Goal: Task Accomplishment & Management: Use online tool/utility

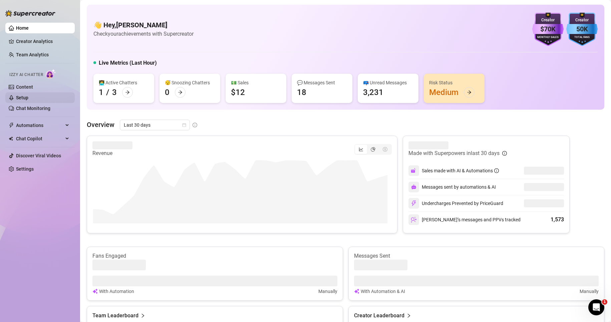
click at [28, 95] on link "Setup" at bounding box center [22, 97] width 12 height 5
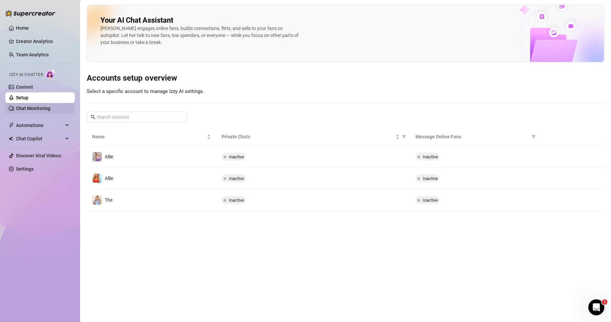
click at [36, 107] on link "Chat Monitoring" at bounding box center [33, 108] width 34 height 5
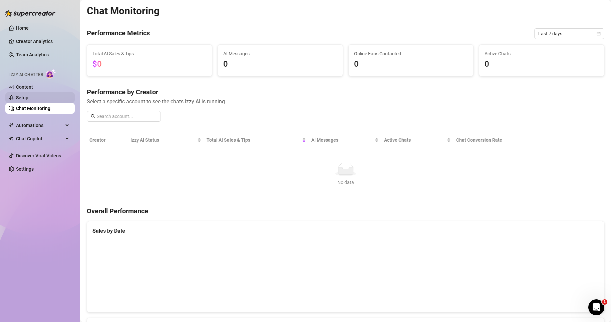
click at [25, 95] on link "Setup" at bounding box center [22, 97] width 12 height 5
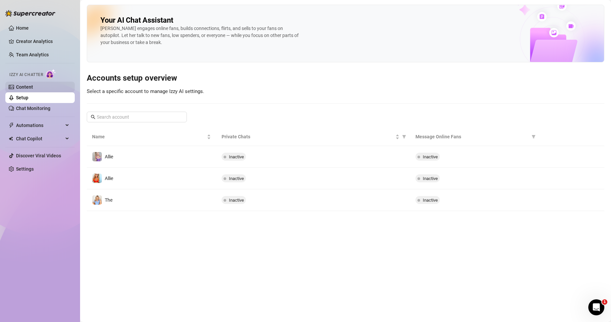
click at [33, 85] on link "Content" at bounding box center [24, 86] width 17 height 5
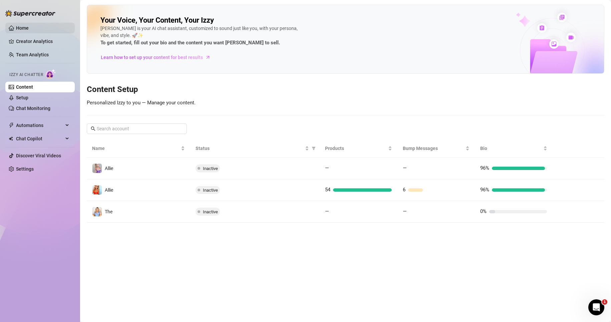
click at [22, 30] on link "Home" at bounding box center [22, 27] width 13 height 5
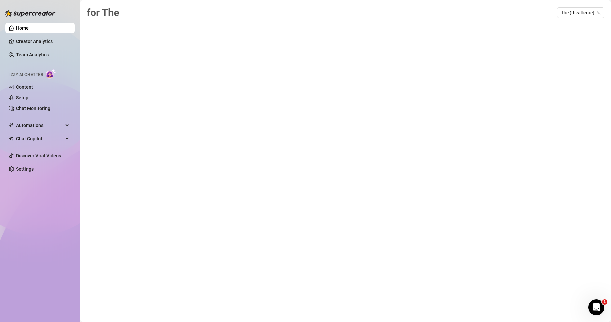
click at [331, 131] on div "for The The (theallierae)" at bounding box center [345, 153] width 517 height 297
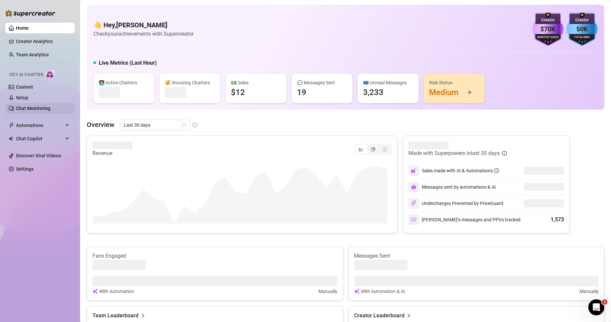
click at [34, 106] on link "Chat Monitoring" at bounding box center [33, 108] width 34 height 5
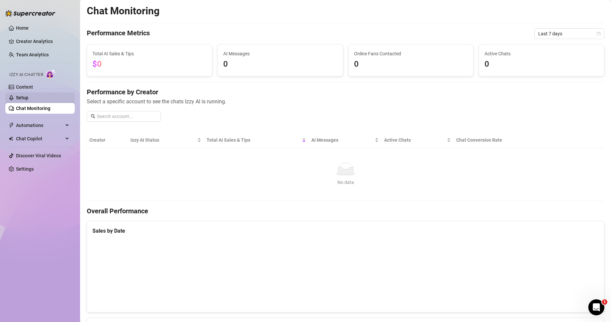
click at [28, 97] on link "Setup" at bounding box center [22, 97] width 12 height 5
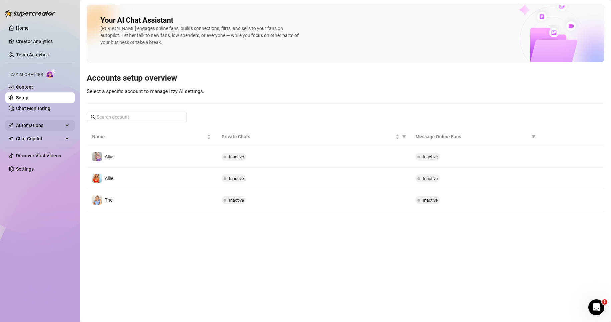
click at [57, 127] on span "Automations" at bounding box center [39, 125] width 47 height 11
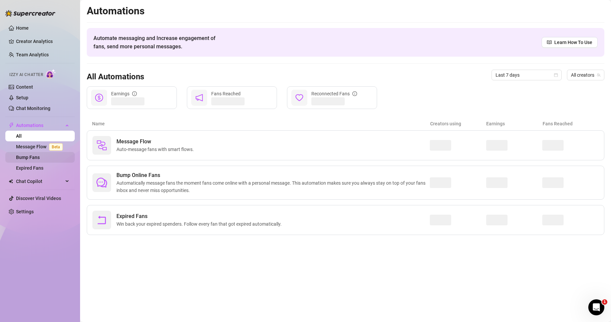
click at [39, 155] on link "Bump Fans" at bounding box center [28, 157] width 24 height 5
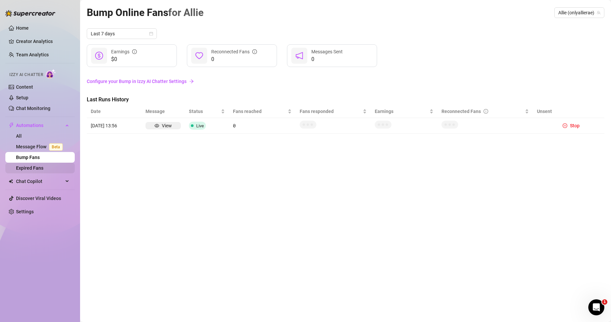
click at [31, 166] on link "Expired Fans" at bounding box center [29, 167] width 27 height 5
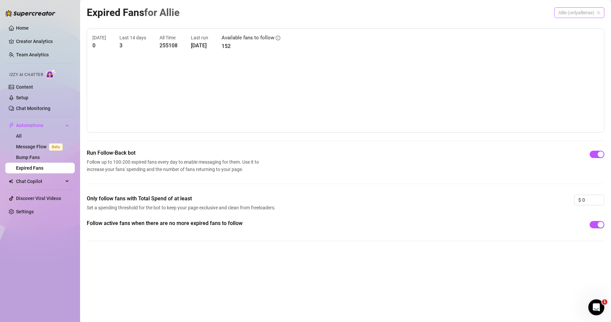
click at [584, 10] on span "Allie (onlyallierae)" at bounding box center [579, 13] width 42 height 10
click at [585, 46] on span "( theallierae )" at bounding box center [589, 49] width 25 height 7
click at [39, 158] on link "Bump Fans" at bounding box center [28, 157] width 24 height 5
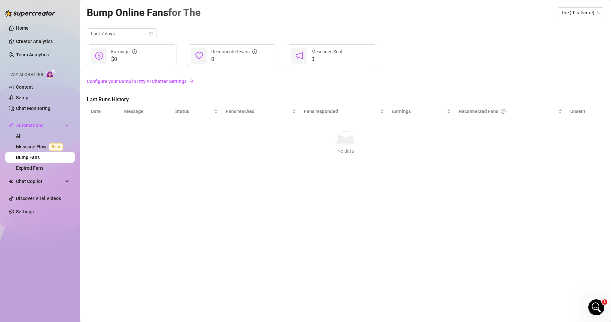
click at [168, 79] on link "Configure your Bump in Izzy AI Chatter Settings" at bounding box center [345, 81] width 517 height 7
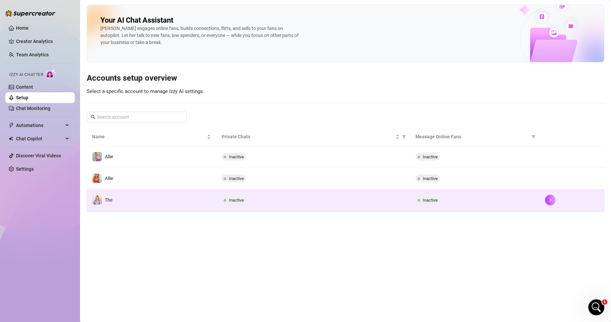
click at [135, 203] on td "The" at bounding box center [151, 200] width 129 height 22
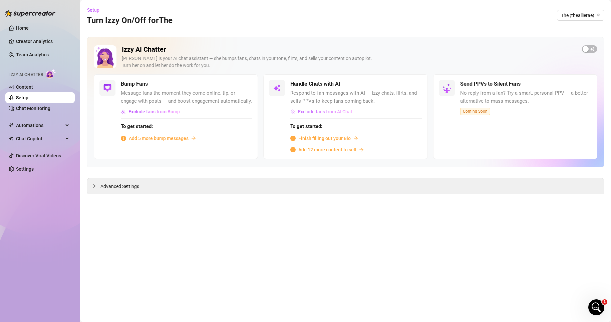
click at [347, 112] on span "Exclude fans from AI Chat" at bounding box center [325, 111] width 54 height 5
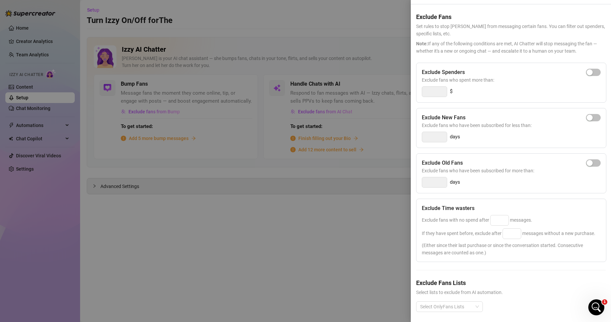
scroll to position [34, 0]
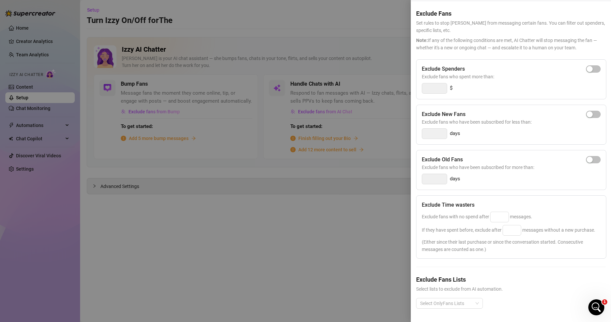
click at [383, 238] on div at bounding box center [305, 161] width 611 height 322
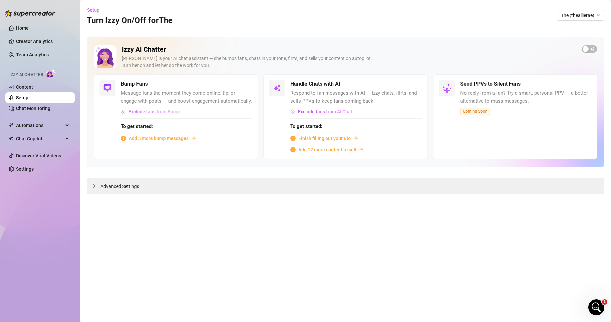
click at [153, 111] on span "Exclude fans from Bump" at bounding box center [153, 111] width 51 height 5
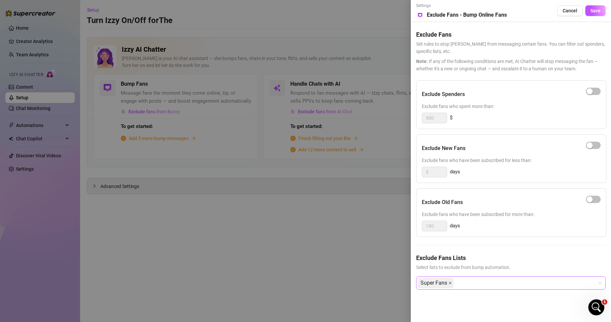
click at [449, 282] on icon "close" at bounding box center [449, 282] width 3 height 3
click at [456, 284] on div at bounding box center [507, 283] width 180 height 12
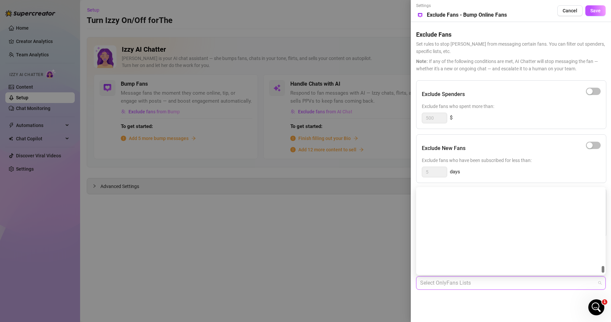
scroll to position [1014, 0]
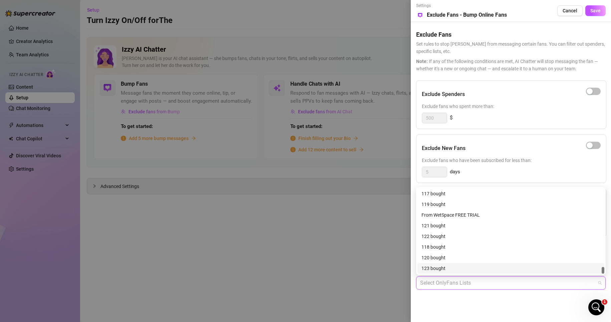
click at [438, 300] on div "Settings Preview Exclude Fans - Bump Online Fans Cancel Save Exclude Fans Set r…" at bounding box center [511, 161] width 200 height 322
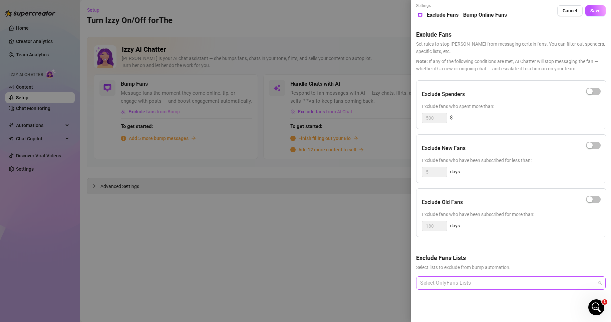
click at [439, 282] on div at bounding box center [507, 283] width 180 height 12
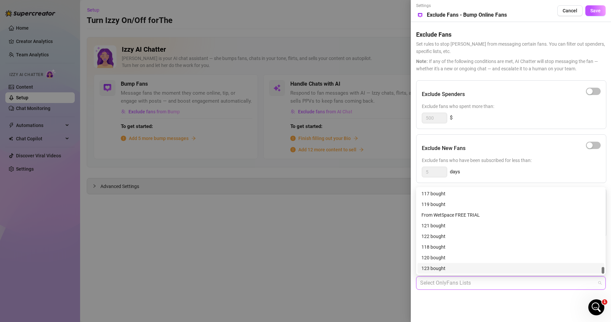
type input "e"
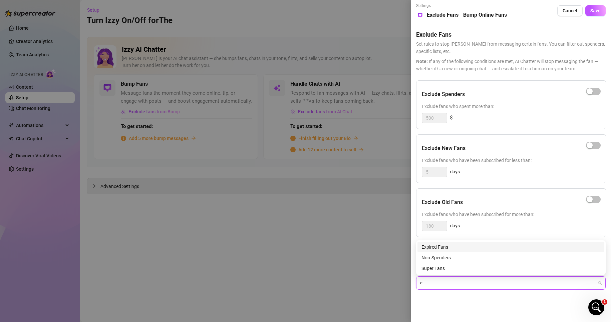
scroll to position [0, 0]
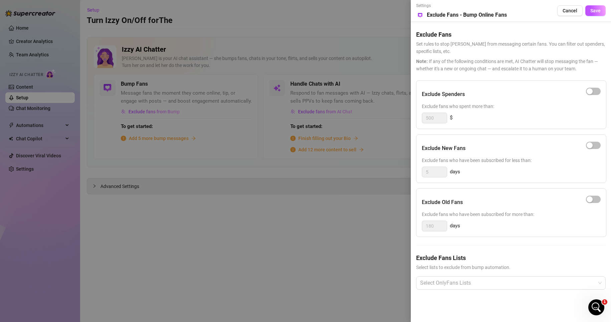
click at [437, 300] on div "Settings Preview Exclude Fans - Bump Online Fans Cancel Save Exclude Fans Set r…" at bounding box center [511, 161] width 200 height 322
click at [322, 266] on div at bounding box center [305, 161] width 611 height 322
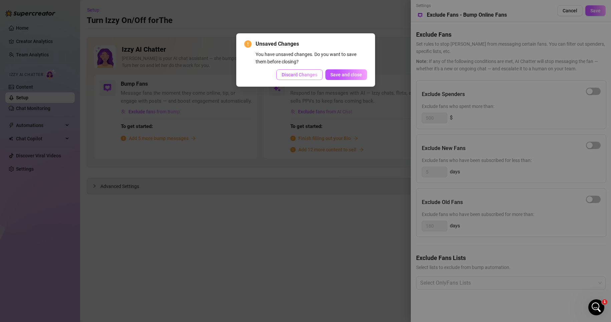
click at [301, 75] on span "Discard Changes" at bounding box center [299, 74] width 36 height 5
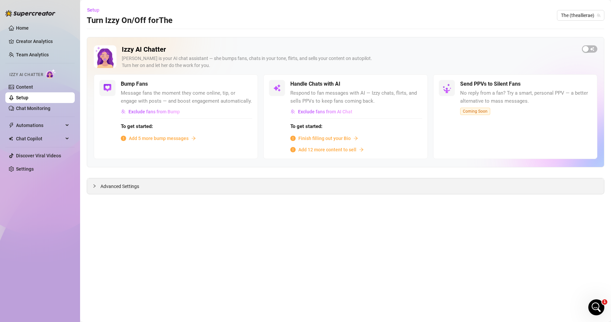
click at [116, 186] on span "Advanced Settings" at bounding box center [119, 186] width 39 height 7
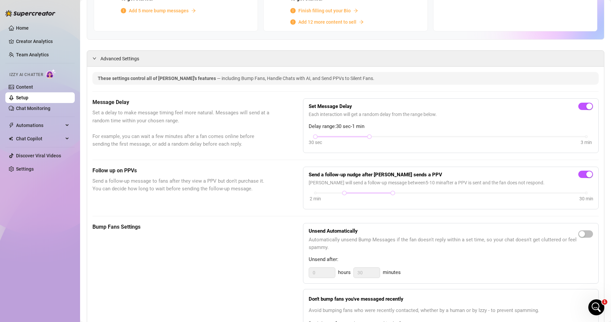
scroll to position [137, 0]
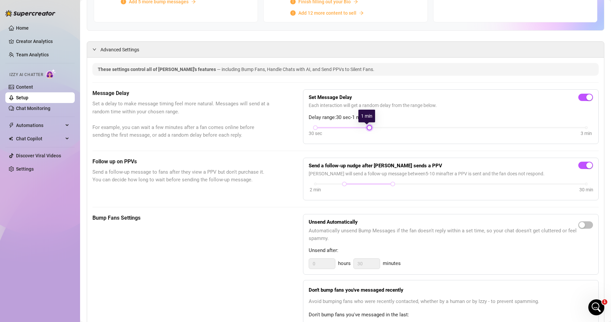
drag, startPoint x: 367, startPoint y: 127, endPoint x: 387, endPoint y: 129, distance: 20.4
click at [387, 129] on div "30 sec 3 min" at bounding box center [450, 132] width 284 height 13
drag, startPoint x: 312, startPoint y: 128, endPoint x: 336, endPoint y: 128, distance: 23.7
click at [336, 128] on div "30 sec 3 min" at bounding box center [450, 127] width 271 height 3
click at [338, 127] on div at bounding box center [342, 127] width 54 height 3
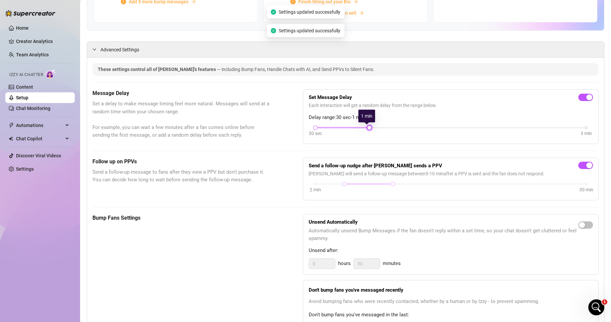
drag, startPoint x: 368, startPoint y: 128, endPoint x: 386, endPoint y: 128, distance: 18.3
click at [386, 128] on div "30 sec 3 min" at bounding box center [450, 127] width 271 height 3
click at [387, 128] on div at bounding box center [450, 127] width 271 height 1
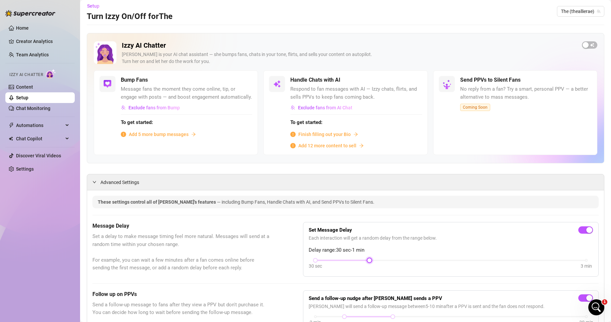
scroll to position [3, 0]
click at [179, 139] on span "Add 5 more bump messages" at bounding box center [159, 134] width 60 height 7
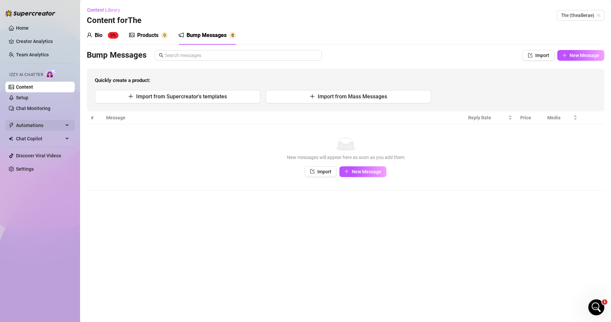
click at [66, 125] on icon at bounding box center [67, 125] width 3 height 0
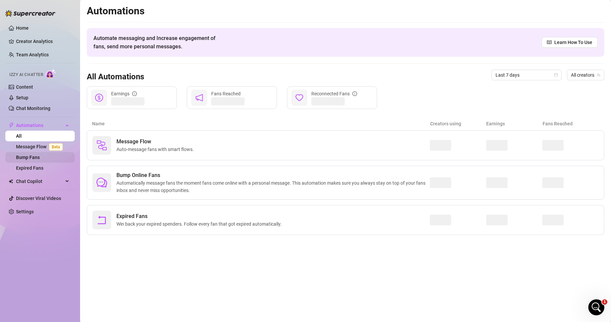
click at [40, 156] on link "Bump Fans" at bounding box center [28, 157] width 24 height 5
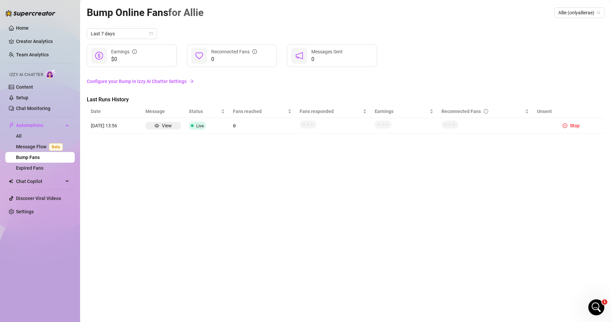
click at [46, 174] on ul "Home Creator Analytics Team Analytics Izzy AI Chatter Content Setup Chat Monito…" at bounding box center [39, 120] width 69 height 200
click at [43, 168] on link "Expired Fans" at bounding box center [29, 167] width 27 height 5
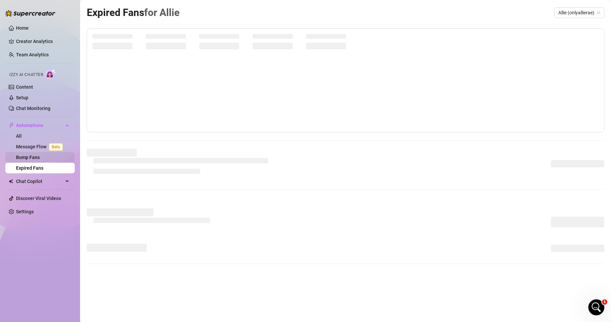
click at [40, 157] on link "Bump Fans" at bounding box center [28, 157] width 24 height 5
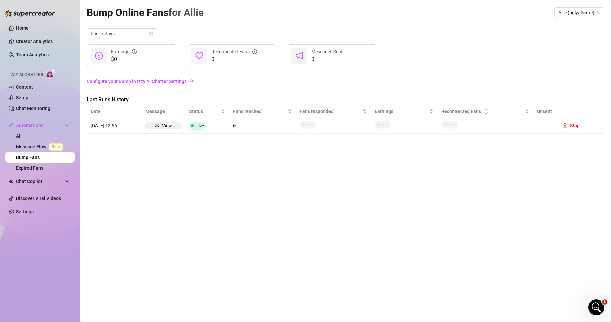
click at [149, 80] on link "Configure your Bump in Izzy AI Chatter Settings" at bounding box center [345, 81] width 517 height 7
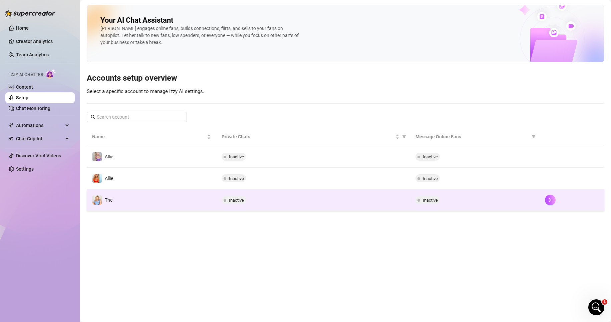
click at [129, 203] on td "The" at bounding box center [151, 200] width 129 height 22
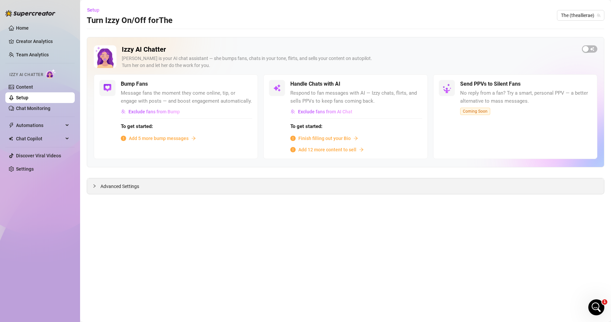
click at [136, 188] on span "Advanced Settings" at bounding box center [119, 186] width 39 height 7
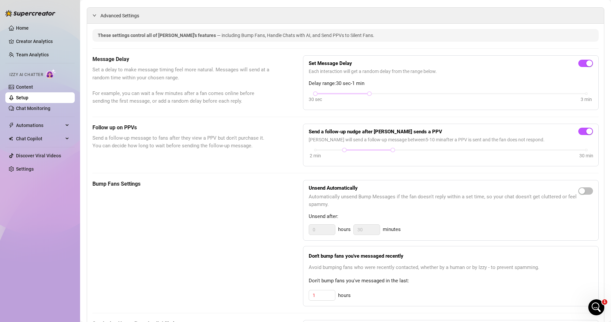
scroll to position [267, 0]
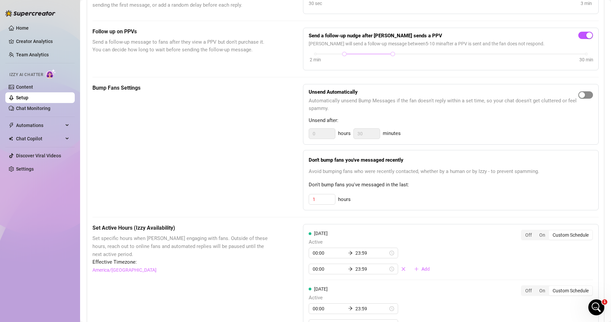
click at [586, 94] on span "button" at bounding box center [585, 94] width 15 height 7
drag, startPoint x: 370, startPoint y: 135, endPoint x: 349, endPoint y: 134, distance: 20.7
click at [349, 134] on div "0 hours 30 minutes" at bounding box center [450, 133] width 284 height 11
drag, startPoint x: 324, startPoint y: 136, endPoint x: 295, endPoint y: 133, distance: 29.9
click at [295, 133] on div "Bump Fans Settings Unsend Automatically Automatically unsend Bump Messages if t…" at bounding box center [345, 147] width 506 height 127
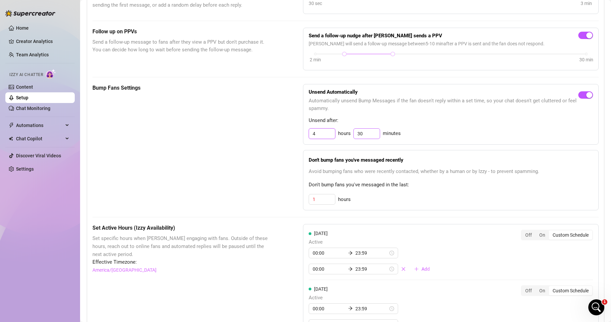
type input "4"
drag, startPoint x: 362, startPoint y: 134, endPoint x: 351, endPoint y: 135, distance: 11.7
click at [351, 135] on div "4 hours 30 minutes" at bounding box center [450, 133] width 284 height 11
type input "0"
drag, startPoint x: 322, startPoint y: 133, endPoint x: 306, endPoint y: 135, distance: 15.8
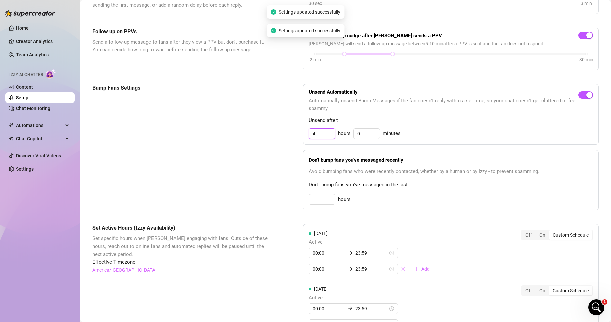
click at [306, 135] on div "Unsend Automatically Automatically unsend Bump Messages if the fan doesn't repl…" at bounding box center [450, 114] width 295 height 61
type input "3"
click at [474, 115] on div "Unsend Automatically Automatically unsend Bump Messages if the fan doesn't repl…" at bounding box center [450, 114] width 295 height 61
drag, startPoint x: 321, startPoint y: 201, endPoint x: 307, endPoint y: 202, distance: 13.4
click at [309, 202] on input "1" at bounding box center [322, 199] width 26 height 10
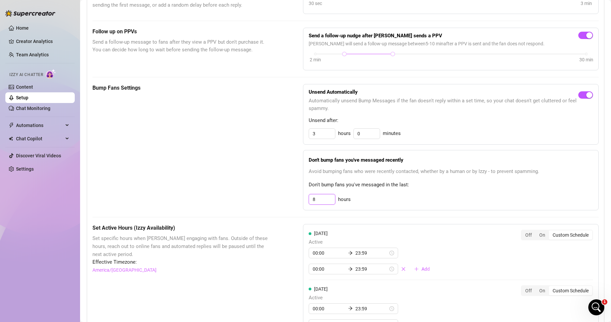
drag, startPoint x: 318, startPoint y: 202, endPoint x: 301, endPoint y: 202, distance: 16.7
click at [300, 202] on div "Bump Fans Settings Unsend Automatically Automatically unsend Bump Messages if t…" at bounding box center [345, 147] width 506 height 127
type input "12"
click at [439, 191] on div "Don't bump fans you've messaged recently Avoid bumping fans who were recently c…" at bounding box center [450, 180] width 295 height 60
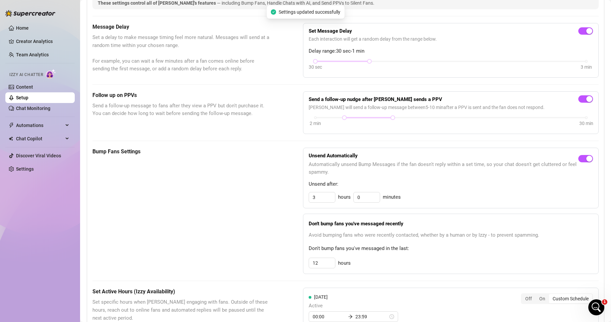
scroll to position [200, 0]
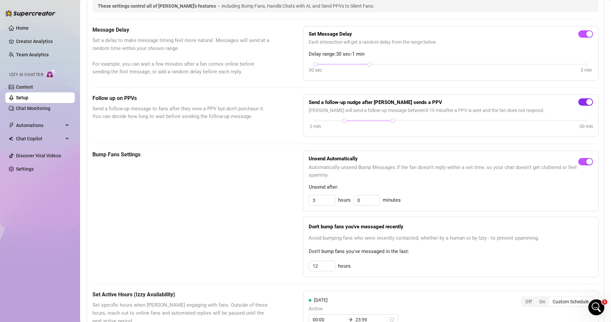
click at [578, 104] on span "button" at bounding box center [585, 101] width 15 height 7
click at [579, 37] on span "button" at bounding box center [585, 33] width 15 height 7
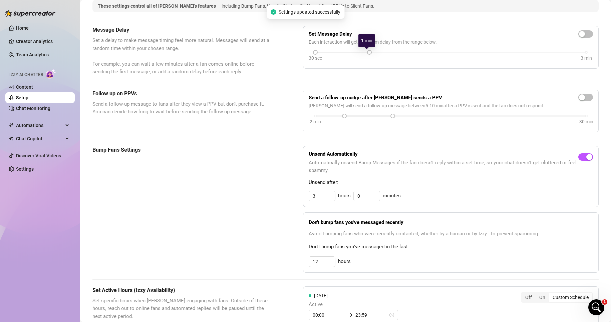
drag, startPoint x: 367, startPoint y: 53, endPoint x: 412, endPoint y: 54, distance: 44.4
click at [411, 54] on div "30 sec 3 min" at bounding box center [450, 56] width 284 height 13
click at [583, 33] on span "button" at bounding box center [585, 33] width 15 height 7
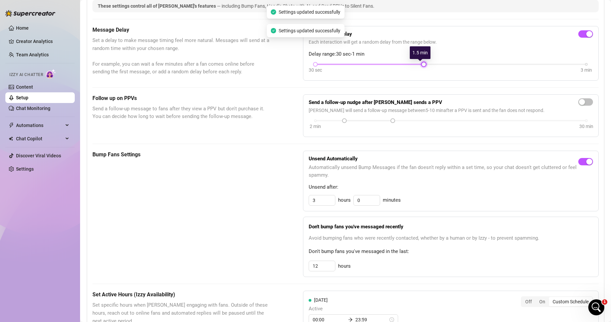
drag, startPoint x: 367, startPoint y: 64, endPoint x: 399, endPoint y: 63, distance: 31.7
click at [399, 63] on div "30 sec 3 min" at bounding box center [450, 63] width 271 height 3
drag, startPoint x: 312, startPoint y: 65, endPoint x: 362, endPoint y: 65, distance: 50.0
click at [362, 65] on div "30 sec 3 min" at bounding box center [450, 63] width 271 height 3
drag, startPoint x: 422, startPoint y: 64, endPoint x: 450, endPoint y: 64, distance: 28.0
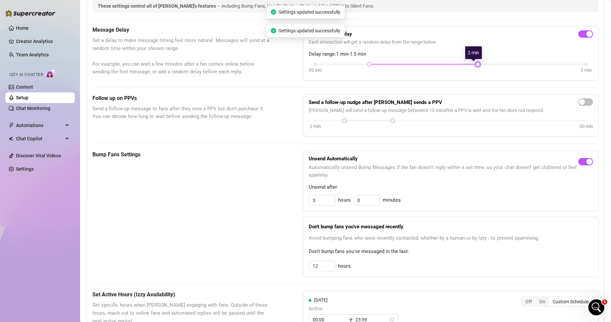
click at [450, 64] on div "30 sec 3 min" at bounding box center [450, 63] width 271 height 3
drag, startPoint x: 475, startPoint y: 65, endPoint x: 504, endPoint y: 66, distance: 29.0
click at [504, 65] on div "30 sec 3 min" at bounding box center [450, 63] width 271 height 3
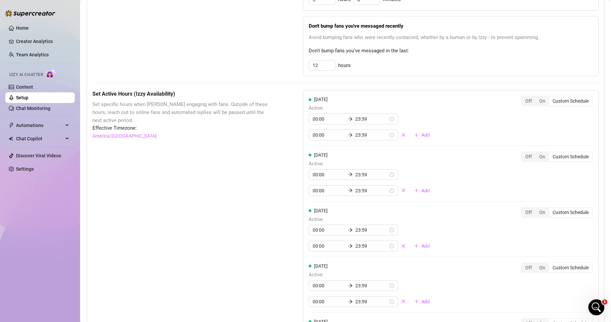
scroll to position [400, 0]
click at [521, 100] on div "Off" at bounding box center [528, 101] width 14 height 9
click at [523, 98] on input "Off" at bounding box center [523, 98] width 0 height 0
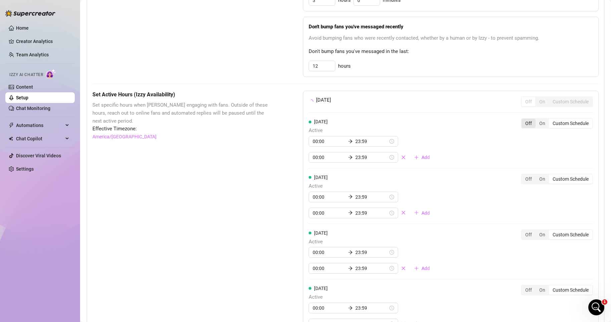
click at [525, 121] on div "Monday Off On Custom Schedule Tuesday Active 00:00 23:59 00:00 23:59 Add Off On…" at bounding box center [450, 271] width 295 height 361
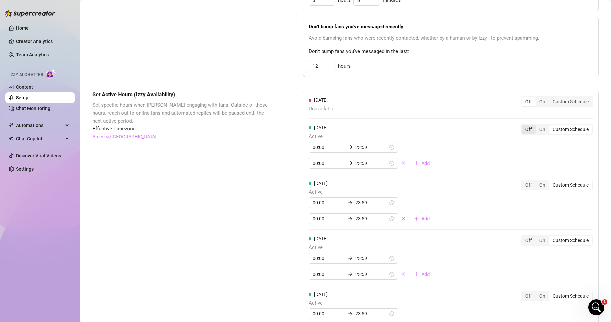
click at [522, 128] on div "Off" at bounding box center [528, 129] width 14 height 9
click at [523, 126] on input "Off" at bounding box center [523, 126] width 0 height 0
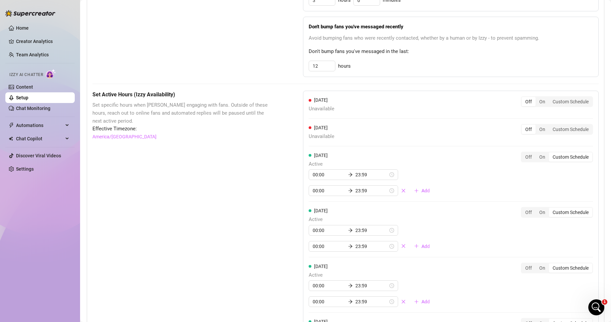
click at [521, 150] on div "Monday Unavailable Off On Custom Schedule Tuesday Unavailable Off On Custom Sch…" at bounding box center [450, 260] width 295 height 339
click at [521, 154] on div "Off" at bounding box center [528, 156] width 14 height 9
click at [523, 153] on input "Off" at bounding box center [523, 153] width 0 height 0
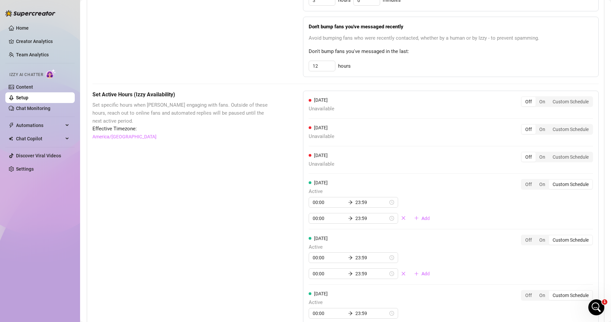
click at [524, 179] on div "Off On Custom Schedule" at bounding box center [557, 184] width 72 height 11
click at [524, 184] on div "Off" at bounding box center [528, 184] width 14 height 9
click at [523, 181] on input "Off" at bounding box center [523, 181] width 0 height 0
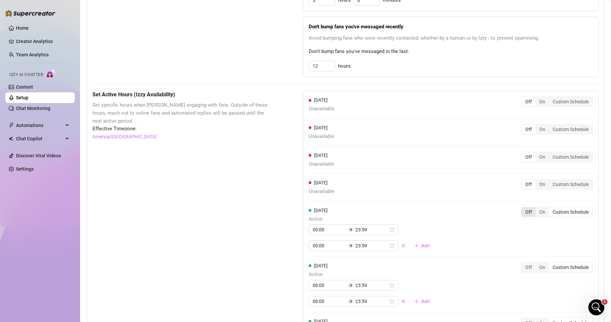
click at [522, 214] on div "Off" at bounding box center [528, 211] width 14 height 9
click at [523, 208] on input "Off" at bounding box center [523, 208] width 0 height 0
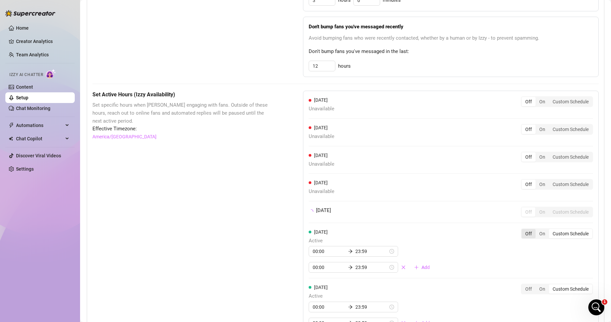
click at [523, 237] on div "Off" at bounding box center [528, 233] width 14 height 9
click at [523, 230] on input "Off" at bounding box center [523, 230] width 0 height 0
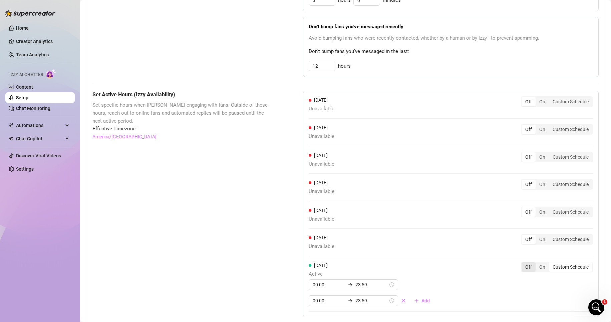
click at [523, 263] on div "Off" at bounding box center [528, 266] width 14 height 9
click at [523, 263] on input "Off" at bounding box center [523, 263] width 0 height 0
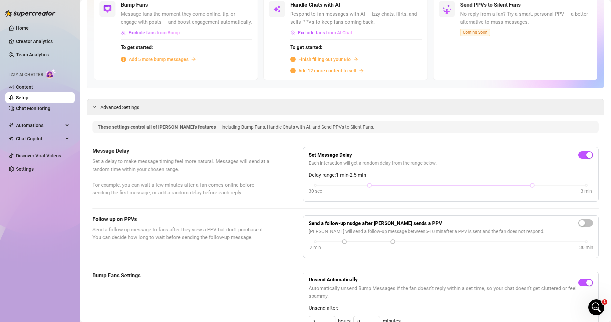
scroll to position [41, 0]
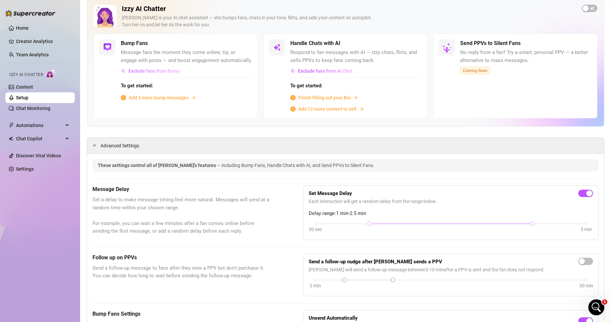
click at [168, 74] on span "Exclude fans from Bump" at bounding box center [153, 70] width 51 height 5
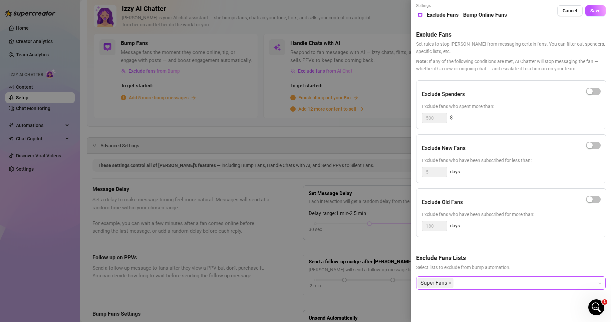
click at [467, 282] on div "Super Fans" at bounding box center [507, 283] width 180 height 12
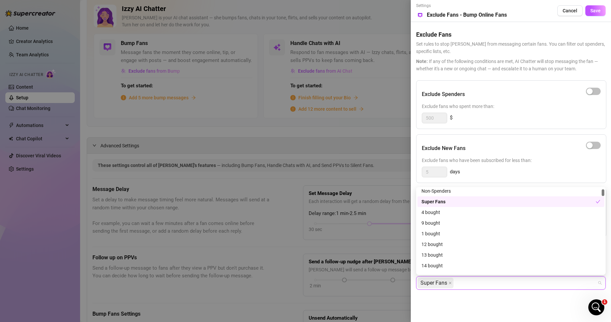
scroll to position [0, 0]
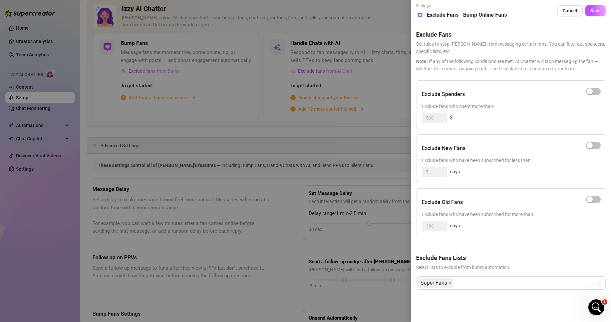
click at [447, 300] on div "Exclude Fans Lists Select lists to exclude from bump automation. Super Fans" at bounding box center [510, 276] width 189 height 47
click at [594, 145] on span "button" at bounding box center [593, 145] width 15 height 7
drag, startPoint x: 426, startPoint y: 167, endPoint x: 429, endPoint y: 170, distance: 4.5
click at [427, 169] on input "5" at bounding box center [434, 172] width 25 height 10
drag, startPoint x: 436, startPoint y: 172, endPoint x: 424, endPoint y: 173, distance: 12.0
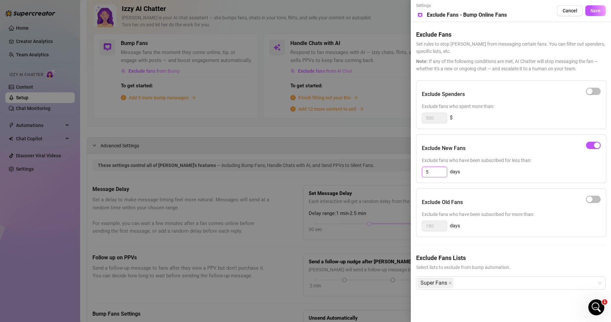
click at [424, 173] on input "5" at bounding box center [434, 172] width 25 height 10
type input "30"
click at [485, 144] on div "Exclude New Fans" at bounding box center [511, 148] width 179 height 17
click at [591, 12] on span "Save" at bounding box center [595, 10] width 10 height 5
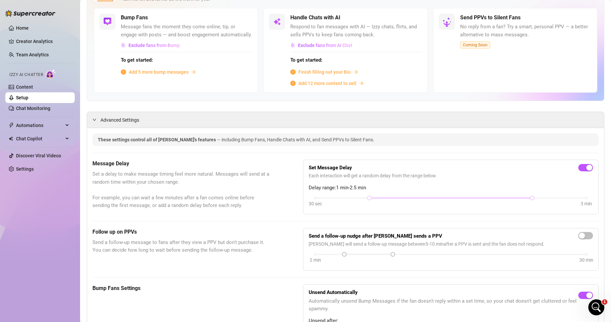
scroll to position [67, 0]
click at [164, 48] on span "Exclude fans from Bump" at bounding box center [153, 44] width 51 height 5
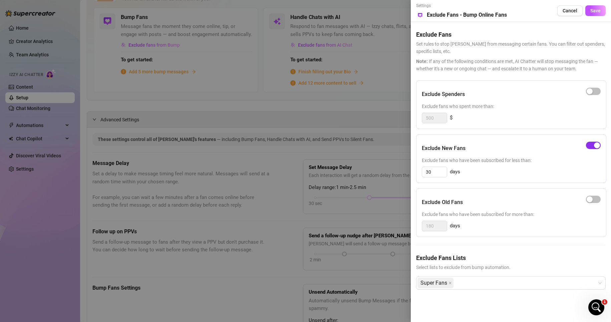
click at [590, 146] on span "button" at bounding box center [593, 145] width 15 height 7
click at [596, 10] on span "Save" at bounding box center [595, 10] width 10 height 5
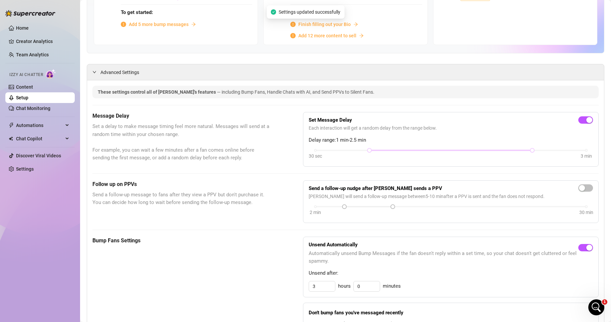
scroll to position [200, 0]
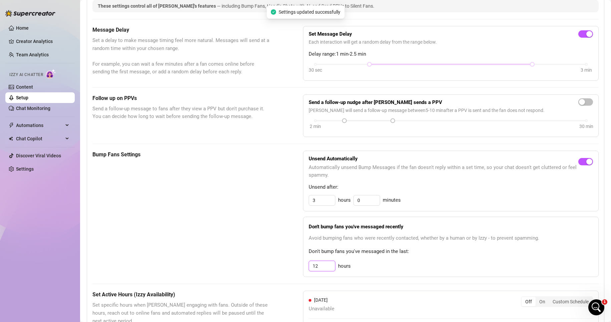
drag, startPoint x: 321, startPoint y: 265, endPoint x: 307, endPoint y: 266, distance: 14.7
click at [309, 266] on input "12" at bounding box center [322, 266] width 26 height 10
type input "1000"
click at [359, 260] on div "Don't bump fans you've messaged recently Avoid bumping fans who were recently c…" at bounding box center [450, 247] width 295 height 60
click at [322, 205] on input "1000" at bounding box center [322, 200] width 26 height 10
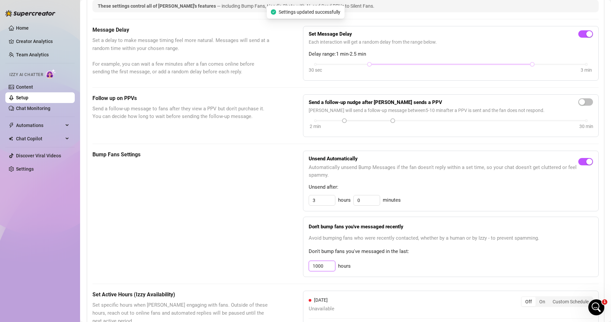
drag, startPoint x: 328, startPoint y: 266, endPoint x: 289, endPoint y: 269, distance: 39.4
click at [289, 269] on div "Bump Fans Settings Unsend Automatically Automatically unsend Bump Messages if t…" at bounding box center [345, 214] width 506 height 127
click at [326, 205] on input "1000" at bounding box center [322, 200] width 26 height 10
click at [398, 261] on div "Don't bump fans you've messaged recently Avoid bumping fans who were recently c…" at bounding box center [450, 247] width 295 height 60
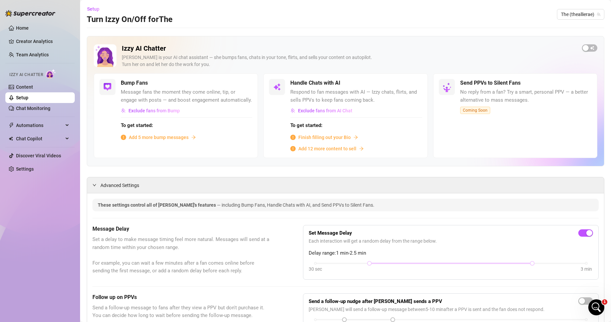
scroll to position [0, 0]
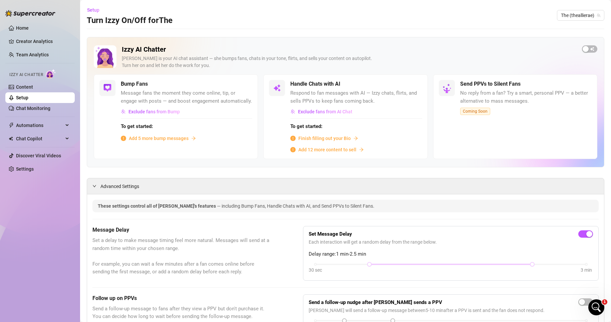
click at [186, 142] on span "Add 5 more bump messages" at bounding box center [159, 138] width 60 height 7
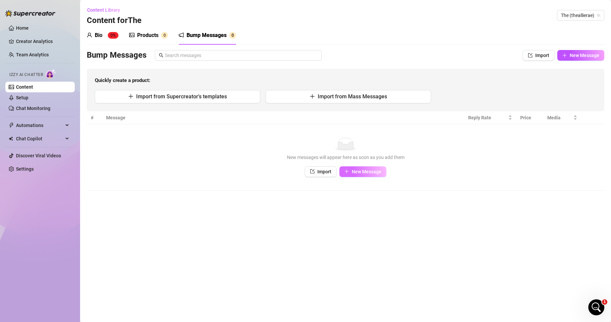
click at [363, 170] on span "New Message" at bounding box center [367, 171] width 30 height 5
type textarea "Type your message here..."
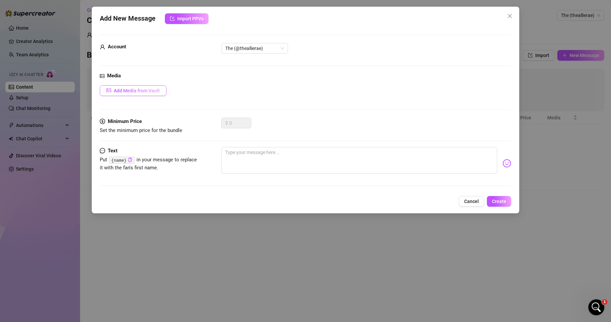
click at [143, 92] on span "Add Media from Vault" at bounding box center [137, 90] width 46 height 5
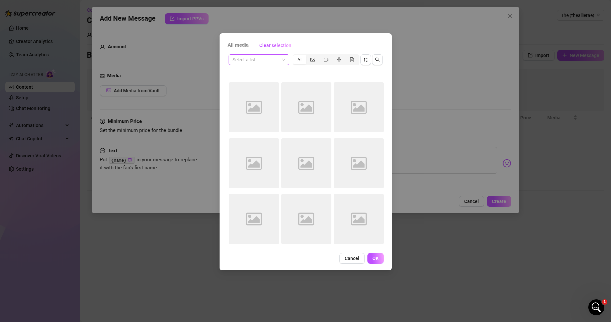
click at [273, 62] on input "search" at bounding box center [255, 60] width 47 height 10
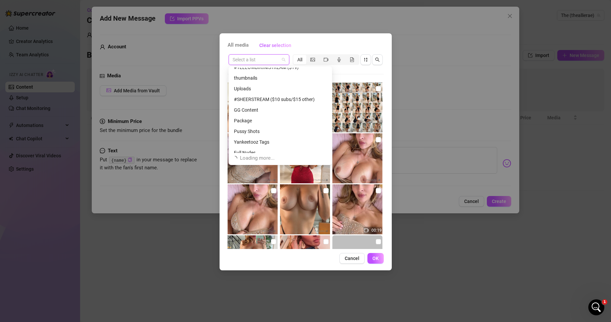
scroll to position [434, 0]
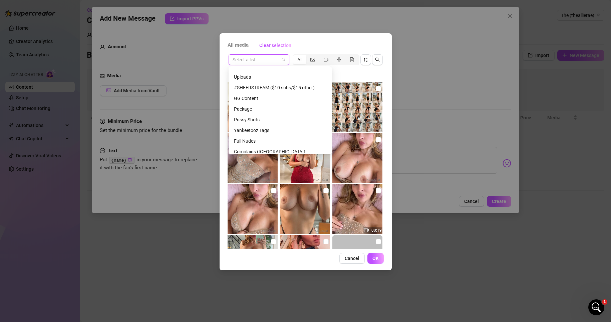
click at [267, 142] on div "Full Nudes" at bounding box center [280, 140] width 93 height 7
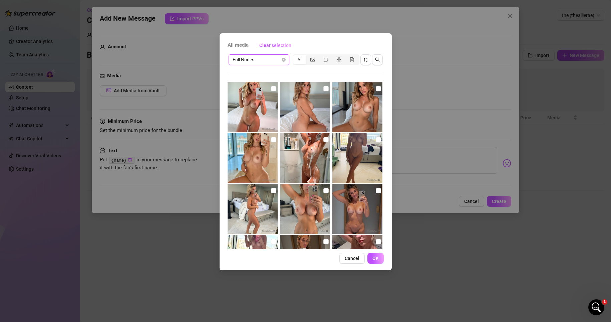
click at [314, 147] on img at bounding box center [305, 158] width 50 height 50
click at [323, 140] on input "checkbox" at bounding box center [325, 139] width 5 height 5
checkbox input "true"
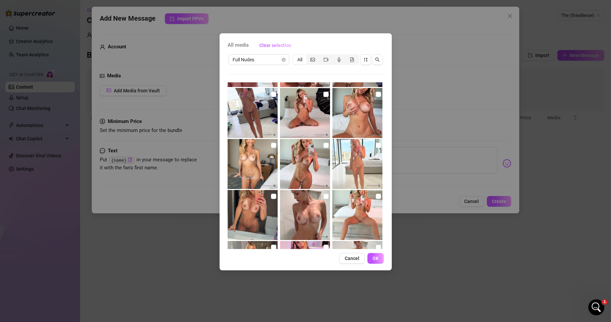
scroll to position [385, 0]
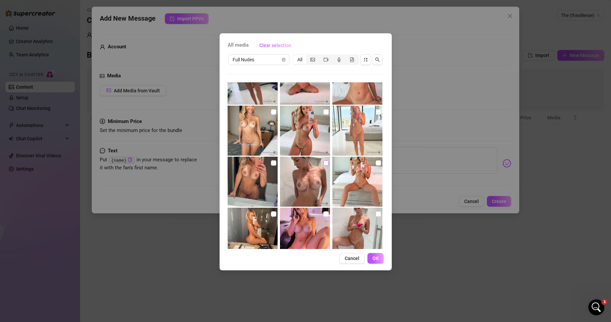
click at [323, 162] on input "checkbox" at bounding box center [325, 162] width 5 height 5
checkbox input "true"
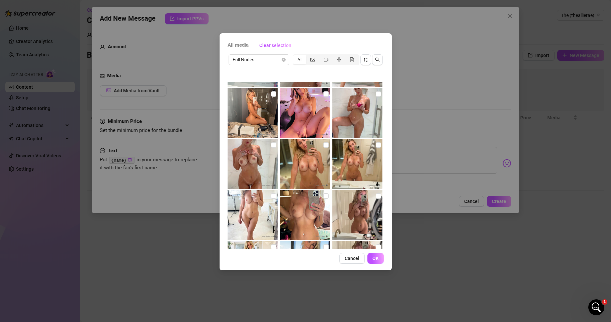
scroll to position [518, 0]
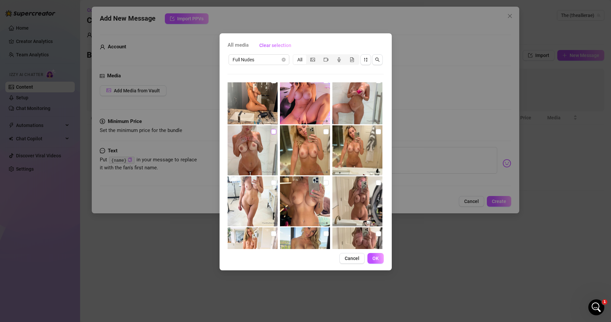
click at [272, 131] on input "checkbox" at bounding box center [273, 131] width 5 height 5
checkbox input "true"
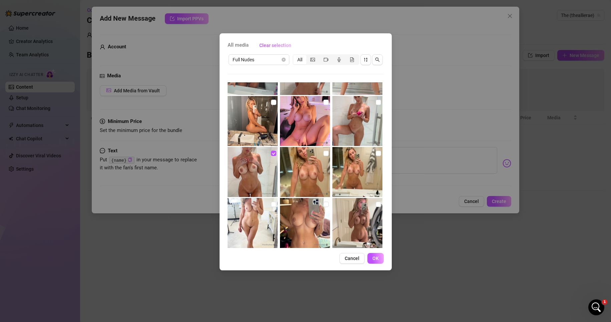
scroll to position [485, 0]
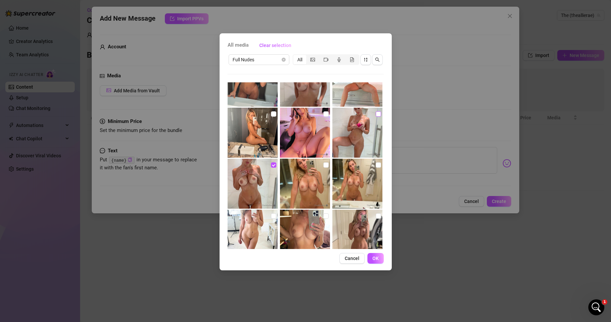
click at [376, 115] on input "checkbox" at bounding box center [378, 113] width 5 height 5
checkbox input "true"
click at [380, 260] on button "OK" at bounding box center [375, 258] width 16 height 11
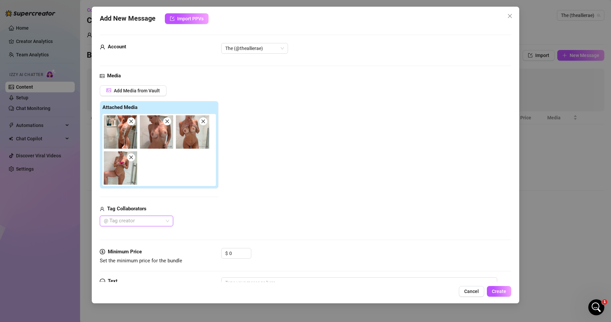
click at [156, 222] on div at bounding box center [133, 220] width 64 height 9
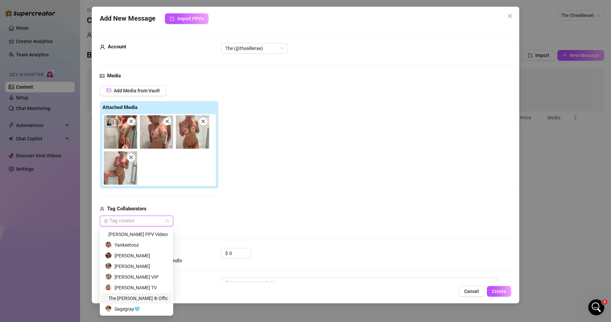
click at [149, 297] on div "The Allie Rae ® Official Onlyfans Page" at bounding box center [136, 298] width 63 height 7
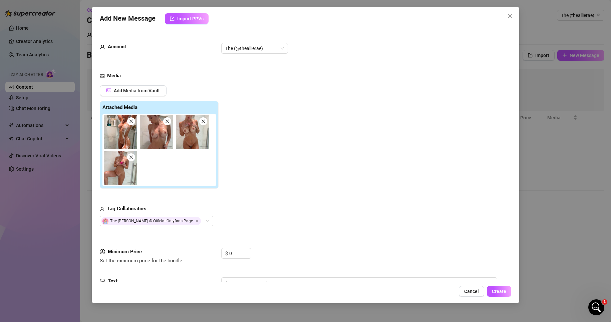
click at [189, 67] on div "Account The (@theallierae)" at bounding box center [306, 57] width 412 height 29
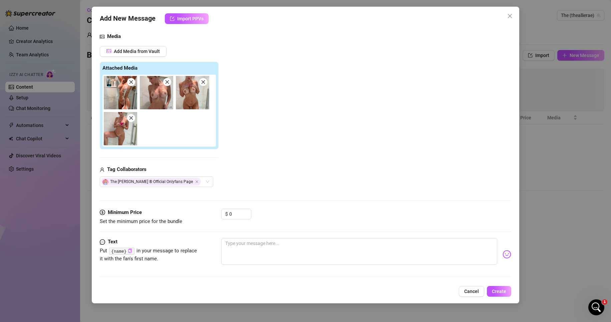
scroll to position [40, 0]
drag, startPoint x: 234, startPoint y: 213, endPoint x: 203, endPoint y: 212, distance: 31.0
click at [203, 212] on div "Minimum Price Set the minimum price for the bundle $ 0" at bounding box center [306, 216] width 412 height 17
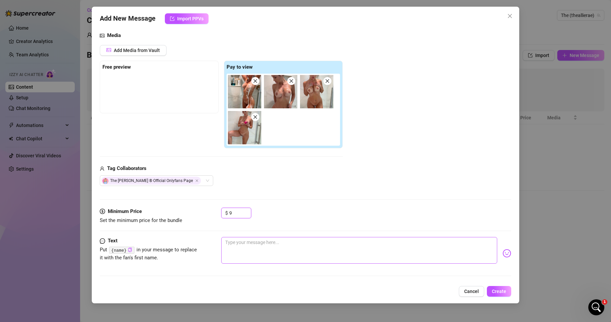
type input "9"
click at [262, 247] on textarea at bounding box center [359, 250] width 276 height 27
type textarea "j"
type textarea "ju"
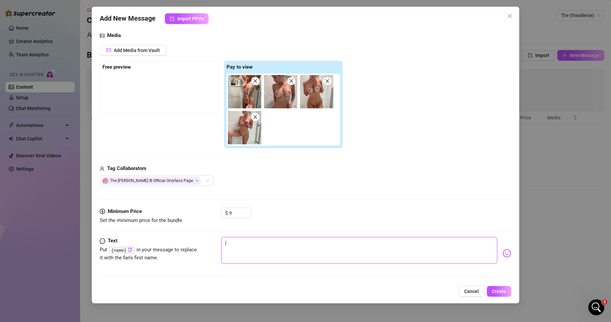
type textarea "ju"
type textarea "j"
type textarea "Type your message here..."
type textarea "j"
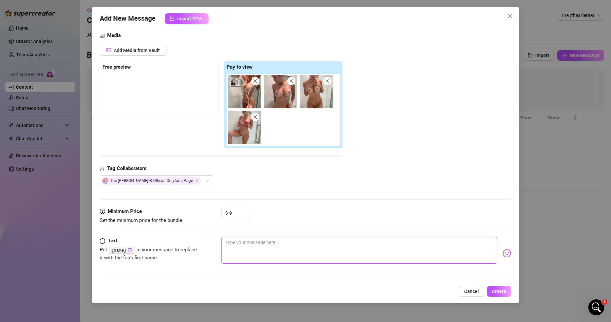
type textarea "j"
type textarea "ju"
type textarea "jus"
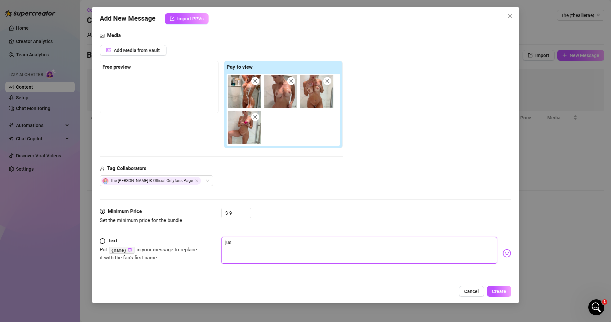
type textarea "just"
type textarea "just g"
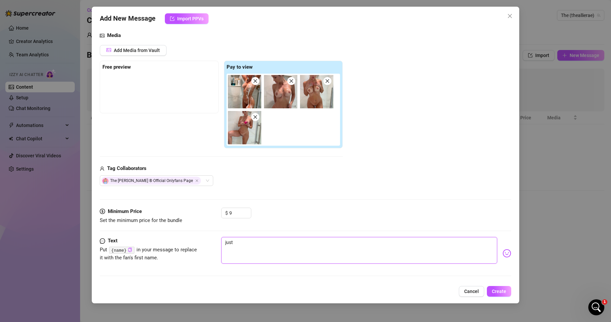
type textarea "just g"
type textarea "just go"
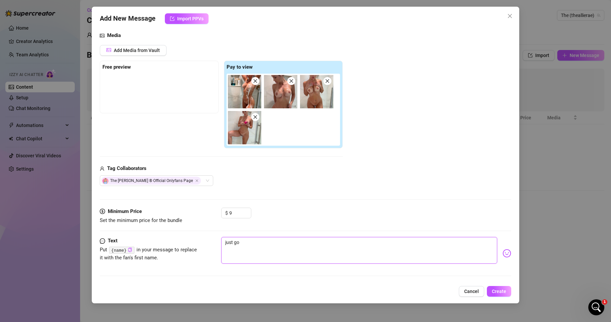
type textarea "just go h"
type textarea "just go ho"
type textarea "just go hom"
type textarea "just go homn"
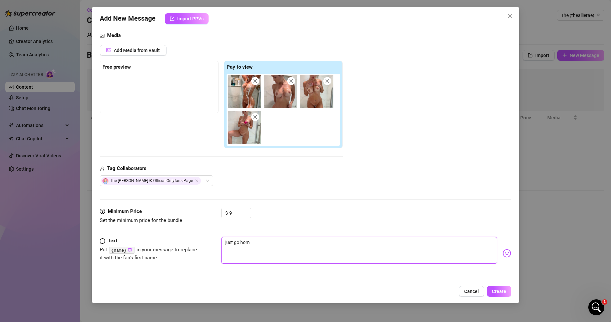
type textarea "just go homn"
type textarea "just go hom"
type textarea "just go home"
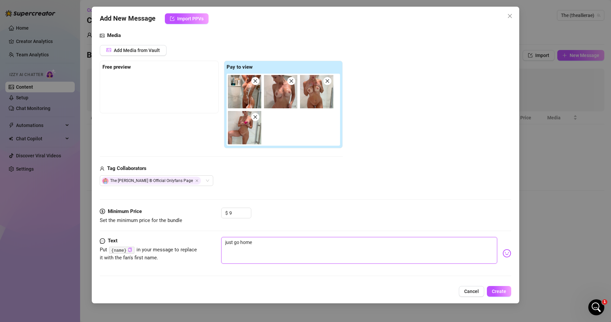
type textarea "just go home"
type textarea "just go home f"
type textarea "just go home fr"
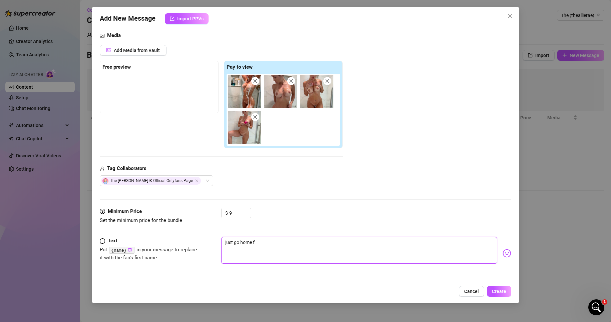
type textarea "just go home fr"
type textarea "just go home fro"
type textarea "just go home from"
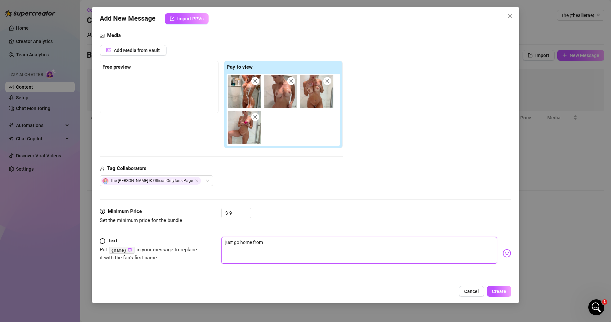
type textarea "just go home from"
type textarea "just go home from t"
type textarea "just go home from th"
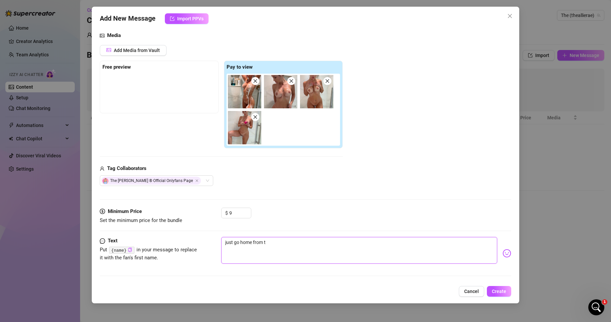
type textarea "just go home from th"
type textarea "just go home from the"
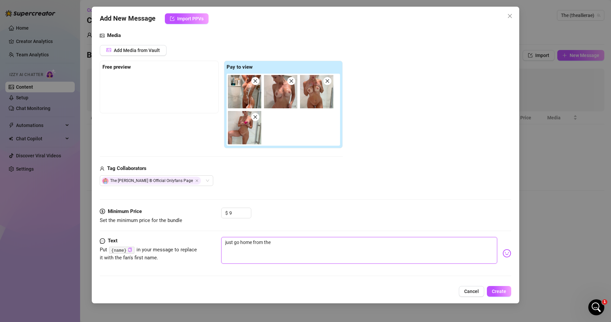
type textarea "just go home from the g"
type textarea "just go home from the gy"
type textarea "just go home from the gym"
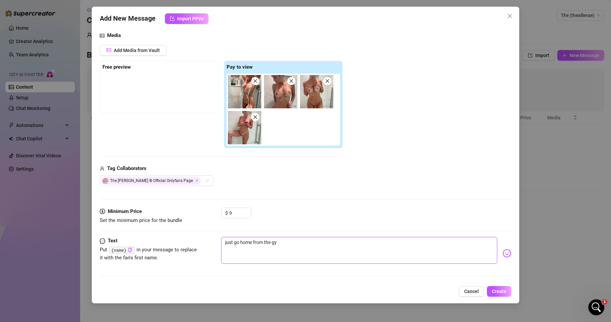
type textarea "just go home from the gym"
type textarea "just go home from the gym,"
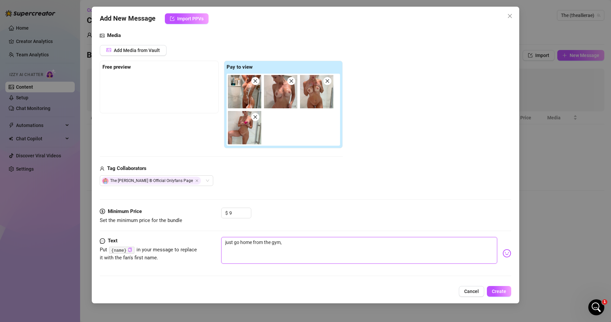
type textarea "just go home from the gym, t"
type textarea "just go home from the gym, to"
type textarea "just go home from the gym, too"
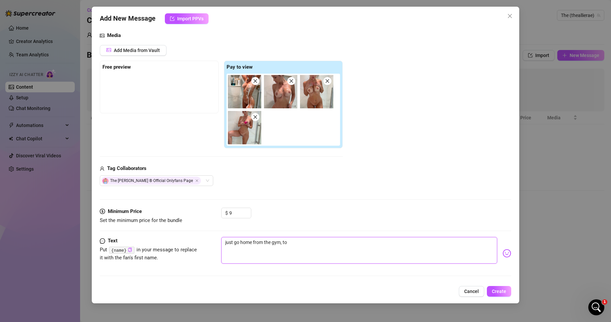
type textarea "just go home from the gym, too"
type textarea "just go home from the gym, took"
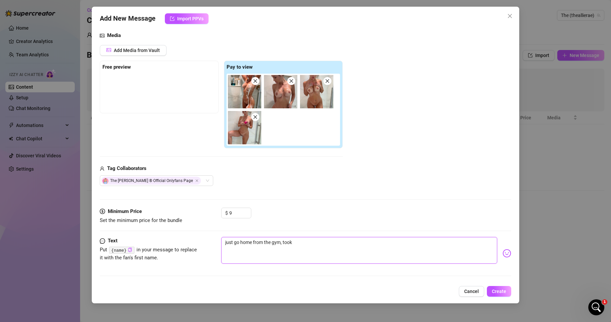
type textarea "just go home from the gym, took s"
type textarea "just go home from the gym, took so"
type textarea "just go home from the gym, took som"
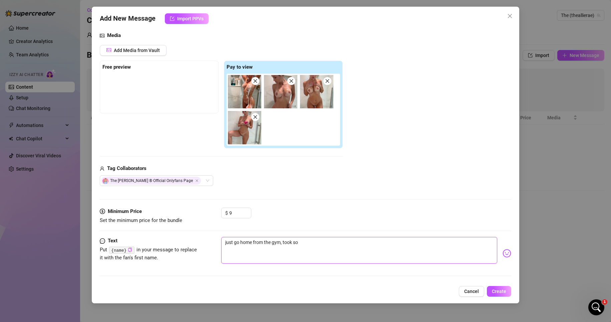
type textarea "just go home from the gym, took som"
type textarea "just go home from the gym, took some"
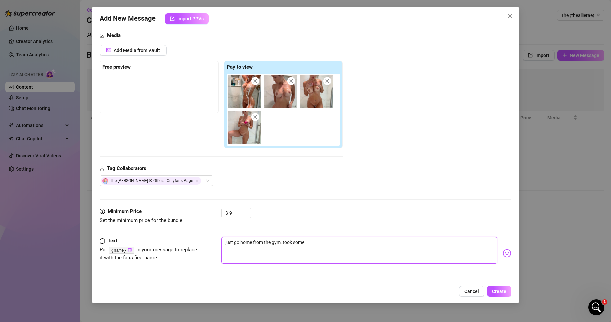
type textarea "just go home from the gym, took some p"
type textarea "just go home from the gym, took some pi"
type textarea "just go home from the gym, took some pic"
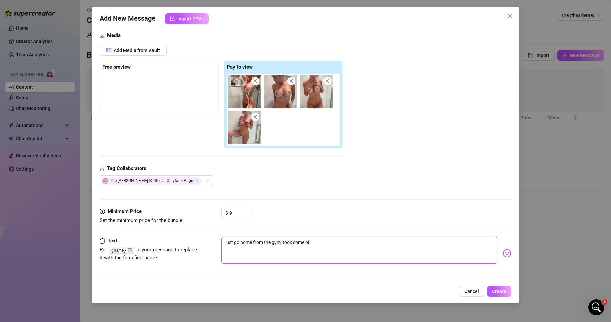
type textarea "just go home from the gym, took some pic"
type textarea "just go home from the gym, took some pics"
type textarea "just go home from the gym, took some pic"
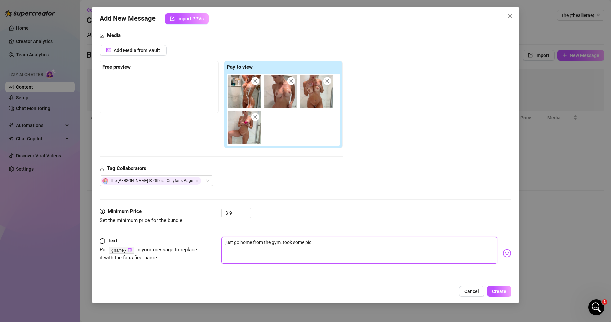
type textarea "just go home from the gym, took some pict"
type textarea "just go home from the gym, took some pictu"
type textarea "just go home from the gym, took some pictur"
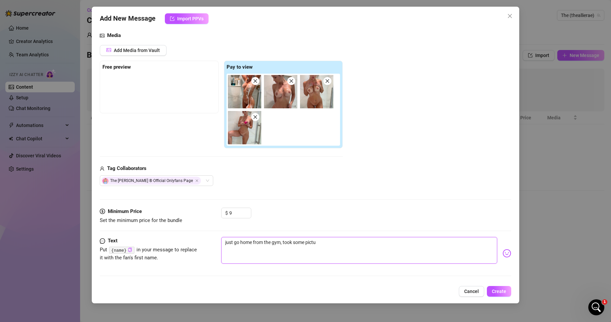
type textarea "just go home from the gym, took some pictur"
type textarea "just go home from the gym, took some picture"
type textarea "just go home from the gym, took some pictures"
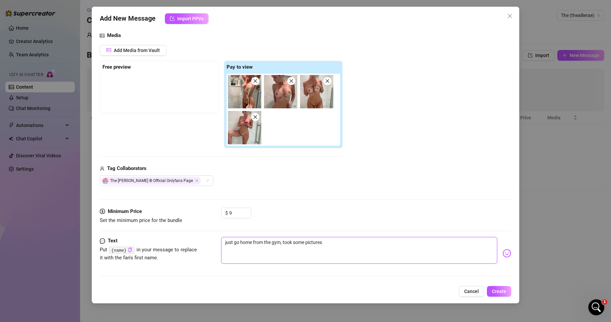
type textarea "just go home from the gym, took some pictures"
type textarea "just go home from the gym, took some pictures o"
type textarea "just go home from the gym, took some pictures of"
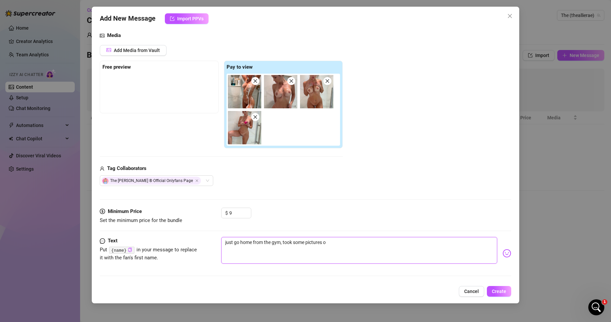
type textarea "just go home from the gym, took some pictures of"
type textarea "just go home from the gym, took some pictures of m"
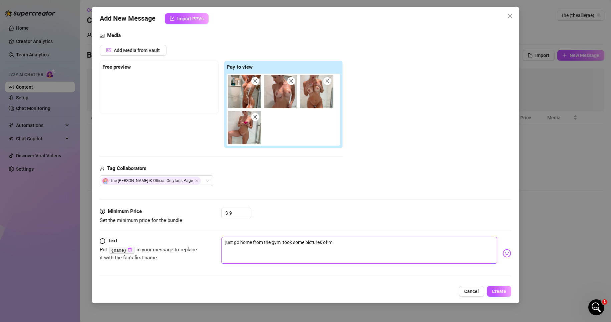
type textarea "just go home from the gym, took some pictures of me"
type textarea "just go home from the gym, took some pictures of me f"
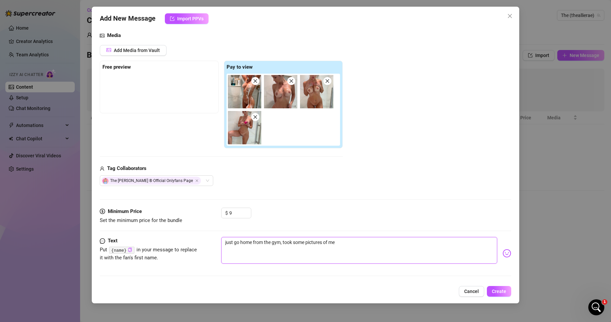
type textarea "just go home from the gym, took some pictures of me f"
type textarea "just go home from the gym, took some pictures of me fu"
type textarea "just go home from the gym, took some pictures of me ful"
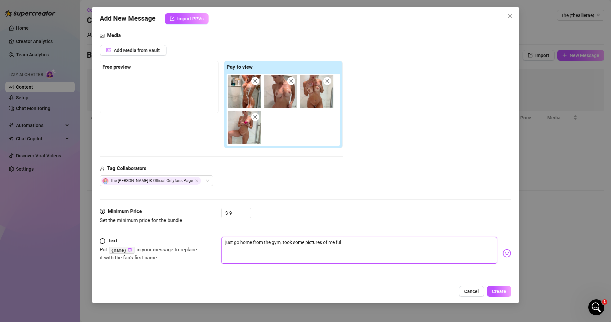
type textarea "just go home from the gym, took some pictures of me full"
type textarea "just go home from the gym, took some pictures of me fully"
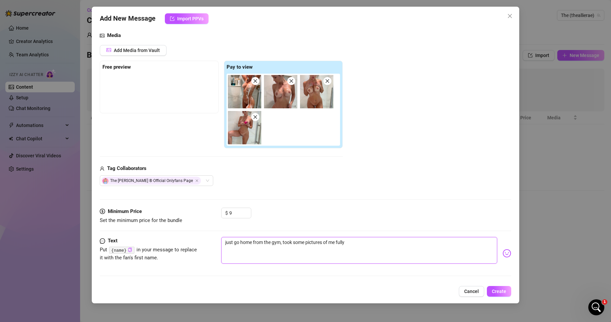
type textarea "just go home from the gym, took some pictures of me fully"
type textarea "just go home from the gym, took some pictures of me fully n"
type textarea "just go home from the gym, took some pictures of me fully na"
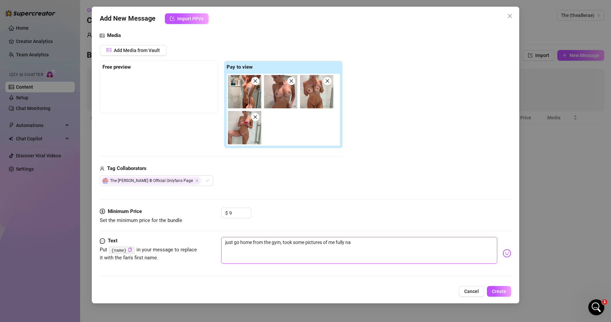
type textarea "just go home from the gym, took some pictures of me fully nak"
type textarea "just go home from the gym, took some pictures of me fully nake"
type textarea "just go home from the gym, took some pictures of me fully naked"
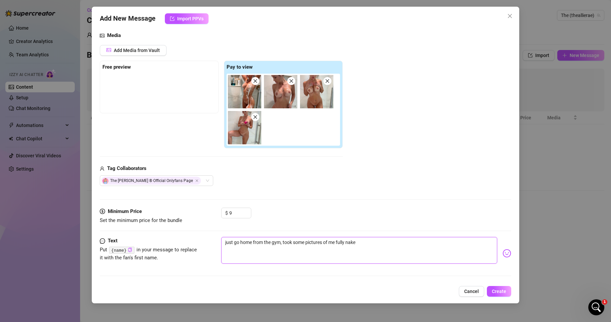
type textarea "just go home from the gym, took some pictures of me fully naked"
type textarea "just go home from the gym, took some pictures of me fully naked i"
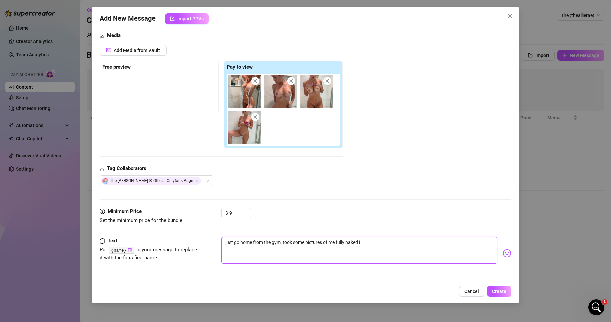
type textarea "just go home from the gym, took some pictures of me fully naked in"
type textarea "just go home from the gym, took some pictures of me fully naked in t"
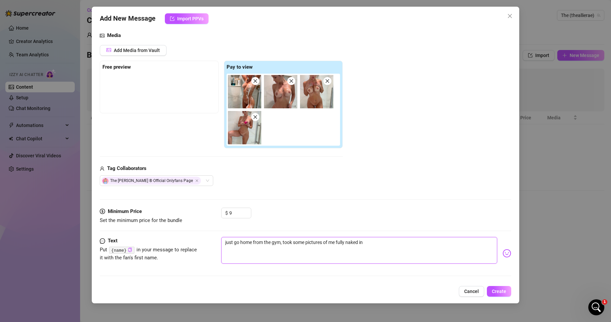
type textarea "just go home from the gym, took some pictures of me fully naked in t"
type textarea "just go home from the gym, took some pictures of me fully naked in th"
type textarea "just go home from the gym, took some pictures of me fully naked in the"
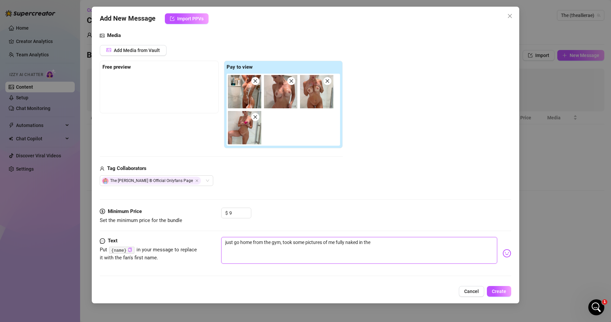
type textarea "just go home from the gym, took some pictures of me fully naked in the"
type textarea "just go home from the gym, took some pictures of me fully naked in the s"
type textarea "just go home from the gym, took some pictures of me fully naked in the sh"
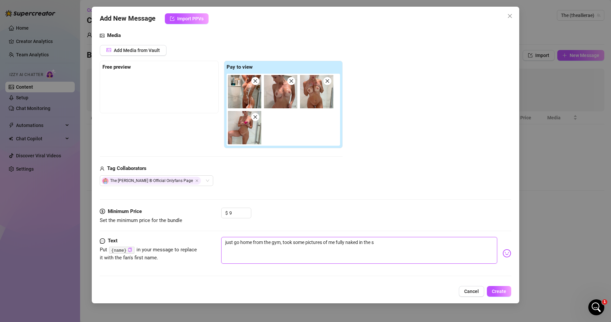
type textarea "just go home from the gym, took some pictures of me fully naked in the sh"
type textarea "just go home from the gym, took some pictures of me fully naked in the sho"
type textarea "just go home from the gym, took some pictures of me fully naked in the show"
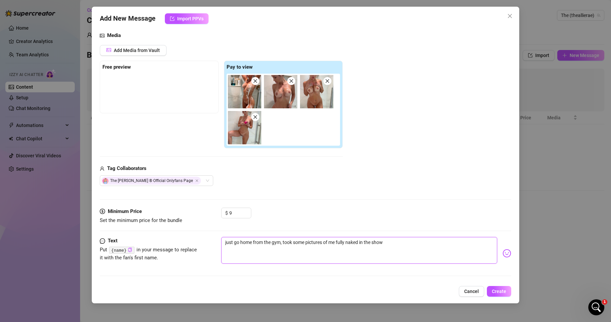
type textarea "just go home from the gym, took some pictures of me fully naked in the showe"
type textarea "just go home from the gym, took some pictures of me fully naked in the shower"
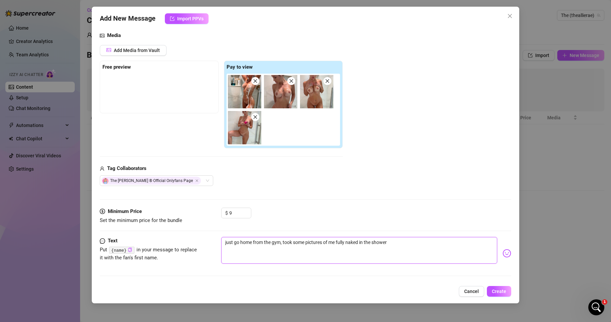
type textarea "just go home from the gym, took some pictures of me fully naked in the shower"
type textarea "just go home from the gym, took some pictures of me fully naked in the shower f"
type textarea "just go home from the gym, took some pictures of me fully naked in the shower fo"
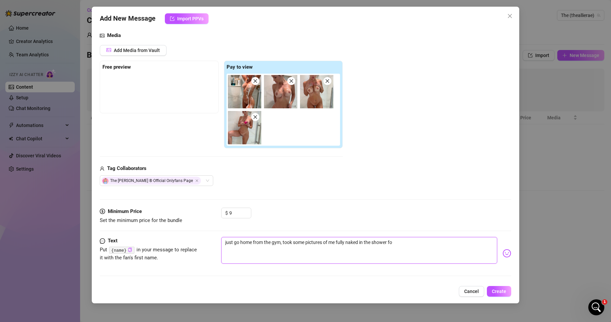
type textarea "just go home from the gym, took some pictures of me fully naked in the shower f…"
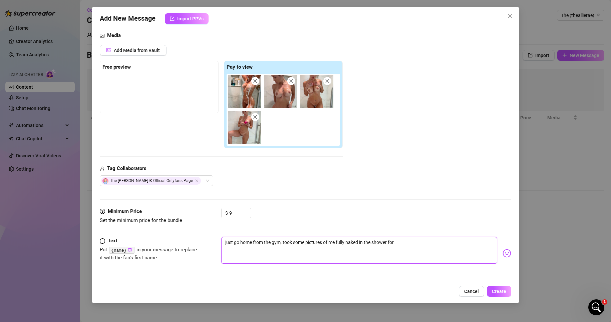
type textarea "just go home from the gym, took some pictures of me fully naked in the shower f…"
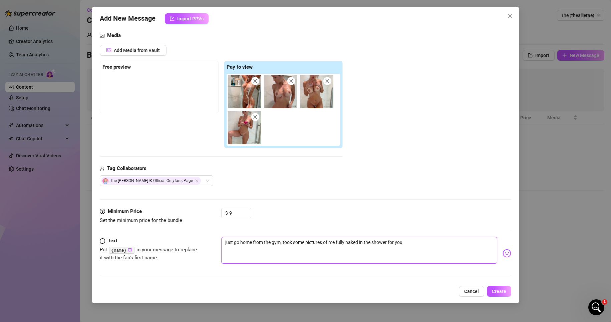
type textarea "just go home from the gym, took some pictures of me fully naked in the shower f…"
click at [237, 243] on textarea "just go home from the gym, took some pictures of me fully naked in the shower w…" at bounding box center [359, 250] width 276 height 27
click at [239, 241] on textarea "just go home from the gym, took some pictures of me fully naked in the shower w…" at bounding box center [359, 250] width 276 height 27
click at [448, 242] on textarea "just got home from the gym, took some pictures of me fully naked in the shower …" at bounding box center [359, 250] width 276 height 27
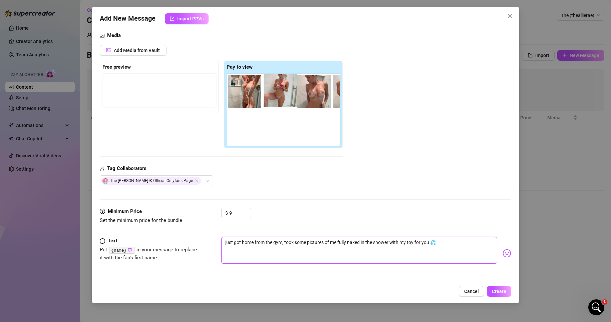
drag, startPoint x: 244, startPoint y: 130, endPoint x: 282, endPoint y: 92, distance: 53.3
click at [282, 92] on div at bounding box center [284, 110] width 116 height 72
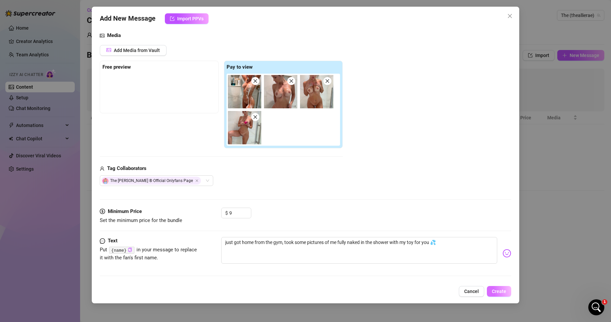
click at [504, 292] on span "Create" at bounding box center [499, 291] width 14 height 5
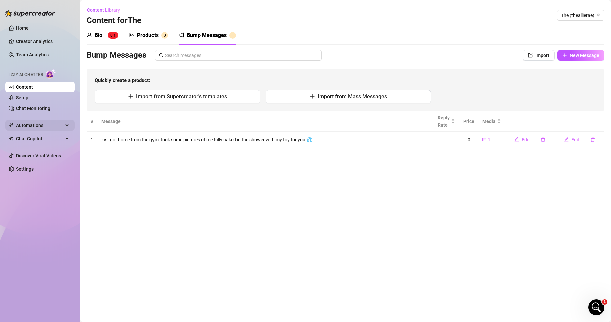
click at [36, 128] on span "Automations" at bounding box center [39, 125] width 47 height 11
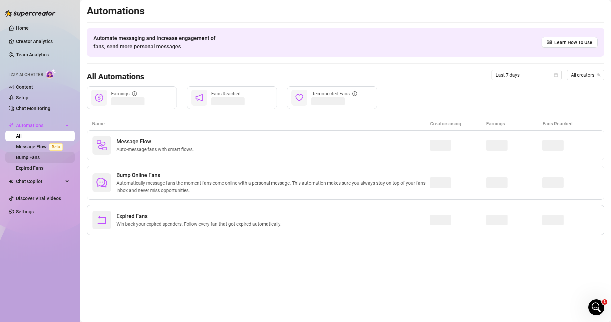
click at [30, 157] on link "Bump Fans" at bounding box center [28, 157] width 24 height 5
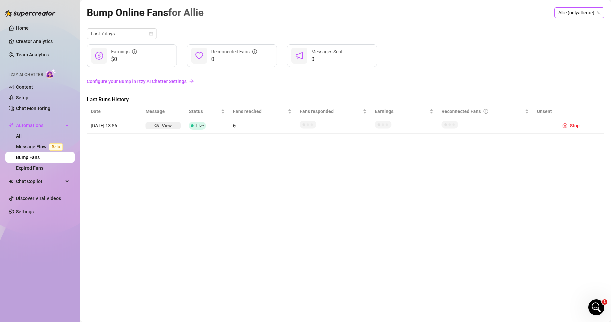
click at [599, 12] on icon "team" at bounding box center [599, 13] width 4 height 4
click at [581, 14] on span "Allie (onlyallierae)" at bounding box center [579, 13] width 42 height 10
click at [580, 48] on span "( theallierae )" at bounding box center [589, 49] width 25 height 7
click at [152, 81] on link "Configure your Bump in Izzy AI Chatter Settings" at bounding box center [345, 81] width 517 height 7
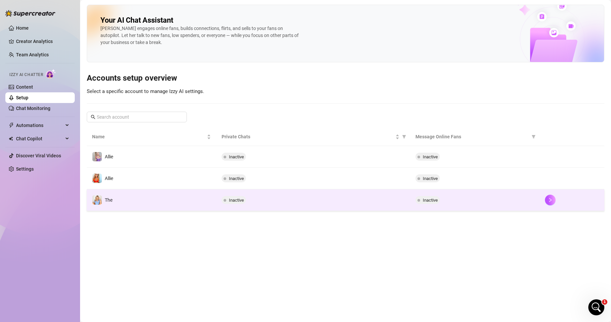
click at [318, 199] on div "Inactive" at bounding box center [312, 200] width 183 height 8
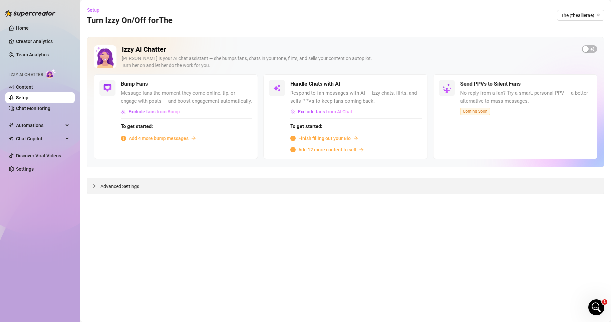
click at [319, 183] on div "Advanced Settings" at bounding box center [345, 186] width 517 height 16
click at [113, 191] on div "Advanced Settings" at bounding box center [345, 186] width 517 height 16
click at [114, 187] on span "Advanced Settings" at bounding box center [119, 186] width 39 height 7
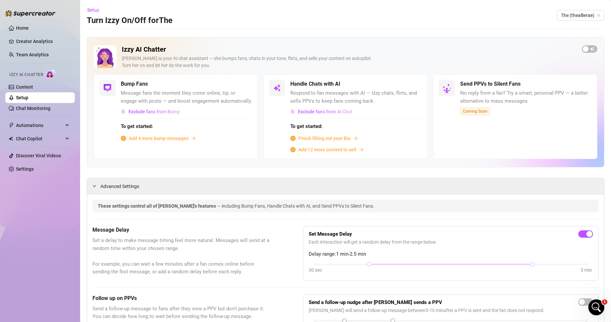
click at [150, 142] on span "Add 4 more bump messages" at bounding box center [159, 138] width 60 height 7
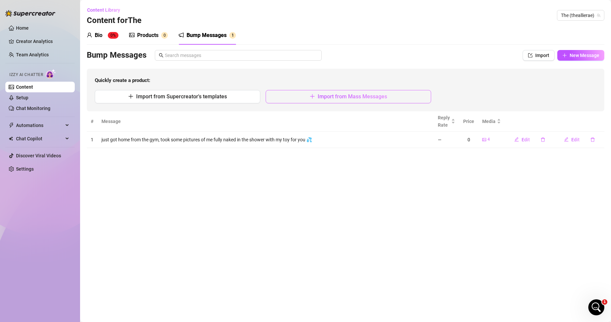
click at [334, 95] on span "Import from Mass Messages" at bounding box center [351, 96] width 69 height 6
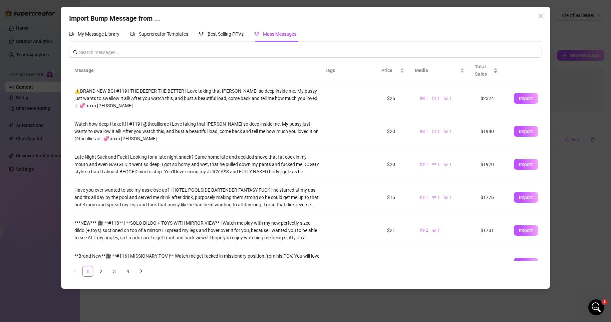
scroll to position [153, 0]
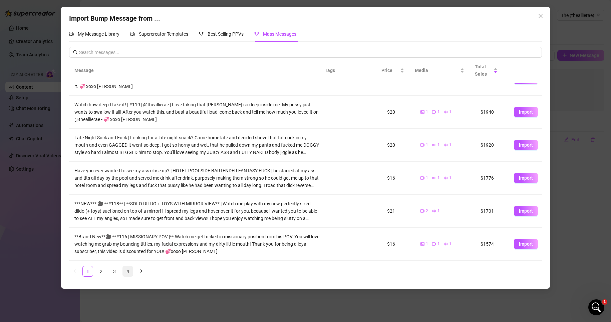
click at [126, 269] on link "4" at bounding box center [128, 271] width 10 height 10
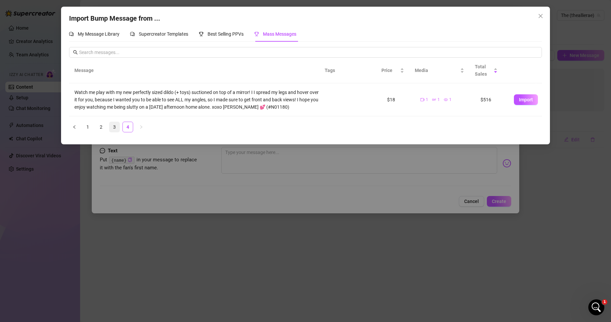
click at [116, 127] on link "3" at bounding box center [114, 127] width 10 height 10
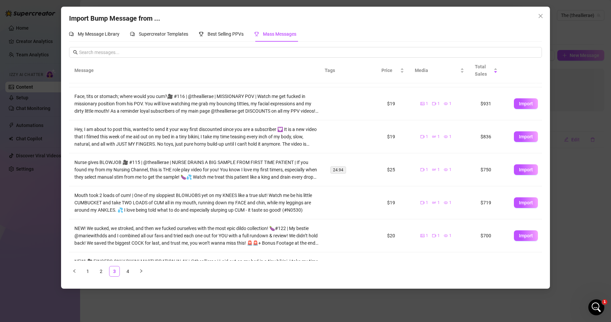
scroll to position [153, 0]
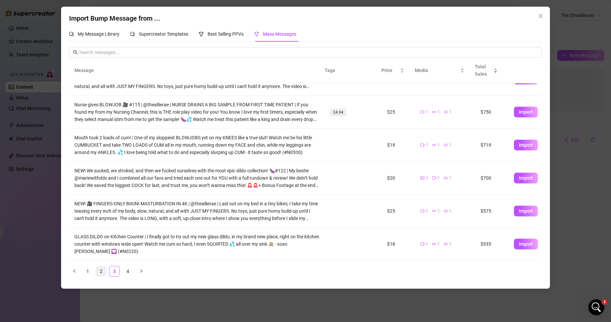
click at [100, 269] on link "2" at bounding box center [101, 271] width 10 height 10
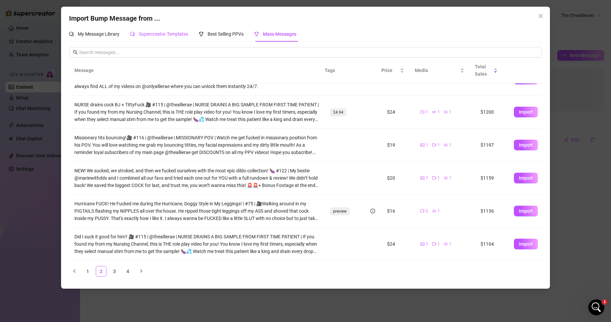
click at [165, 35] on span "Supercreator Templates" at bounding box center [163, 33] width 49 height 5
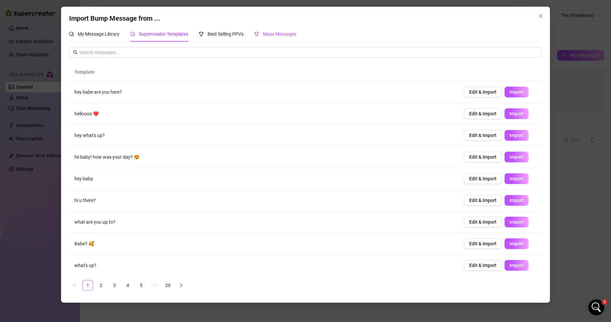
click at [281, 35] on span "Mass Messages" at bounding box center [279, 33] width 33 height 5
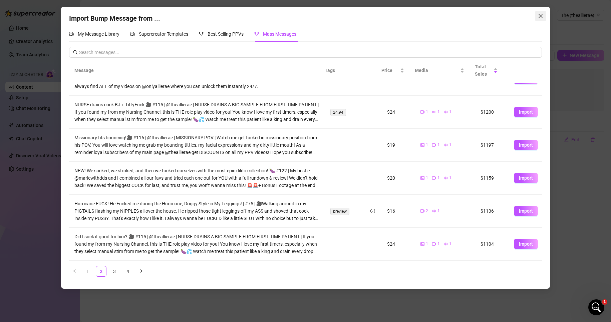
click at [541, 15] on icon "close" at bounding box center [540, 15] width 5 height 5
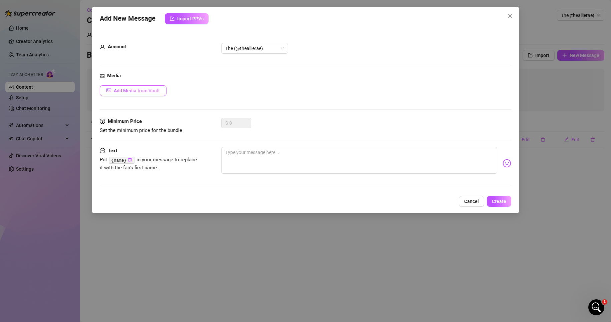
click at [145, 88] on span "Add Media from Vault" at bounding box center [137, 90] width 46 height 5
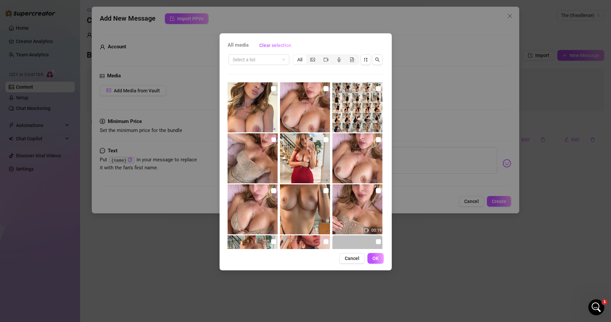
click at [271, 139] on input "checkbox" at bounding box center [273, 139] width 5 height 5
click at [272, 190] on input "checkbox" at bounding box center [273, 190] width 5 height 5
click at [376, 192] on input "checkbox" at bounding box center [378, 190] width 5 height 5
click at [376, 138] on input "checkbox" at bounding box center [378, 139] width 5 height 5
click at [374, 259] on span "OK" at bounding box center [375, 258] width 6 height 5
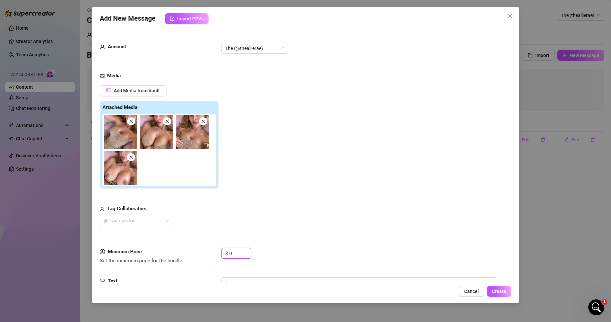
drag, startPoint x: 235, startPoint y: 252, endPoint x: 218, endPoint y: 252, distance: 17.0
click at [218, 252] on div "Minimum Price Set the minimum price for the bundle $ 0" at bounding box center [306, 256] width 412 height 17
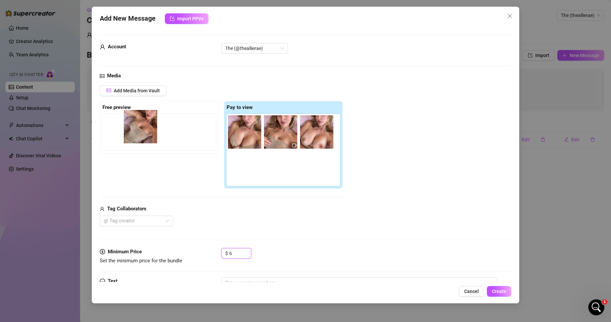
drag, startPoint x: 240, startPoint y: 134, endPoint x: 131, endPoint y: 129, distance: 109.2
click at [131, 129] on div "Free preview Pay to view" at bounding box center [221, 145] width 243 height 88
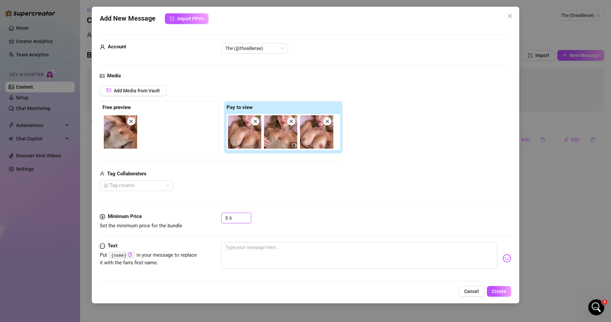
click at [122, 136] on img at bounding box center [120, 131] width 33 height 33
click at [291, 123] on icon "close" at bounding box center [291, 121] width 5 height 5
click at [120, 132] on img at bounding box center [120, 131] width 33 height 33
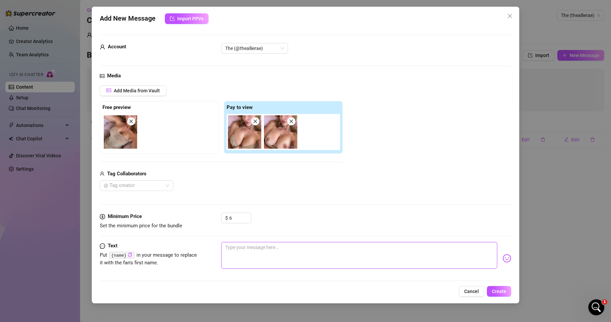
click at [246, 254] on textarea at bounding box center [359, 255] width 276 height 27
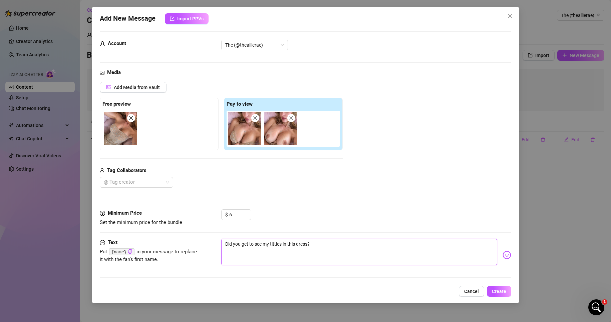
scroll to position [5, 0]
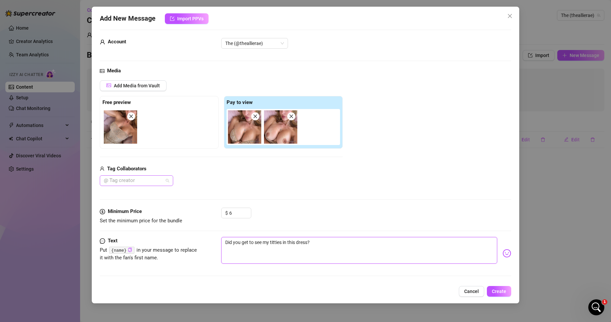
click at [160, 180] on div at bounding box center [133, 180] width 64 height 9
drag, startPoint x: 232, startPoint y: 212, endPoint x: 227, endPoint y: 213, distance: 5.7
click at [227, 213] on div "$ 6" at bounding box center [236, 213] width 30 height 11
click at [345, 257] on textarea "Did you get to see my titties in this dress?" at bounding box center [359, 250] width 276 height 27
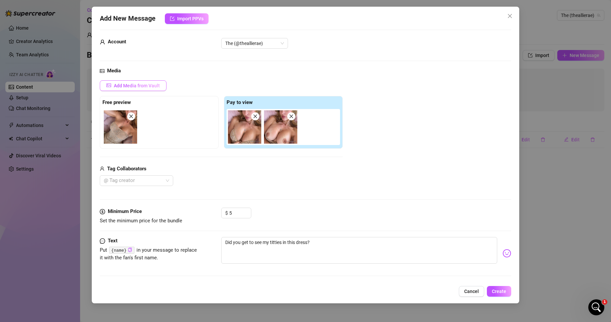
click at [148, 82] on button "Add Media from Vault" at bounding box center [133, 85] width 67 height 11
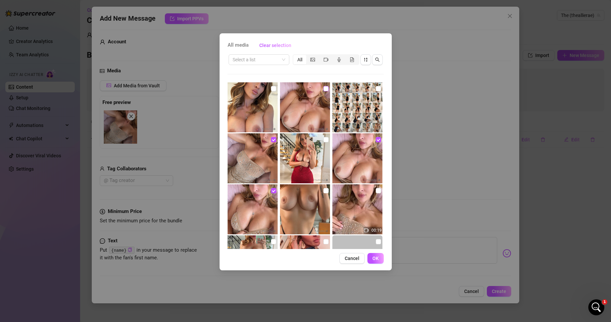
click at [324, 89] on input "checkbox" at bounding box center [325, 88] width 5 height 5
click at [376, 141] on input "checkbox" at bounding box center [378, 139] width 5 height 5
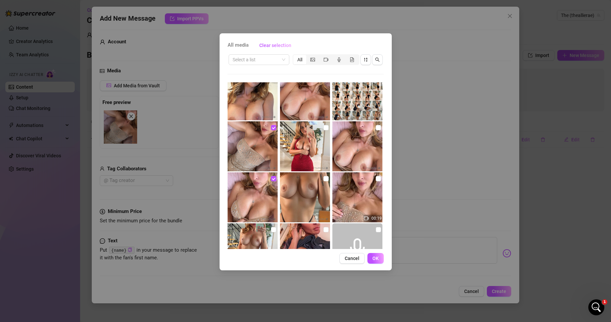
scroll to position [0, 0]
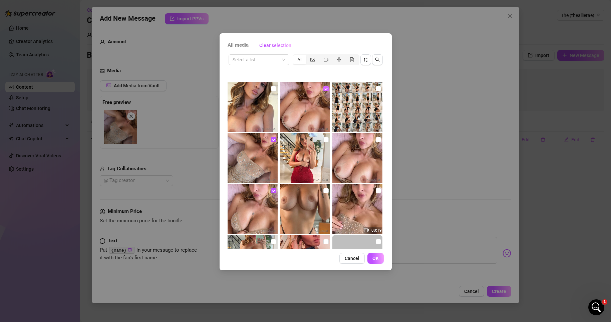
click at [323, 90] on input "checkbox" at bounding box center [325, 88] width 5 height 5
click at [271, 141] on input "checkbox" at bounding box center [273, 139] width 5 height 5
click at [272, 190] on input "checkbox" at bounding box center [273, 190] width 5 height 5
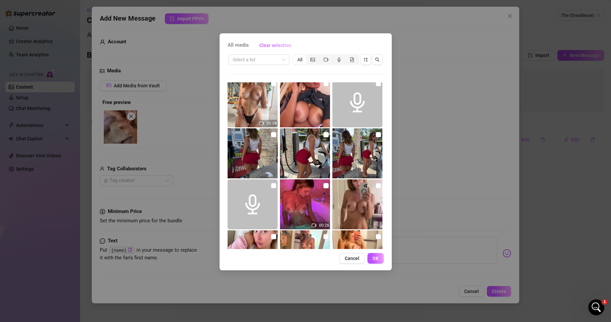
scroll to position [167, 0]
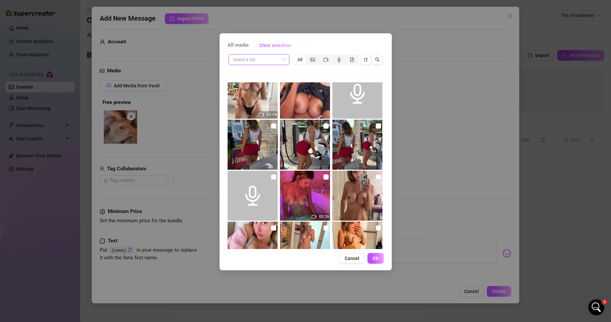
click at [270, 61] on input "search" at bounding box center [255, 60] width 47 height 10
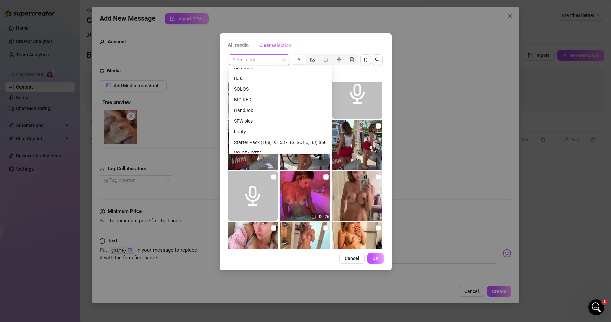
scroll to position [200, 0]
click at [260, 128] on div "booty" at bounding box center [280, 128] width 93 height 7
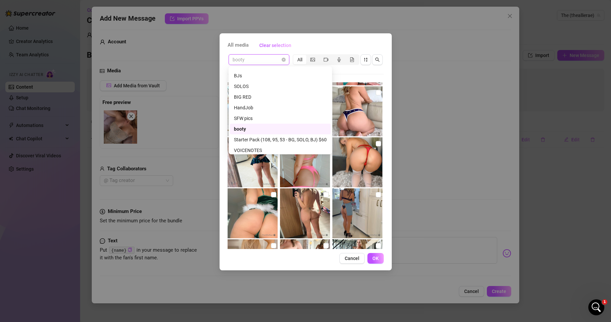
click at [261, 59] on span "booty" at bounding box center [258, 60] width 53 height 10
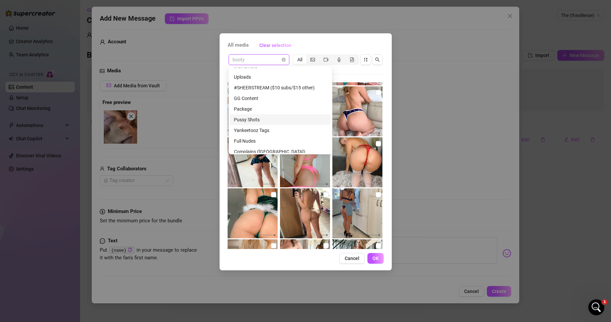
click at [260, 119] on div "Pussy Shots" at bounding box center [280, 119] width 93 height 7
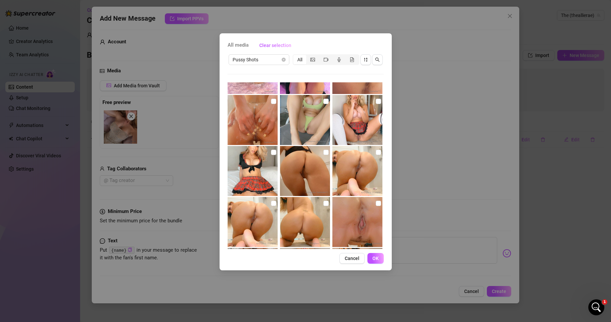
scroll to position [726, 0]
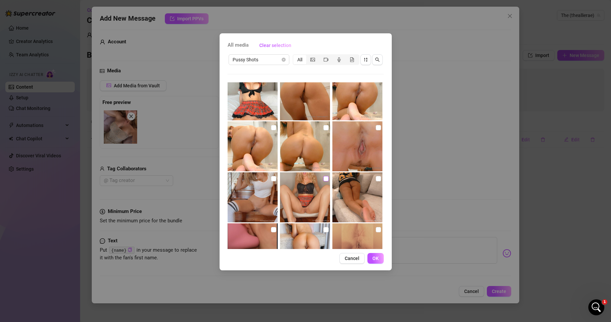
click at [323, 180] on input "checkbox" at bounding box center [325, 178] width 5 height 5
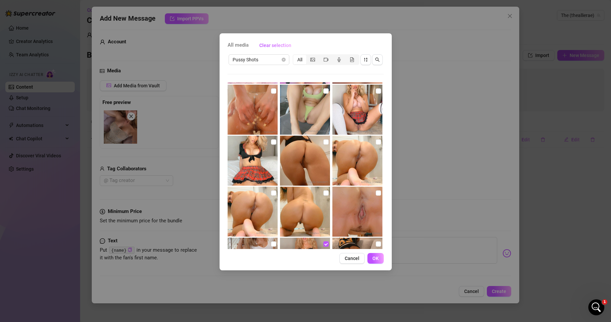
scroll to position [660, 0]
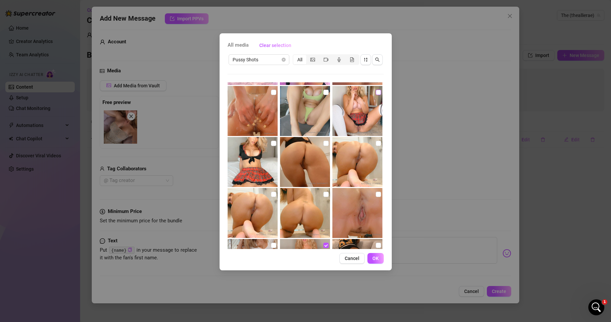
click at [376, 92] on input "checkbox" at bounding box center [378, 92] width 5 height 5
click at [271, 143] on input "checkbox" at bounding box center [273, 143] width 5 height 5
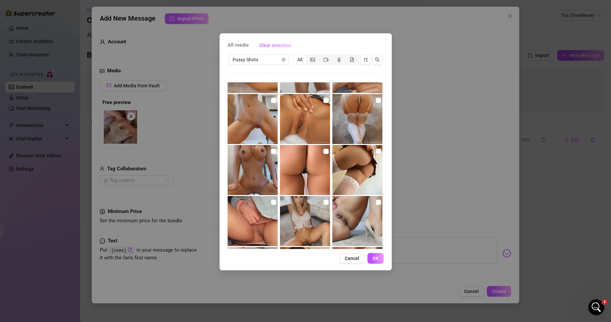
scroll to position [1026, 0]
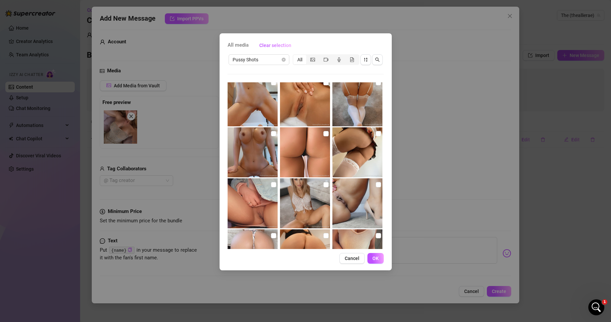
click at [378, 134] on img at bounding box center [357, 152] width 50 height 50
click at [376, 134] on input "checkbox" at bounding box center [378, 133] width 5 height 5
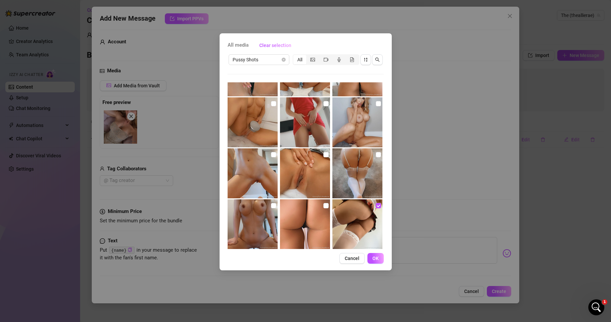
scroll to position [993, 0]
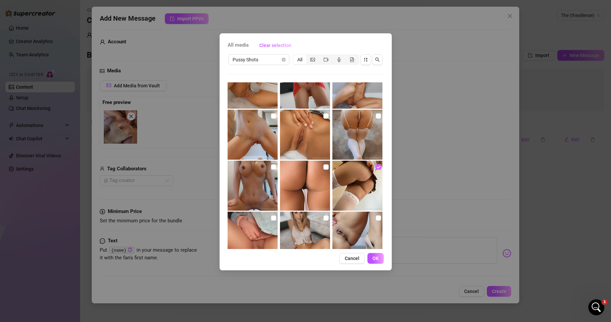
click at [376, 167] on input "checkbox" at bounding box center [378, 166] width 5 height 5
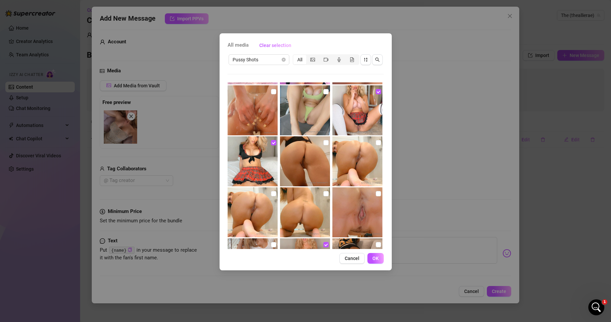
scroll to position [660, 0]
click at [379, 258] on button "OK" at bounding box center [375, 258] width 16 height 11
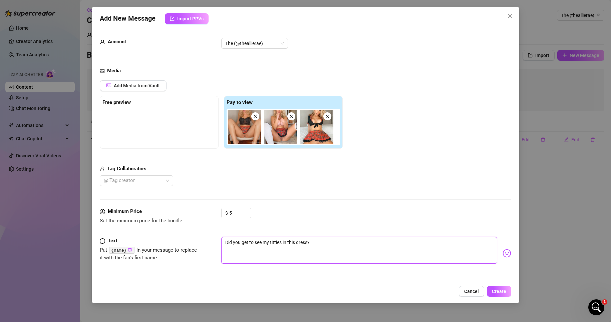
drag, startPoint x: 332, startPoint y: 241, endPoint x: 224, endPoint y: 240, distance: 108.1
click at [224, 240] on textarea "Did you get to see my titties in this dress?" at bounding box center [359, 250] width 276 height 27
click at [130, 84] on span "Add Media from Vault" at bounding box center [137, 85] width 46 height 5
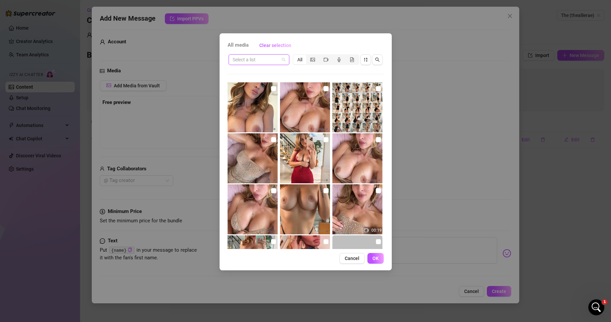
click at [270, 60] on input "search" at bounding box center [255, 60] width 47 height 10
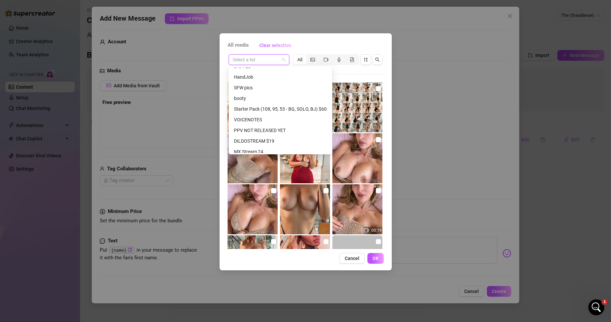
scroll to position [233, 0]
click at [263, 85] on div "SFW pics" at bounding box center [280, 84] width 93 height 7
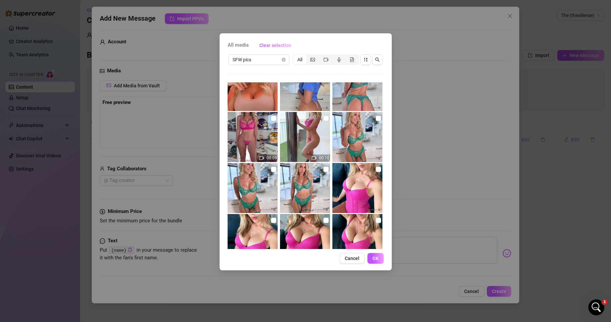
scroll to position [251, 0]
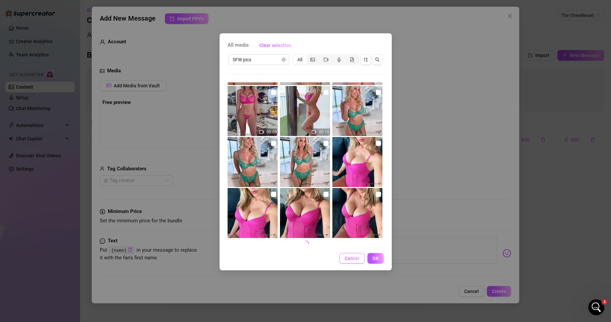
click at [350, 260] on span "Cancel" at bounding box center [351, 258] width 15 height 5
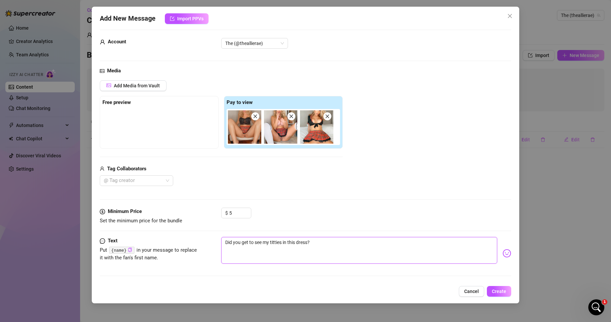
drag, startPoint x: 277, startPoint y: 238, endPoint x: 167, endPoint y: 234, distance: 110.1
click at [167, 234] on form "Account The (@theallierae) Media Add Media from Vault Free preview Pay to view …" at bounding box center [306, 156] width 412 height 252
click at [251, 245] on textarea "Upskirt Pussy Pics spread wide open 🐱" at bounding box center [359, 250] width 276 height 27
click at [329, 243] on textarea "Upskirt Pussy Pics spread wide open 🐱" at bounding box center [359, 250] width 276 height 27
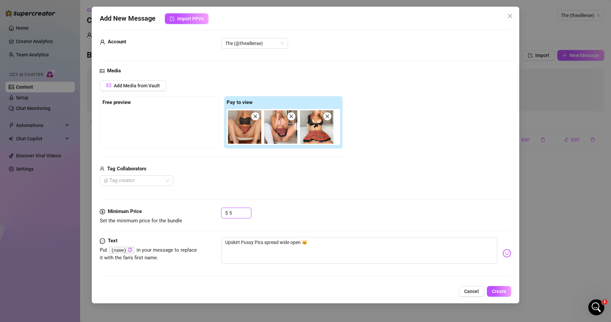
drag, startPoint x: 235, startPoint y: 212, endPoint x: 214, endPoint y: 212, distance: 21.7
click at [214, 212] on div "Minimum Price Set the minimum price for the bundle $ 5" at bounding box center [306, 216] width 412 height 17
click at [339, 242] on textarea "Upskirt Pussy Pics spread wide open 🐱" at bounding box center [359, 250] width 276 height 27
click at [302, 243] on textarea "Upskirt Pussy Pics spread wide open 🐱" at bounding box center [359, 250] width 276 height 27
click at [503, 290] on span "Create" at bounding box center [499, 291] width 14 height 5
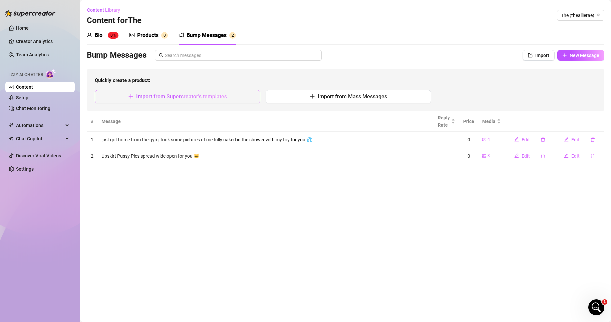
click at [223, 97] on span "Import from Supercreator's templates" at bounding box center [181, 96] width 91 height 6
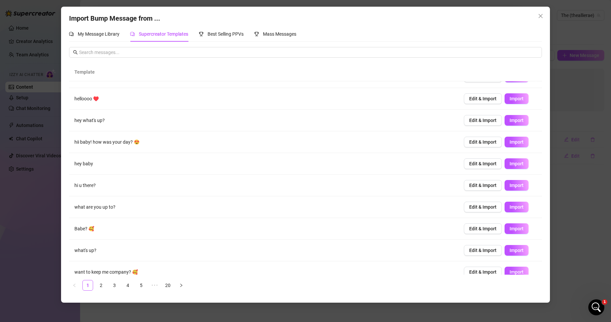
scroll to position [23, 0]
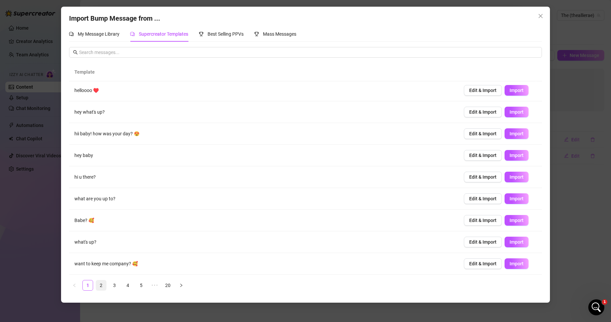
click at [102, 285] on link "2" at bounding box center [101, 285] width 10 height 10
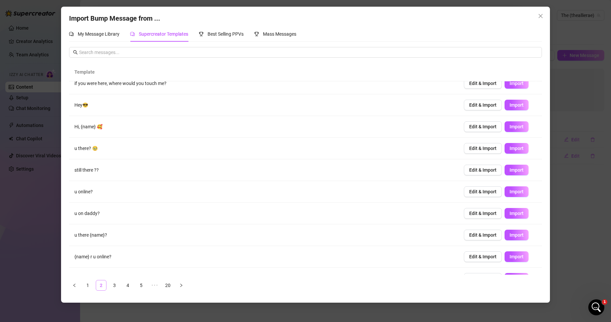
scroll to position [0, 0]
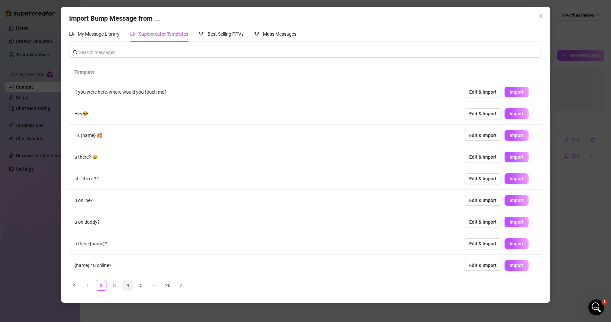
click at [128, 285] on link "4" at bounding box center [128, 285] width 10 height 10
click at [543, 16] on span "Close" at bounding box center [540, 15] width 11 height 5
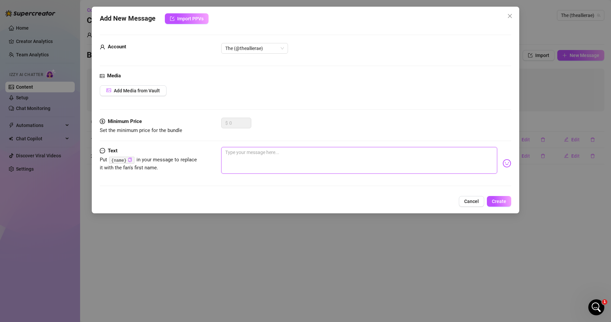
click at [247, 161] on textarea at bounding box center [359, 160] width 276 height 27
click at [142, 93] on span "Add Media from Vault" at bounding box center [137, 90] width 46 height 5
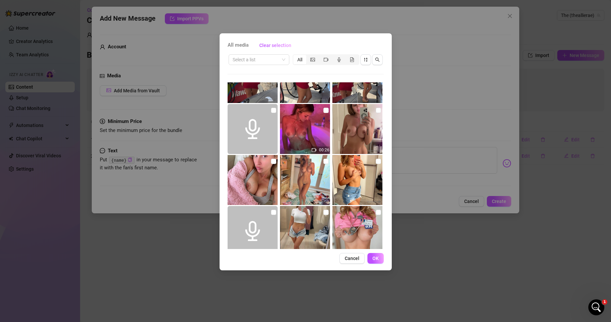
scroll to position [367, 0]
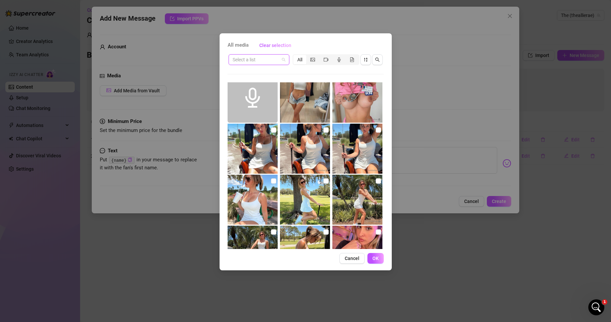
click at [265, 59] on input "search" at bounding box center [255, 60] width 47 height 10
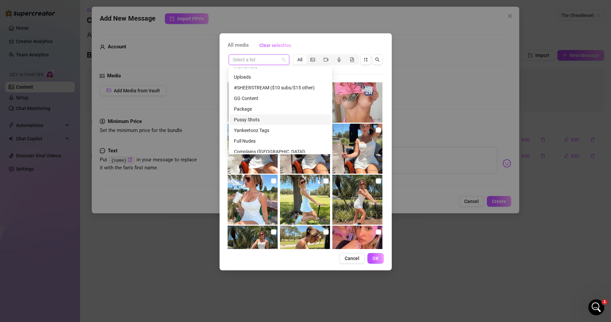
scroll to position [467, 0]
click at [270, 108] on div "Full Nudes" at bounding box center [280, 107] width 93 height 7
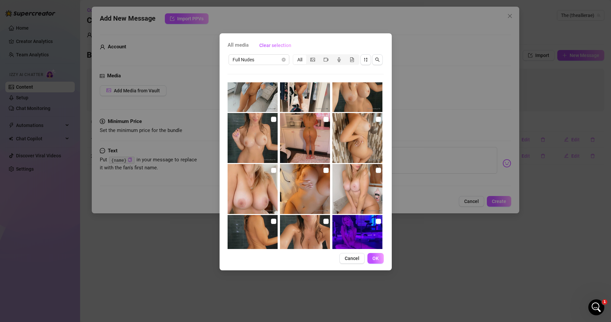
scroll to position [2026, 0]
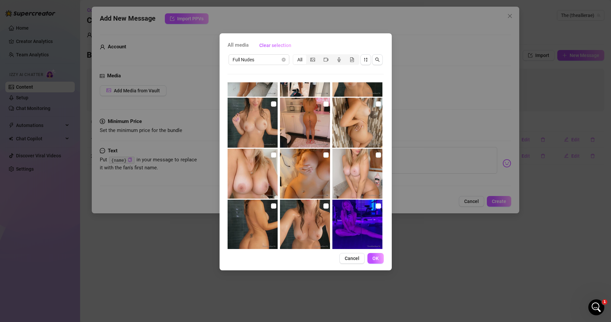
click at [302, 172] on img at bounding box center [305, 174] width 50 height 50
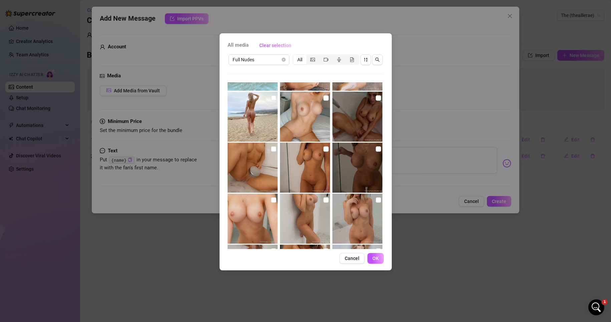
scroll to position [2993, 0]
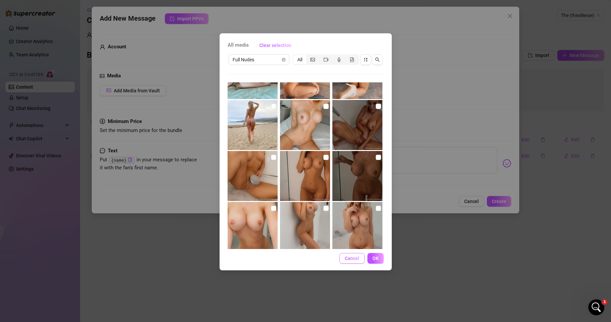
click at [357, 260] on span "Cancel" at bounding box center [351, 258] width 15 height 5
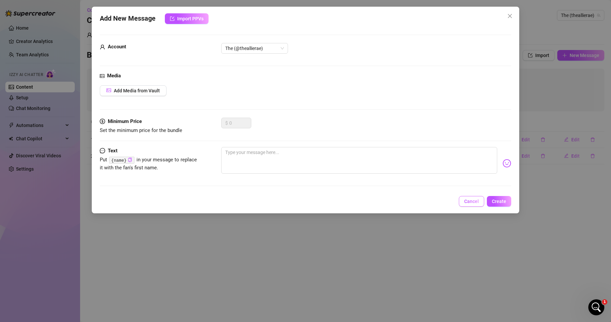
click at [478, 203] on span "Cancel" at bounding box center [471, 201] width 15 height 5
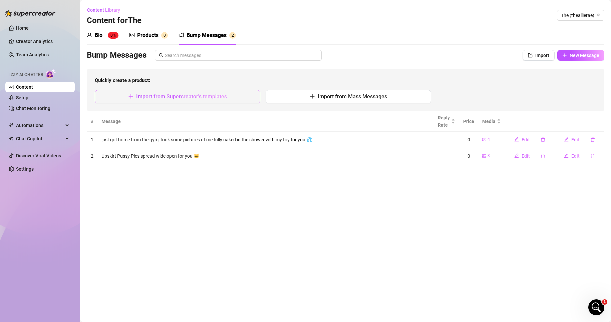
click at [198, 95] on span "Import from Supercreator's templates" at bounding box center [181, 96] width 91 height 6
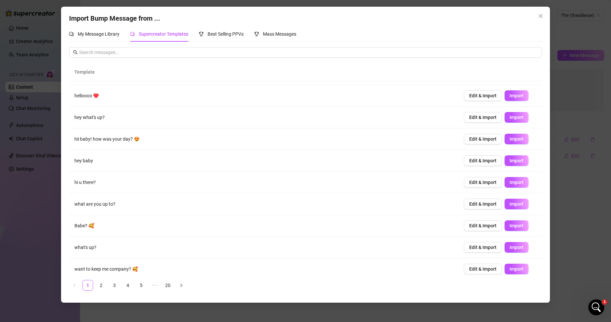
scroll to position [23, 0]
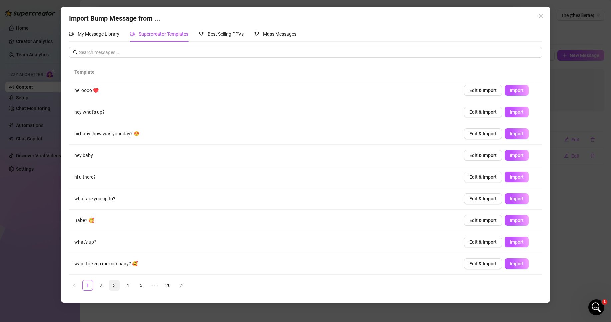
click at [113, 285] on link "3" at bounding box center [114, 285] width 10 height 10
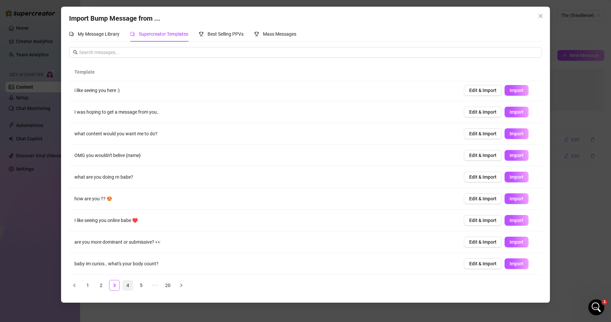
click at [127, 289] on link "4" at bounding box center [128, 285] width 10 height 10
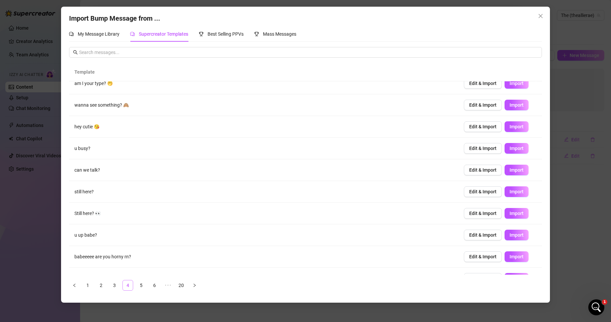
scroll to position [0, 0]
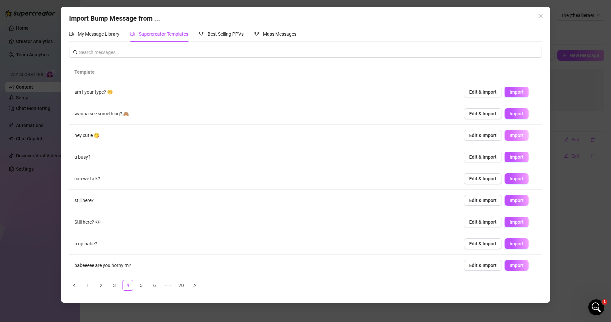
click at [516, 136] on span "Import" at bounding box center [516, 135] width 14 height 5
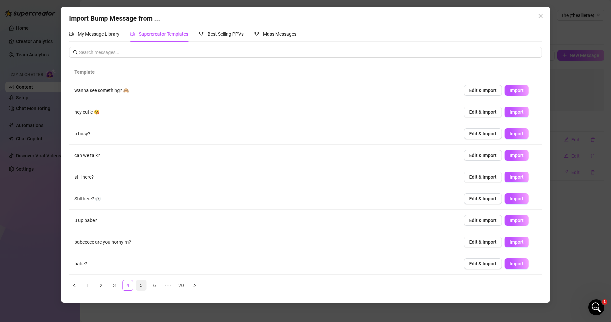
click at [142, 285] on link "5" at bounding box center [141, 285] width 10 height 10
click at [159, 283] on link "6" at bounding box center [154, 285] width 10 height 10
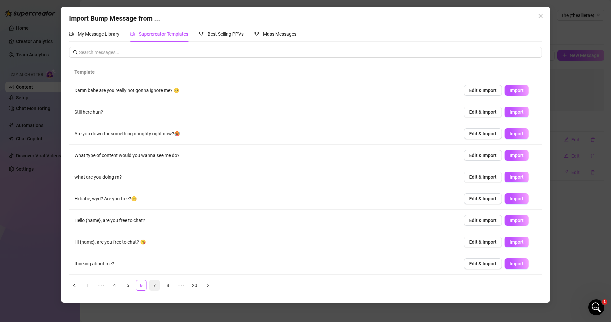
click at [156, 282] on link "7" at bounding box center [154, 285] width 10 height 10
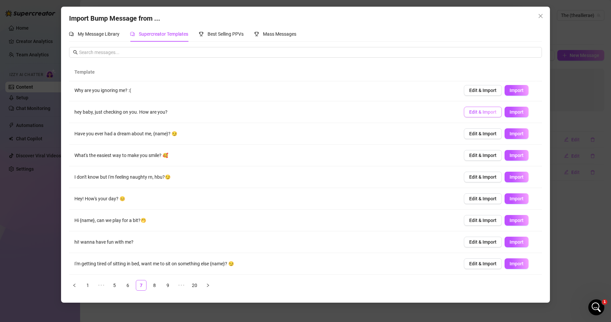
click at [480, 112] on span "Edit & Import" at bounding box center [482, 111] width 27 height 5
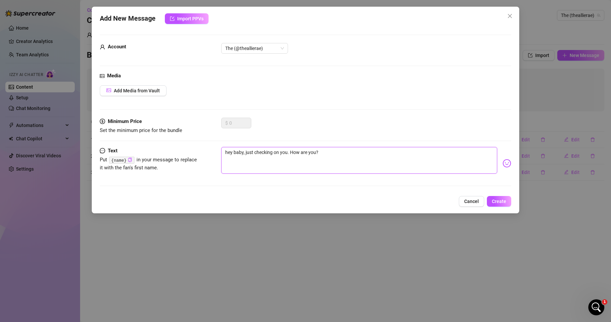
click at [239, 152] on textarea "hey baby, just checking on you. How are you?" at bounding box center [359, 160] width 276 height 27
click at [338, 151] on textarea "heyyy, just checking on you. How are you?" at bounding box center [359, 160] width 276 height 27
click at [501, 202] on span "Create" at bounding box center [499, 201] width 14 height 5
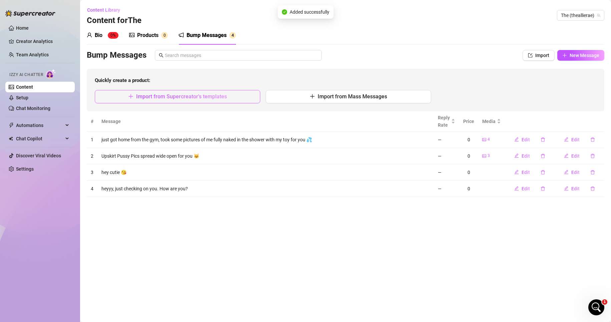
click at [166, 96] on span "Import from Supercreator's templates" at bounding box center [181, 96] width 91 height 6
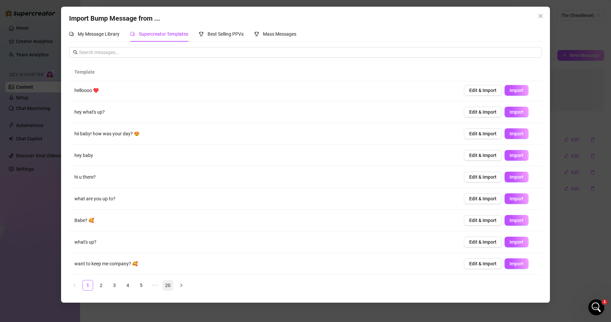
click at [170, 283] on link "20" at bounding box center [168, 285] width 10 height 10
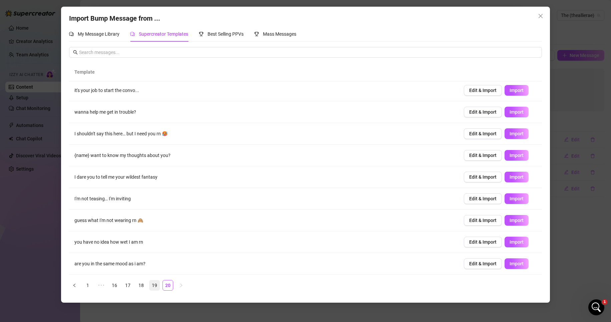
click at [154, 284] on link "19" at bounding box center [154, 285] width 10 height 10
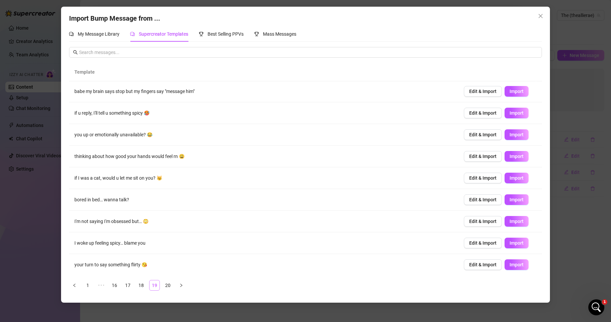
scroll to position [0, 0]
click at [142, 286] on link "18" at bounding box center [141, 285] width 10 height 10
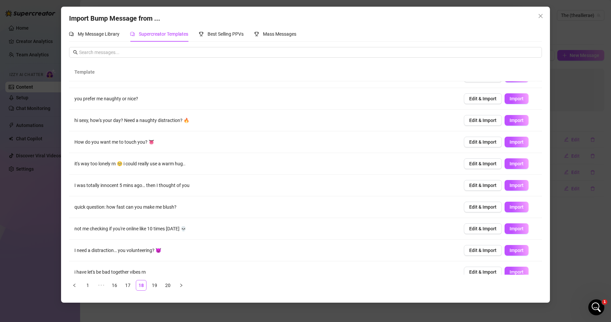
scroll to position [23, 0]
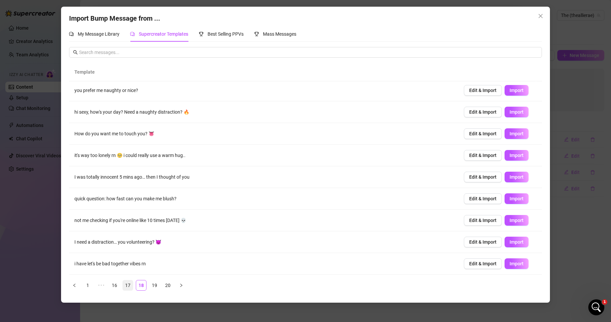
click at [127, 286] on link "17" at bounding box center [128, 285] width 10 height 10
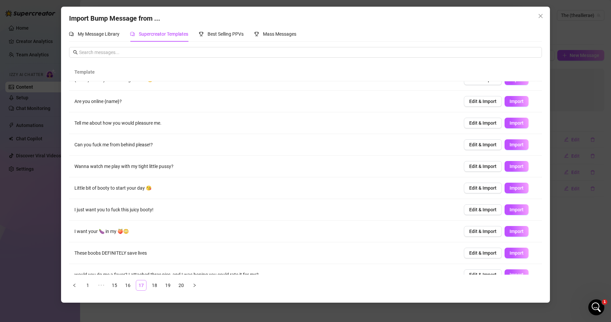
scroll to position [0, 0]
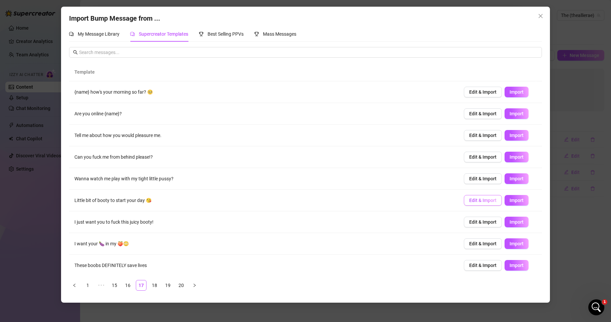
click at [484, 200] on span "Edit & Import" at bounding box center [482, 200] width 27 height 5
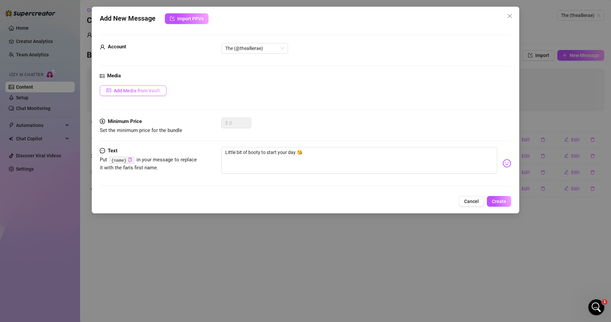
click at [130, 90] on span "Add Media from Vault" at bounding box center [137, 90] width 46 height 5
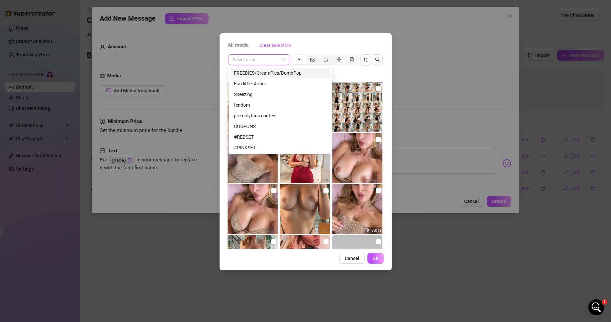
click at [271, 63] on input "search" at bounding box center [255, 60] width 47 height 10
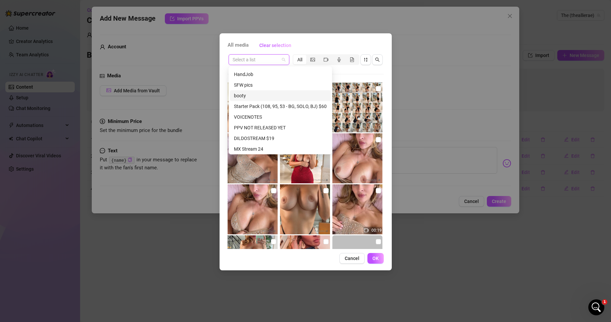
click at [260, 96] on div "booty" at bounding box center [280, 95] width 93 height 7
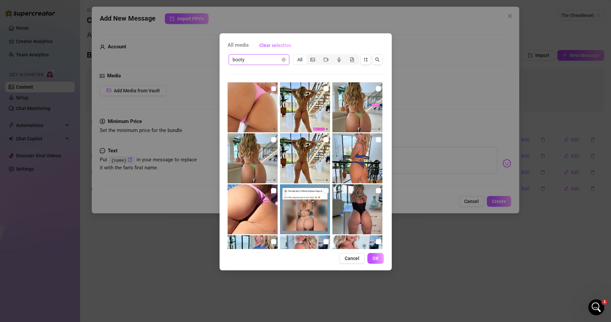
click at [273, 89] on input "checkbox" at bounding box center [273, 88] width 5 height 5
click at [311, 156] on img at bounding box center [305, 158] width 50 height 50
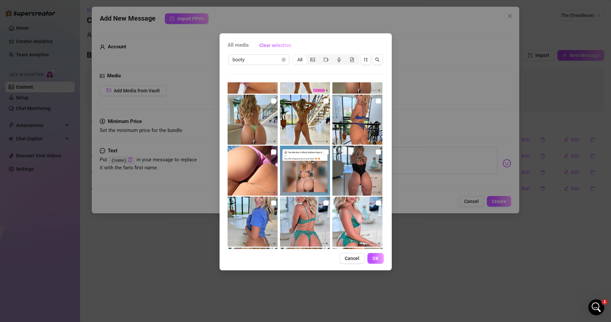
scroll to position [0, 0]
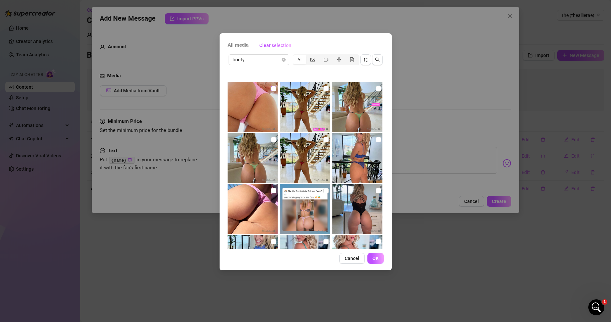
click at [273, 88] on input "checkbox" at bounding box center [273, 88] width 5 height 5
click at [379, 261] on button "OK" at bounding box center [375, 258] width 16 height 11
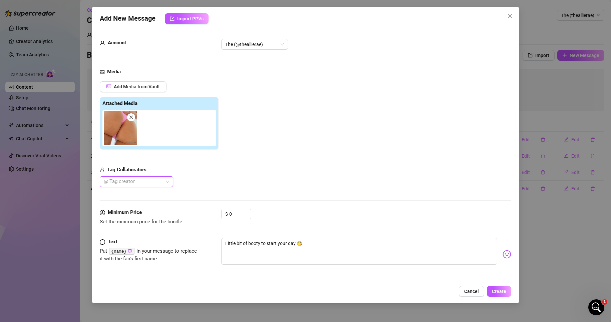
scroll to position [5, 0]
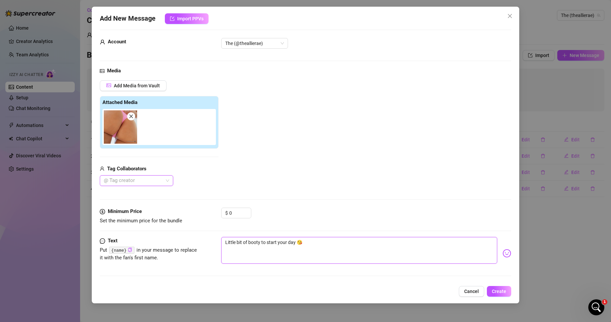
click at [328, 248] on textarea "Little bit of booty to start your day 😘" at bounding box center [359, 250] width 276 height 27
click at [502, 290] on span "Create" at bounding box center [499, 291] width 14 height 5
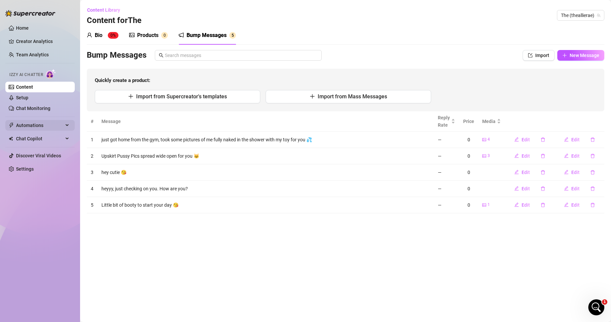
click at [38, 125] on span "Automations" at bounding box center [39, 125] width 47 height 11
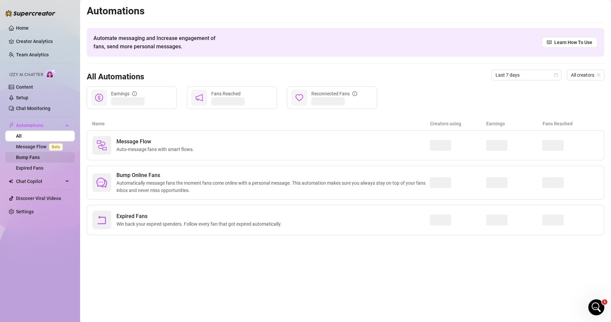
click at [37, 160] on link "Bump Fans" at bounding box center [28, 157] width 24 height 5
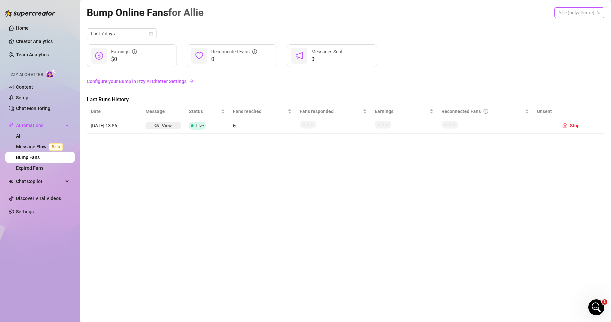
click at [581, 13] on span "Allie (onlyallierae)" at bounding box center [579, 13] width 42 height 10
click at [588, 50] on span "( theallierae )" at bounding box center [589, 49] width 25 height 7
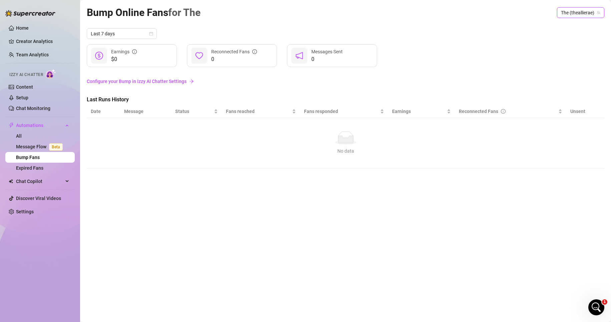
click at [122, 82] on link "Configure your Bump in Izzy AI Chatter Settings" at bounding box center [345, 81] width 517 height 7
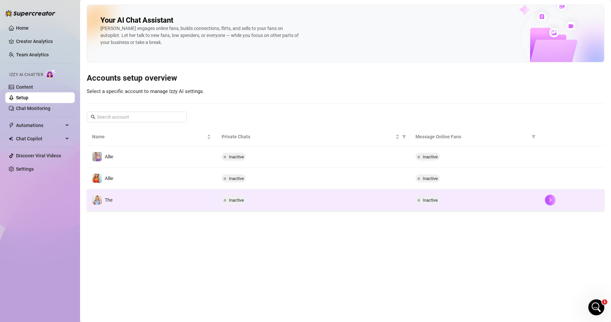
click at [166, 204] on td "The" at bounding box center [151, 200] width 129 height 22
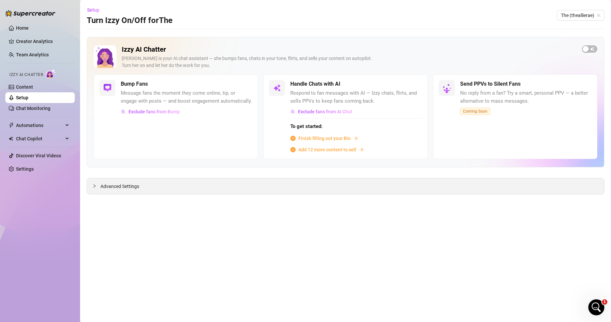
click at [145, 188] on div "Advanced Settings" at bounding box center [345, 186] width 517 height 16
click at [118, 188] on span "Advanced Settings" at bounding box center [119, 186] width 39 height 7
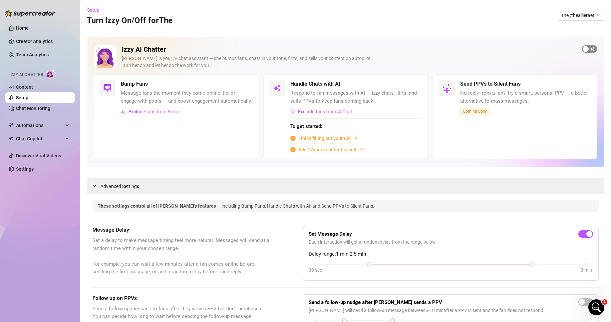
click at [586, 48] on span "button" at bounding box center [589, 48] width 15 height 7
click at [163, 114] on span "Exclude fans from Bump" at bounding box center [153, 111] width 51 height 5
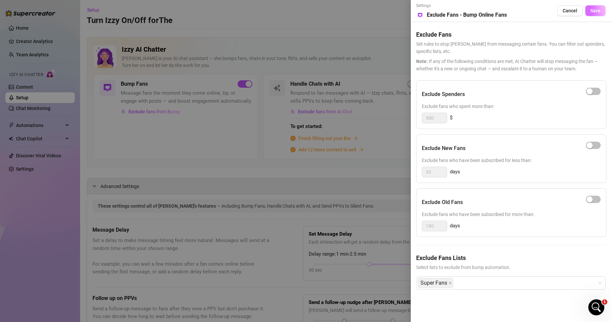
click at [595, 12] on span "Save" at bounding box center [595, 10] width 10 height 5
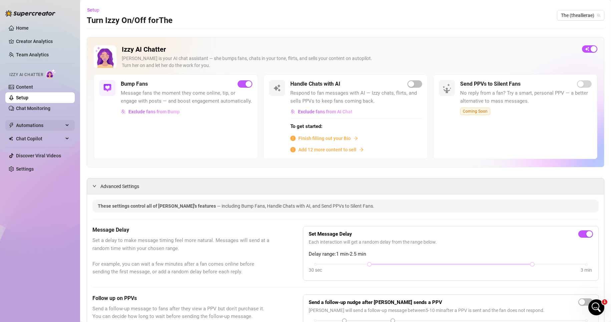
click at [50, 124] on span "Automations" at bounding box center [39, 125] width 47 height 11
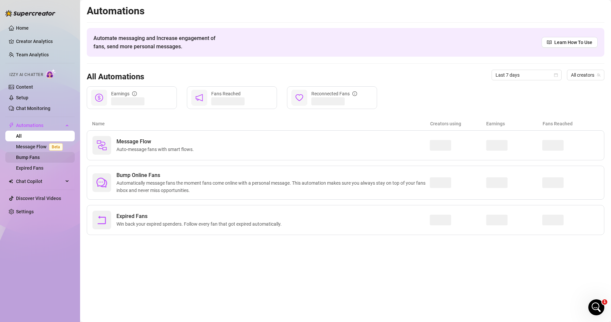
click at [40, 158] on link "Bump Fans" at bounding box center [28, 157] width 24 height 5
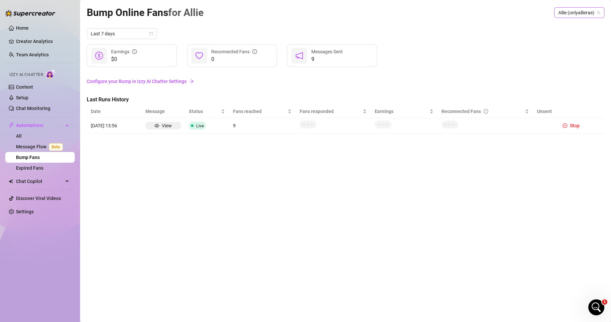
click at [581, 11] on span "Allie (onlyallierae)" at bounding box center [579, 13] width 42 height 10
click at [574, 49] on div "The ( theallierae )" at bounding box center [580, 49] width 48 height 8
click at [339, 245] on div "Bump Online Fans for The The (theallierae) The (theallierae) Last 7 days $0 Ear…" at bounding box center [345, 153] width 517 height 297
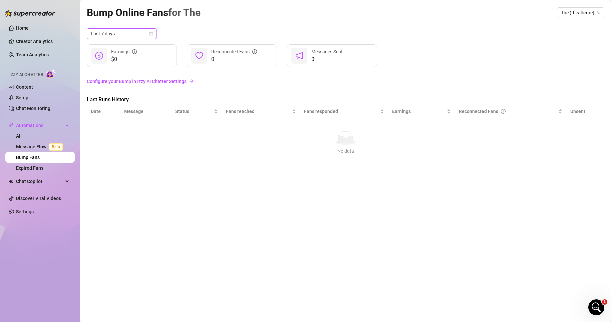
click at [150, 31] on span "Last 7 days" at bounding box center [122, 34] width 62 height 10
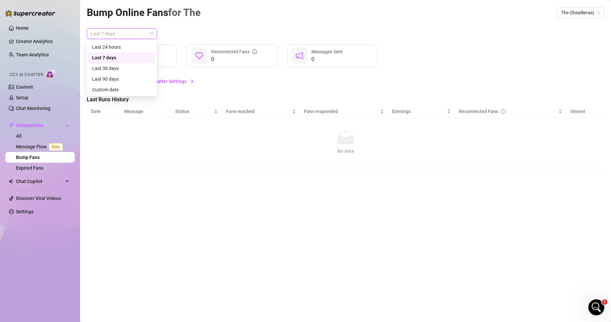
click at [150, 31] on span "Last 7 days" at bounding box center [122, 34] width 62 height 10
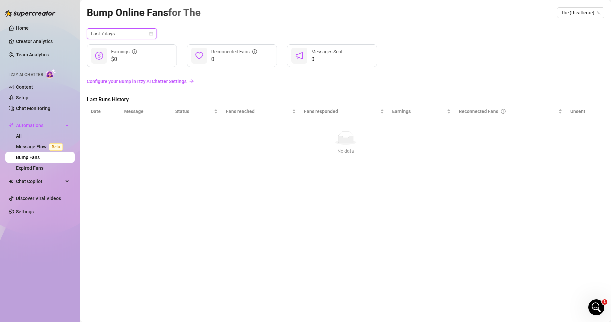
click at [185, 80] on link "Configure your Bump in Izzy AI Chatter Settings" at bounding box center [345, 81] width 517 height 7
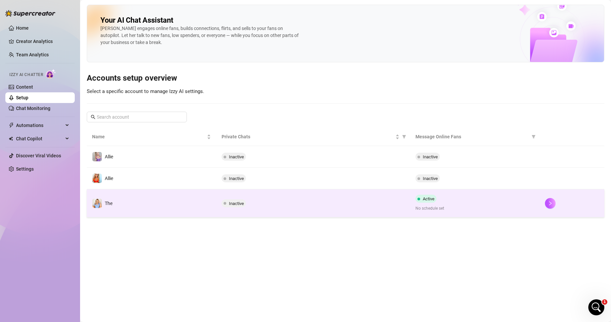
click at [196, 208] on td "The" at bounding box center [151, 203] width 129 height 28
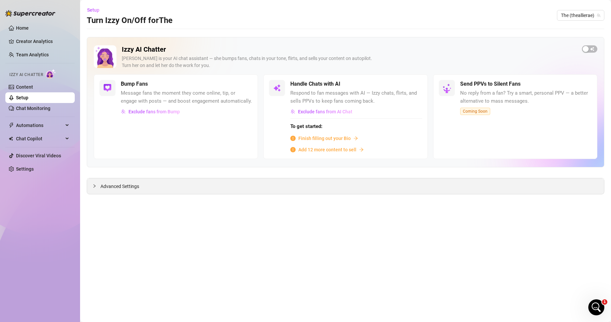
click at [198, 188] on div "Advanced Settings" at bounding box center [345, 186] width 517 height 16
click at [101, 186] on span "Advanced Settings" at bounding box center [119, 186] width 39 height 7
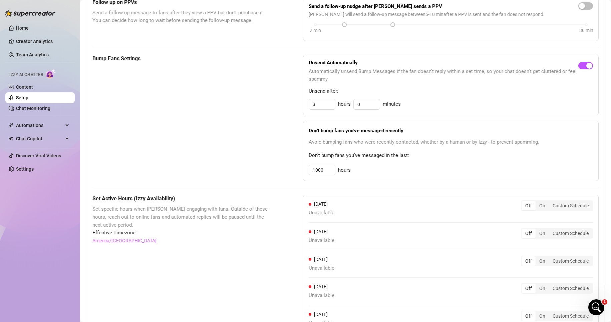
scroll to position [300, 0]
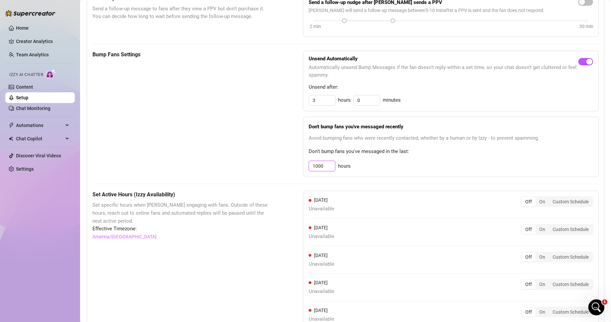
drag, startPoint x: 323, startPoint y: 165, endPoint x: 303, endPoint y: 167, distance: 20.1
click at [303, 167] on div "Don't bump fans you've messaged recently Avoid bumping fans who were recently c…" at bounding box center [450, 147] width 295 height 60
click at [387, 160] on div "Don't bump fans you've messaged recently Avoid bumping fans who were recently c…" at bounding box center [450, 147] width 295 height 60
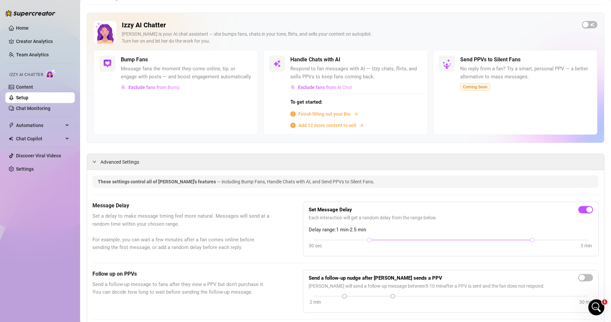
scroll to position [0, 0]
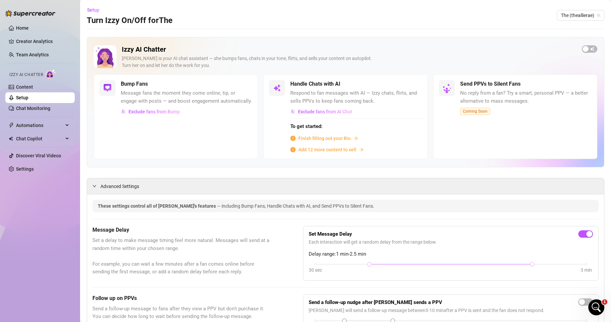
click at [25, 96] on link "Setup" at bounding box center [22, 97] width 12 height 5
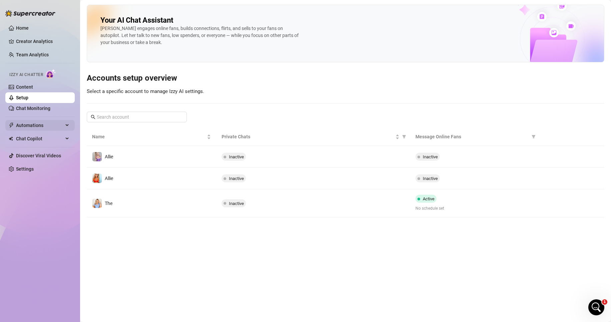
click at [34, 126] on span "Automations" at bounding box center [39, 125] width 47 height 11
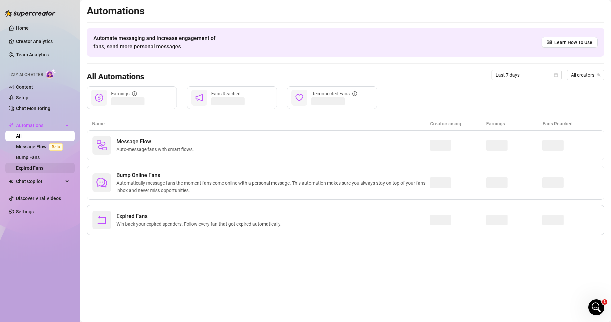
click at [38, 170] on link "Expired Fans" at bounding box center [29, 167] width 27 height 5
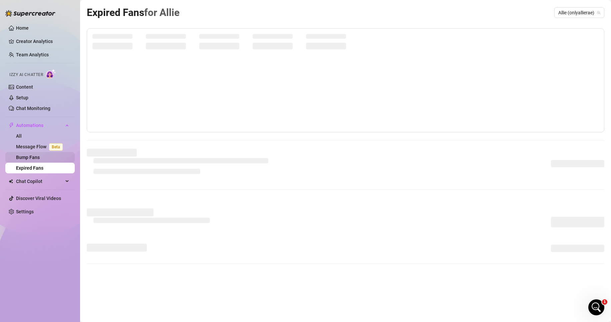
click at [35, 156] on link "Bump Fans" at bounding box center [28, 157] width 24 height 5
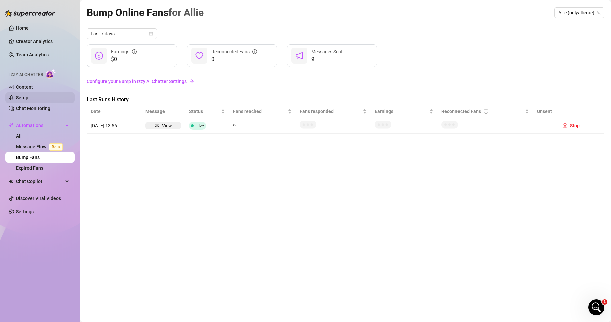
click at [25, 96] on link "Setup" at bounding box center [22, 97] width 12 height 5
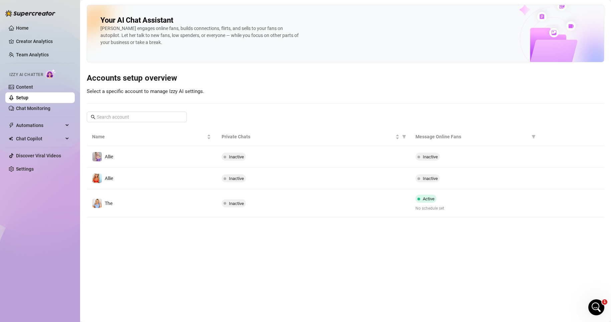
click at [167, 208] on td "The" at bounding box center [151, 203] width 129 height 28
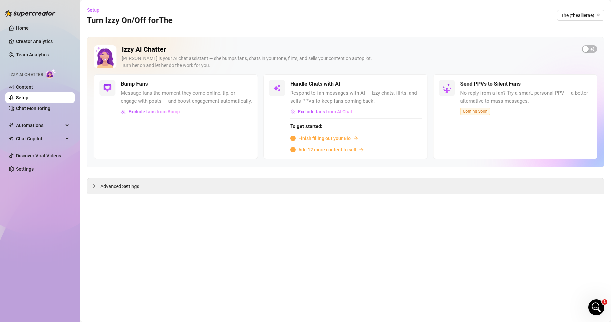
click at [209, 90] on span "Message fans the moment they come online, tip, or engage with posts — and boost…" at bounding box center [186, 97] width 131 height 16
click at [139, 85] on h5 "Bump Fans" at bounding box center [134, 84] width 27 height 8
click at [132, 84] on h5 "Bump Fans" at bounding box center [134, 84] width 27 height 8
click at [590, 48] on span "button" at bounding box center [589, 48] width 15 height 7
click at [131, 189] on span "Advanced Settings" at bounding box center [119, 186] width 39 height 7
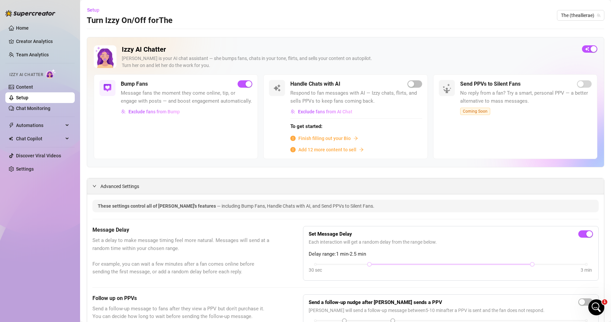
click at [129, 185] on span "Advanced Settings" at bounding box center [119, 186] width 39 height 7
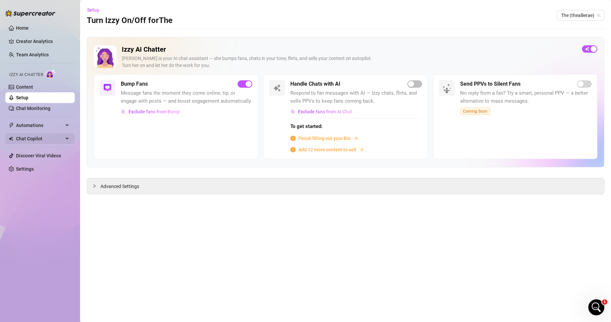
click at [67, 139] on icon at bounding box center [67, 139] width 3 height 0
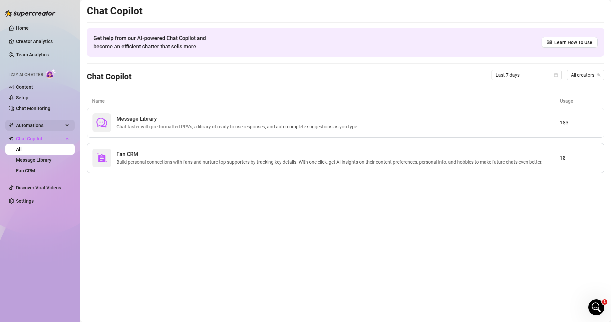
click at [68, 124] on div "Automations" at bounding box center [39, 125] width 69 height 11
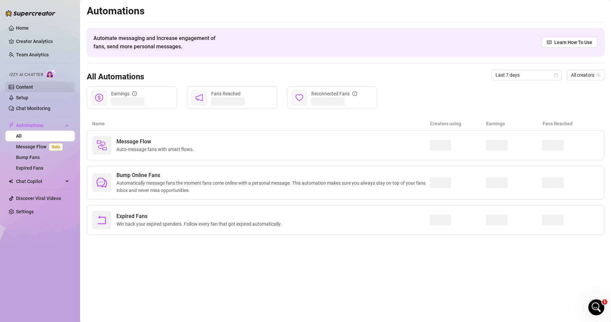
click at [28, 87] on link "Content" at bounding box center [24, 86] width 17 height 5
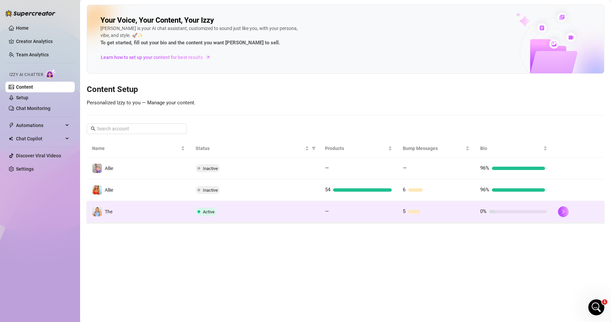
click at [159, 216] on td "The" at bounding box center [138, 212] width 103 height 22
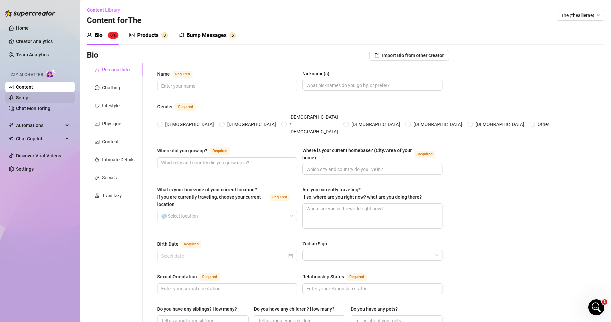
click at [28, 97] on link "Setup" at bounding box center [22, 97] width 12 height 5
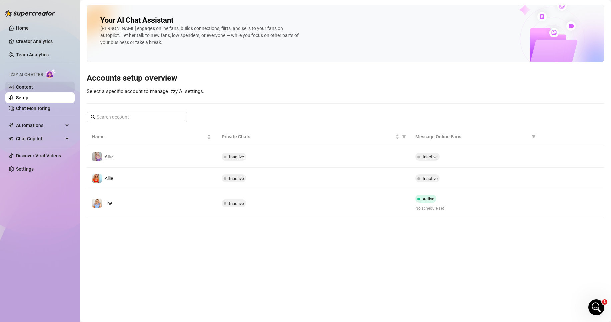
click at [33, 87] on link "Content" at bounding box center [24, 86] width 17 height 5
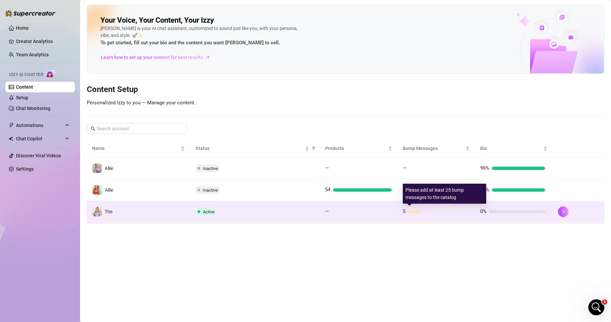
click at [415, 211] on div at bounding box center [414, 211] width 12 height 3
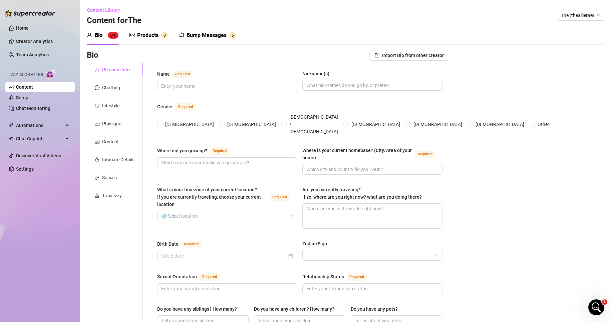
click at [204, 35] on div "Bump Messages" at bounding box center [206, 35] width 40 height 8
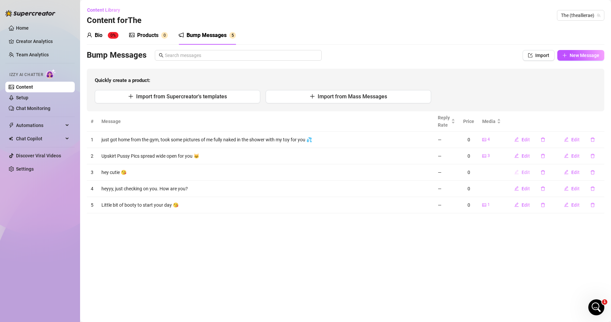
click at [528, 172] on span "Edit" at bounding box center [525, 172] width 8 height 5
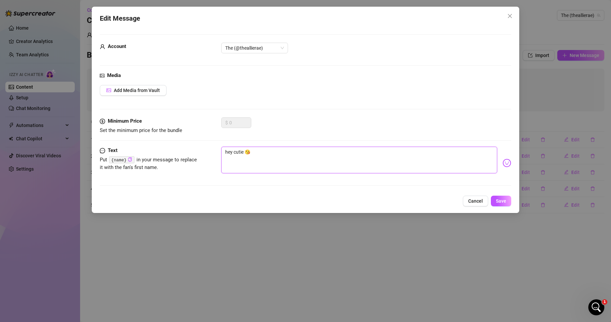
drag, startPoint x: 269, startPoint y: 155, endPoint x: 212, endPoint y: 151, distance: 57.2
click at [212, 151] on div "Text Put {name} in your message to replace it with the fan's first name. hey cu…" at bounding box center [306, 163] width 412 height 33
click at [154, 93] on span "Add Media from Vault" at bounding box center [137, 90] width 46 height 5
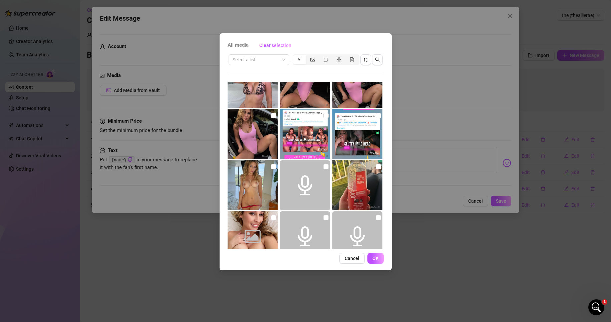
scroll to position [793, 0]
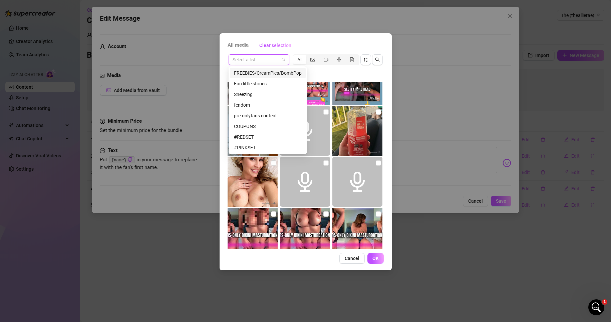
click at [255, 56] on input "search" at bounding box center [255, 60] width 47 height 10
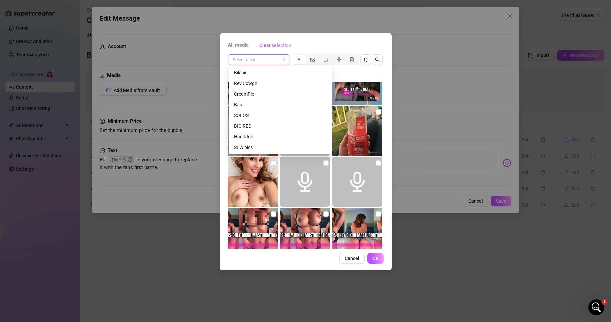
scroll to position [195, 0]
click at [251, 123] on div "SFW pics" at bounding box center [280, 123] width 93 height 7
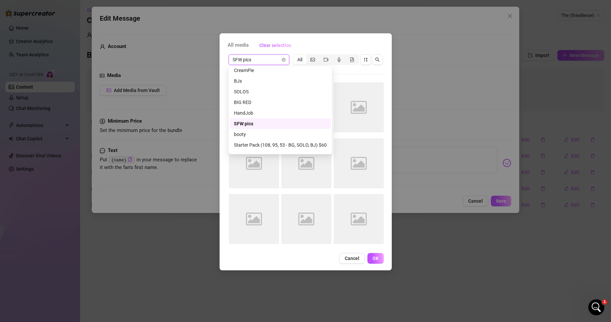
scroll to position [0, 0]
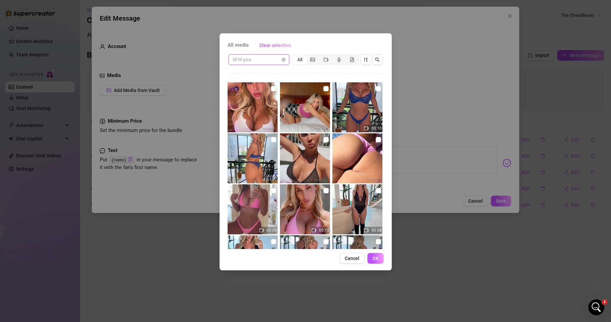
click at [273, 61] on span "SFW pics" at bounding box center [258, 60] width 53 height 10
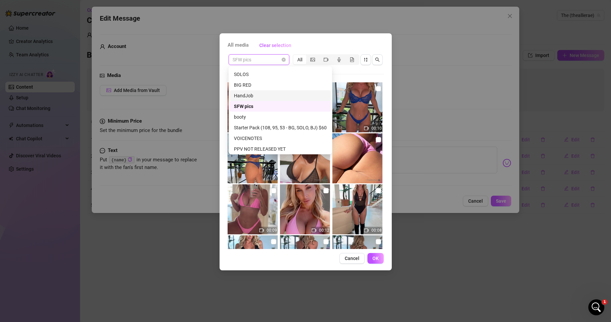
scroll to position [228, 0]
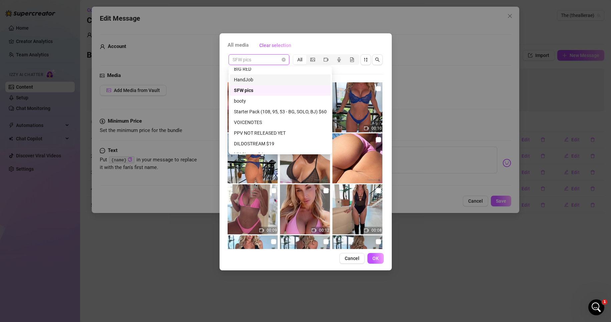
click at [365, 72] on div "SFW pics All 00:10 00:09 00:12 00:08 00:10 00:09 00:10" at bounding box center [305, 151] width 156 height 196
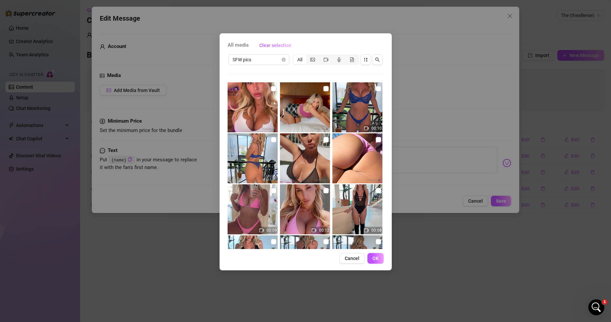
click at [294, 157] on img at bounding box center [305, 158] width 50 height 50
click at [323, 142] on input "checkbox" at bounding box center [325, 139] width 5 height 5
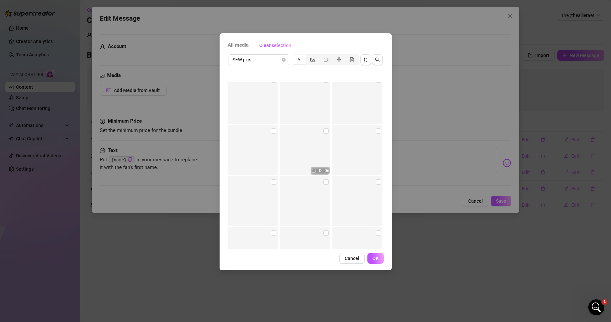
scroll to position [1752, 0]
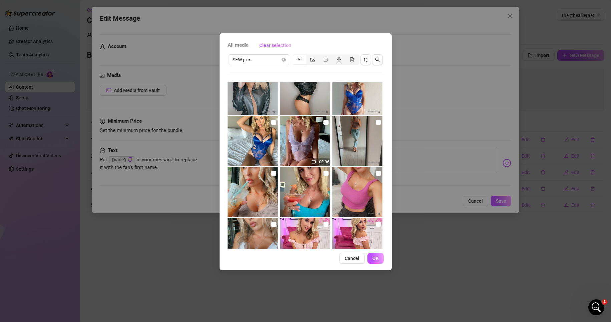
click at [367, 186] on img at bounding box center [357, 192] width 50 height 50
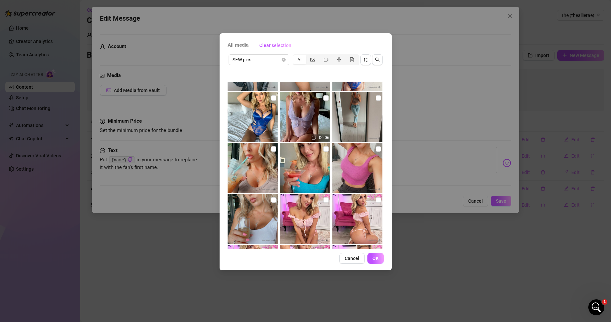
scroll to position [1819, 0]
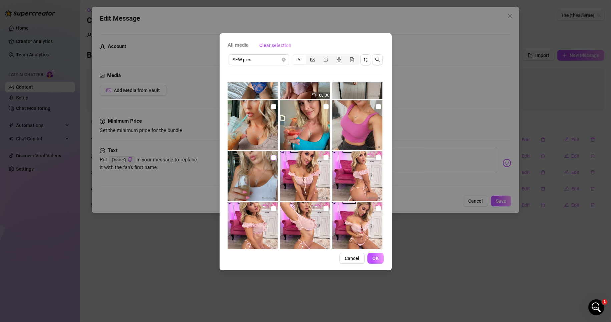
click at [273, 158] on input "checkbox" at bounding box center [273, 157] width 5 height 5
click at [378, 259] on span "OK" at bounding box center [375, 258] width 6 height 5
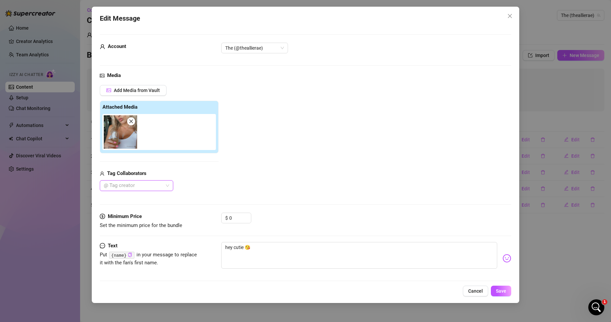
click at [120, 132] on img at bounding box center [120, 131] width 33 height 33
click at [274, 251] on textarea "hey cutie 😘" at bounding box center [359, 255] width 276 height 27
click at [508, 291] on button "Save" at bounding box center [501, 291] width 20 height 11
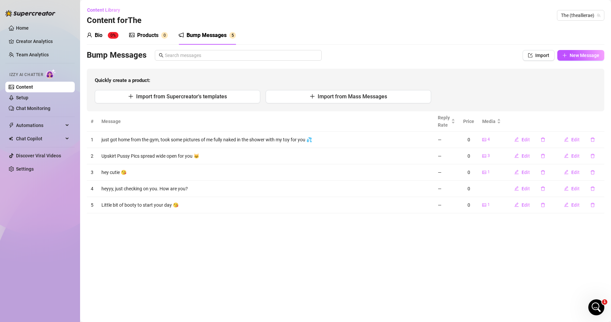
drag, startPoint x: 430, startPoint y: 207, endPoint x: 433, endPoint y: 199, distance: 9.1
click at [433, 199] on td "Little bit of booty to start your day 😘" at bounding box center [265, 205] width 336 height 16
click at [454, 120] on div "Reply Rate" at bounding box center [446, 121] width 17 height 15
click at [435, 262] on main "Content Library Content for The The (theallierae) Bio 0% Products 0 Bump Messag…" at bounding box center [345, 161] width 531 height 322
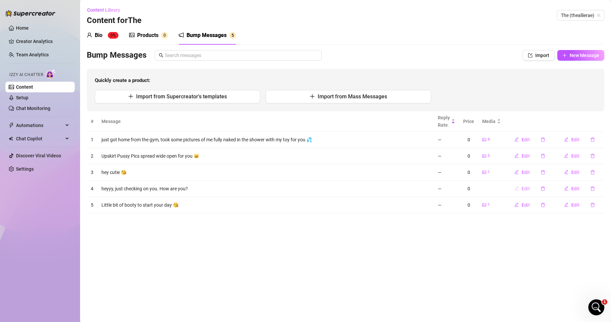
click at [524, 187] on span "Edit" at bounding box center [525, 188] width 8 height 5
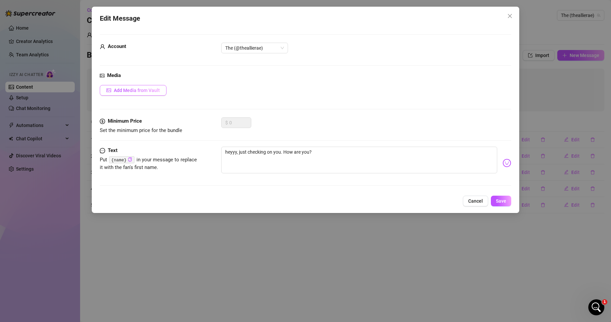
click at [149, 91] on span "Add Media from Vault" at bounding box center [137, 90] width 46 height 5
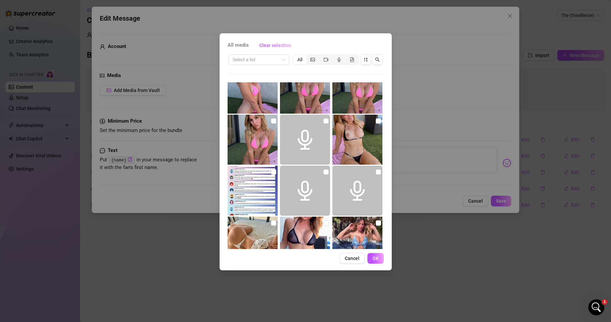
scroll to position [3768, 0]
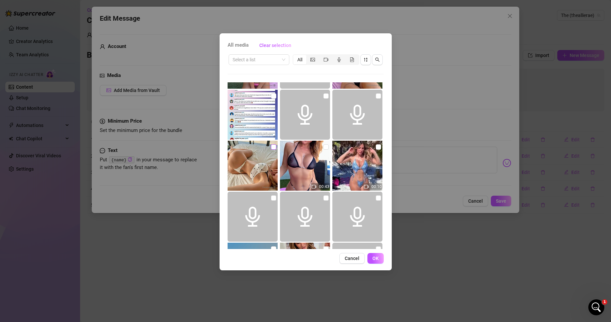
click at [272, 148] on input "checkbox" at bounding box center [273, 146] width 5 height 5
click at [377, 258] on span "OK" at bounding box center [375, 258] width 6 height 5
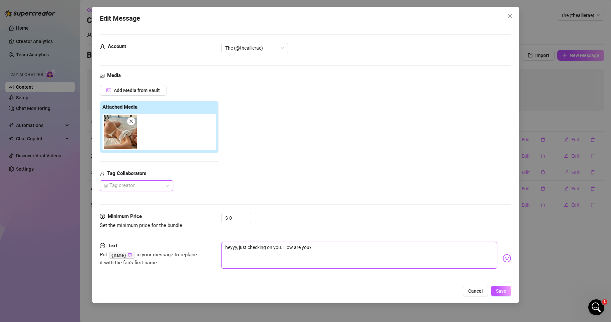
click at [351, 251] on textarea "heyyy, just checking on you. How are you?" at bounding box center [359, 255] width 276 height 27
click at [499, 291] on span "Save" at bounding box center [501, 290] width 10 height 5
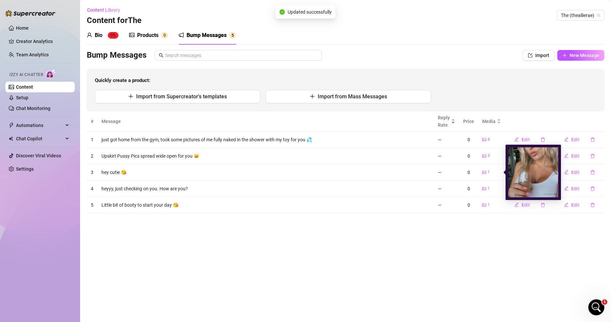
click at [486, 172] on icon "picture" at bounding box center [484, 172] width 4 height 4
click at [524, 174] on img at bounding box center [533, 172] width 50 height 50
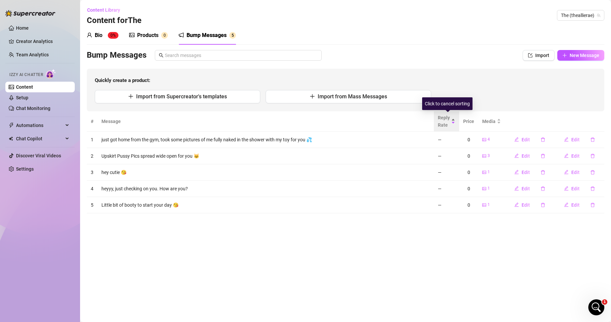
click at [455, 121] on div "Reply Rate" at bounding box center [446, 121] width 17 height 15
drag, startPoint x: 439, startPoint y: 139, endPoint x: 445, endPoint y: 139, distance: 6.0
click at [445, 139] on td "—" at bounding box center [446, 140] width 25 height 16
click at [442, 257] on main "Content Library Content for The The (theallierae) Bio 0% Products 0 Bump Messag…" at bounding box center [345, 161] width 531 height 322
click at [574, 188] on span "Edit" at bounding box center [575, 188] width 8 height 5
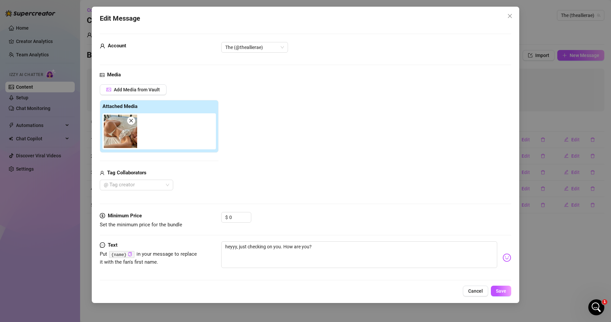
scroll to position [0, 0]
click at [510, 14] on icon "close" at bounding box center [509, 15] width 5 height 5
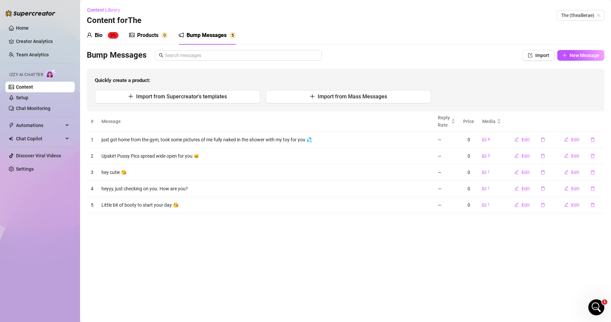
click at [487, 234] on main "Content Library Content for The The (theallierae) Bio 0% Products 0 Bump Messag…" at bounding box center [345, 161] width 531 height 322
click at [524, 204] on span "Edit" at bounding box center [525, 204] width 8 height 5
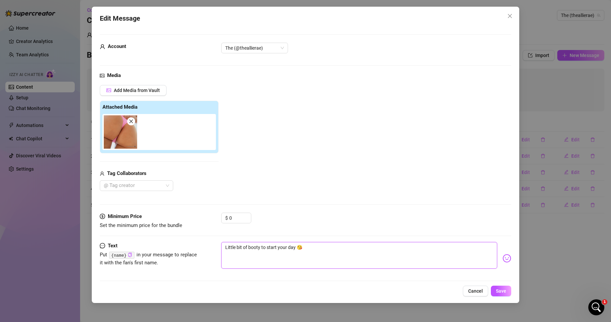
drag, startPoint x: 260, startPoint y: 248, endPoint x: 276, endPoint y: 248, distance: 16.0
click at [276, 248] on textarea "Little bit of booty to start your day 😘" at bounding box center [359, 255] width 276 height 27
click at [507, 292] on button "Save" at bounding box center [501, 291] width 20 height 11
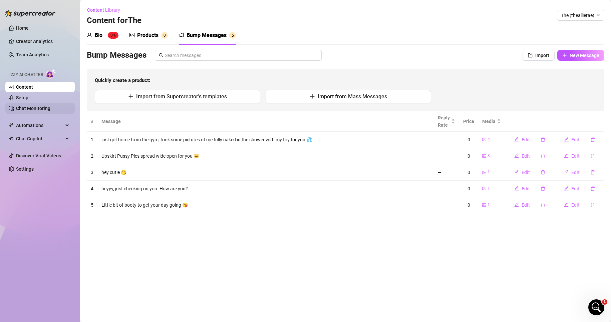
click at [35, 106] on link "Chat Monitoring" at bounding box center [33, 108] width 34 height 5
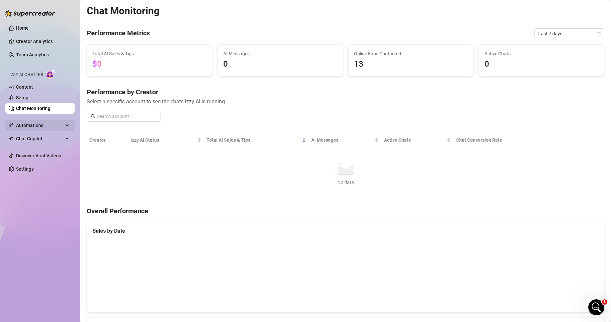
click at [33, 121] on span "Automations" at bounding box center [39, 125] width 47 height 11
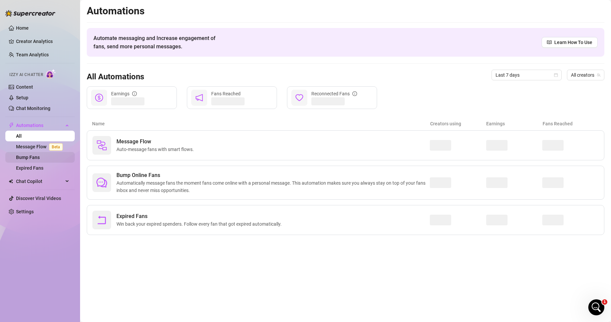
click at [40, 157] on link "Bump Fans" at bounding box center [28, 157] width 24 height 5
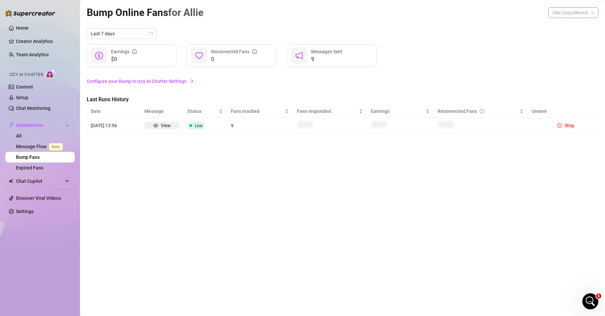
click at [587, 12] on span "Allie (onlyallierae)" at bounding box center [573, 13] width 42 height 10
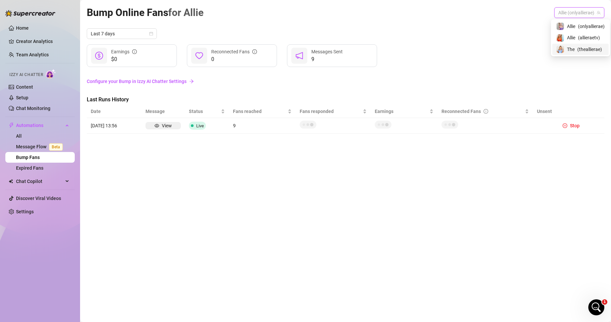
click at [580, 47] on span "( theallierae )" at bounding box center [589, 49] width 25 height 7
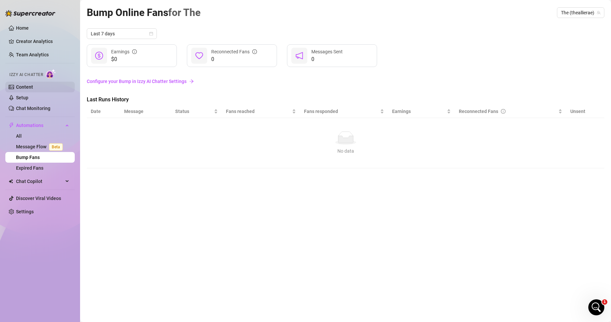
click at [24, 86] on link "Content" at bounding box center [24, 86] width 17 height 5
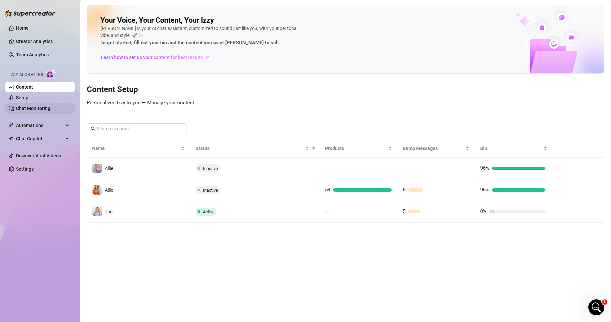
click at [30, 108] on link "Chat Monitoring" at bounding box center [33, 108] width 34 height 5
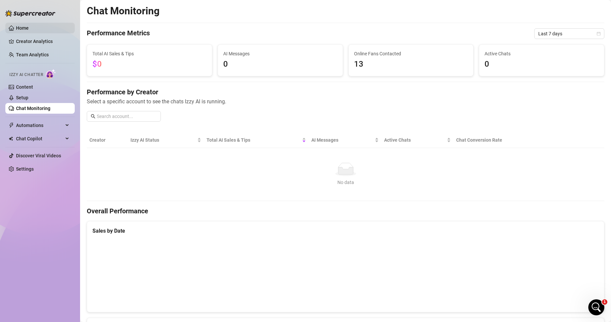
click at [26, 25] on link "Home" at bounding box center [22, 27] width 13 height 5
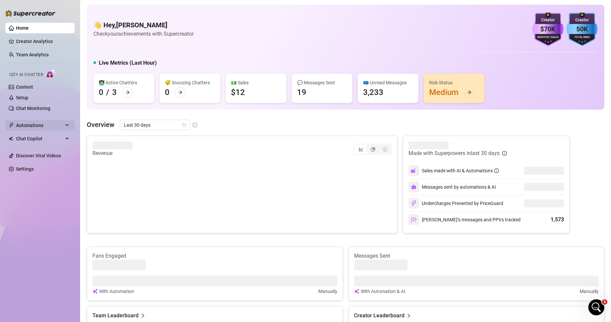
click at [32, 125] on span "Automations" at bounding box center [39, 125] width 47 height 11
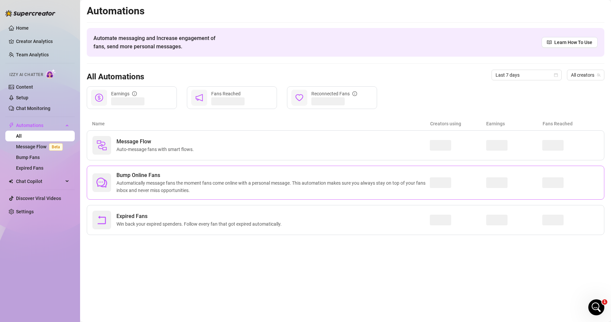
click at [283, 176] on span "Bump Online Fans" at bounding box center [272, 175] width 313 height 8
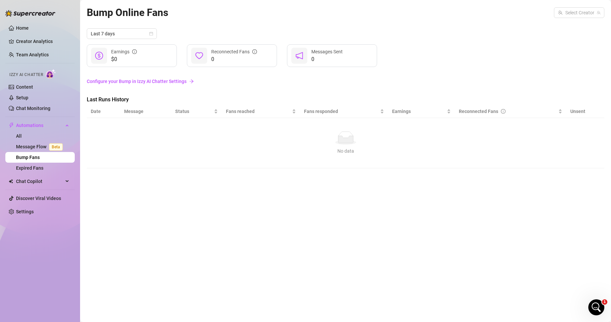
click at [164, 80] on link "Configure your Bump in Izzy AI Chatter Settings" at bounding box center [345, 81] width 517 height 7
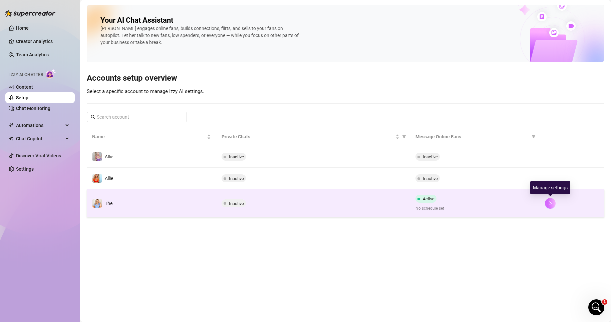
click at [551, 206] on button "button" at bounding box center [550, 203] width 11 height 11
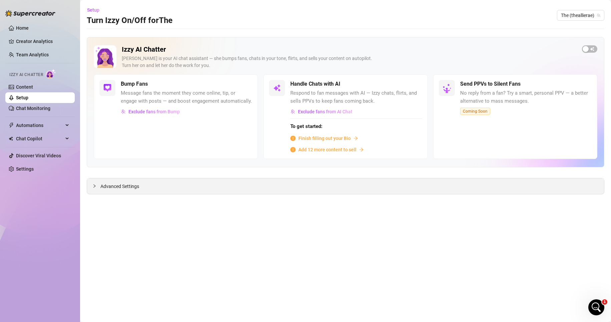
click at [123, 187] on span "Advanced Settings" at bounding box center [119, 186] width 39 height 7
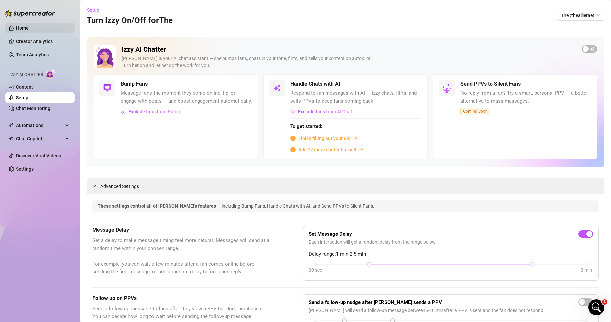
click at [28, 25] on link "Home" at bounding box center [22, 27] width 13 height 5
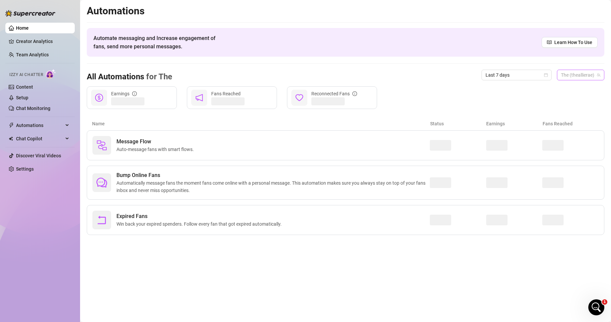
click at [592, 72] on span "The (theallierae)" at bounding box center [580, 75] width 39 height 10
click at [579, 71] on span "The (theallierae)" at bounding box center [580, 75] width 39 height 10
click at [442, 78] on div "All Automations for The Last 7 days The (theallierae) The (theallierae)" at bounding box center [345, 75] width 517 height 23
click at [36, 123] on span "Automations" at bounding box center [39, 125] width 47 height 11
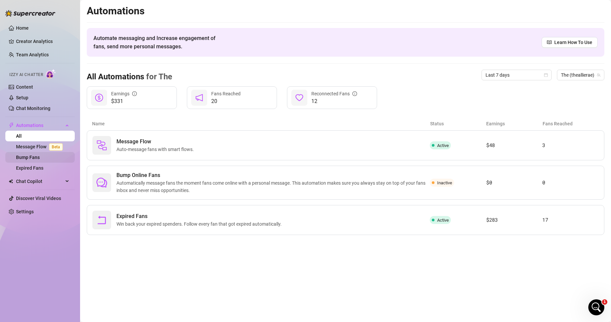
click at [39, 158] on link "Bump Fans" at bounding box center [28, 157] width 24 height 5
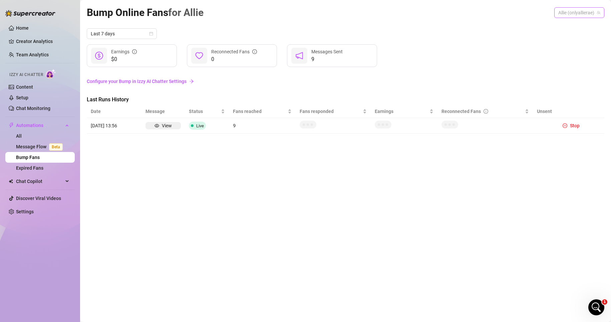
click at [578, 12] on span "Allie (onlyallierae)" at bounding box center [579, 13] width 42 height 10
click at [584, 48] on span "( theallierae )" at bounding box center [589, 49] width 25 height 7
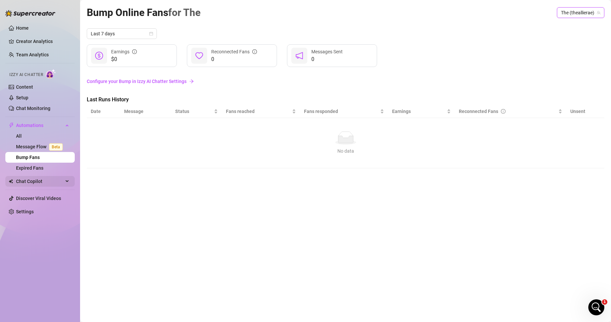
click at [37, 184] on span "Chat Copilot" at bounding box center [39, 181] width 47 height 11
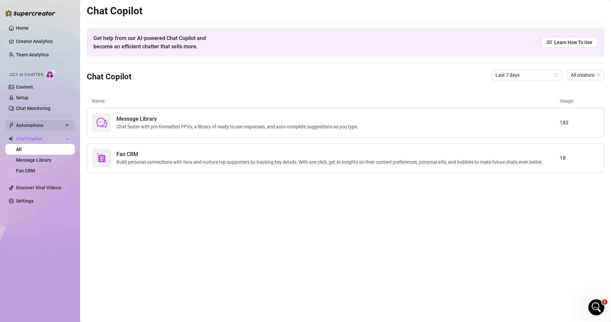
click at [39, 124] on span "Automations" at bounding box center [39, 125] width 47 height 11
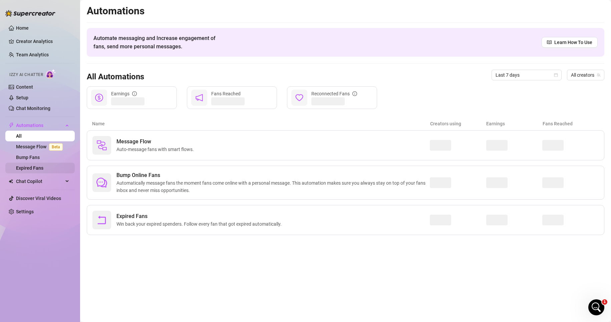
click at [37, 171] on link "Expired Fans" at bounding box center [29, 167] width 27 height 5
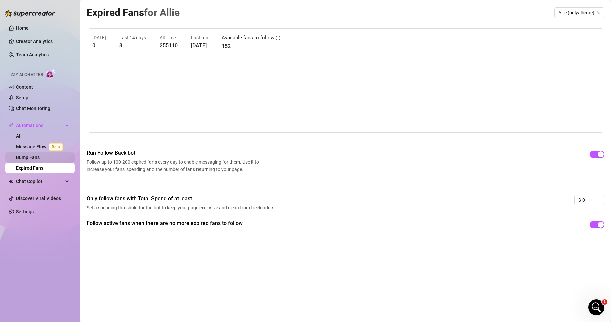
click at [32, 157] on link "Bump Fans" at bounding box center [28, 157] width 24 height 5
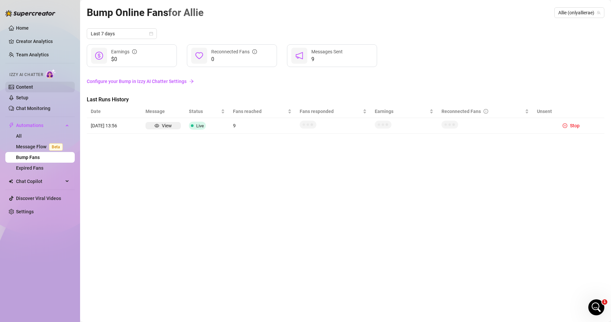
click at [24, 86] on link "Content" at bounding box center [24, 86] width 17 height 5
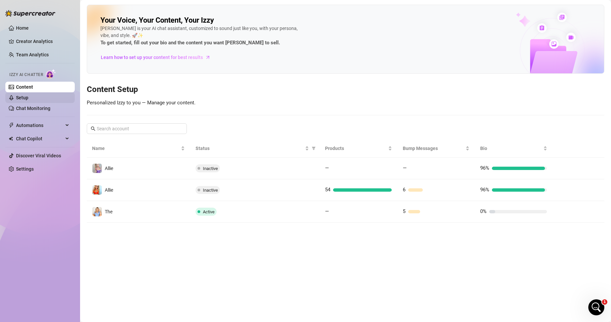
click at [24, 97] on link "Setup" at bounding box center [22, 97] width 12 height 5
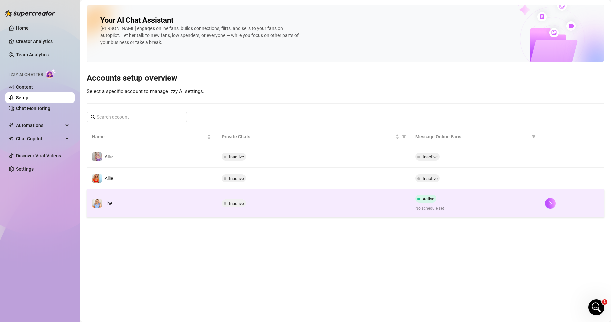
click at [429, 201] on span "Active" at bounding box center [429, 198] width 12 height 5
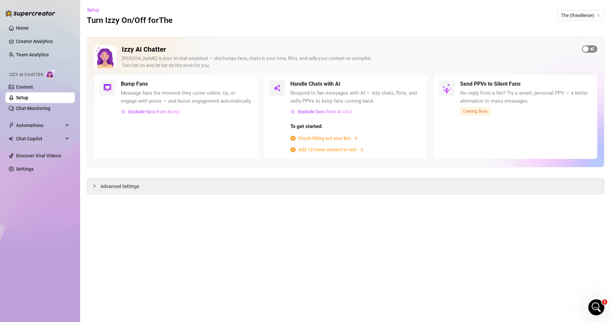
click at [592, 48] on span "button" at bounding box center [589, 48] width 15 height 7
click at [135, 186] on span "Advanced Settings" at bounding box center [119, 186] width 39 height 7
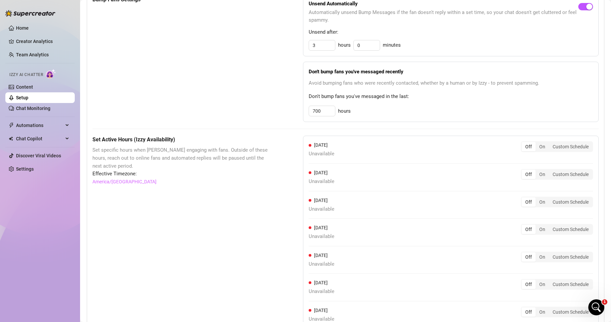
scroll to position [367, 0]
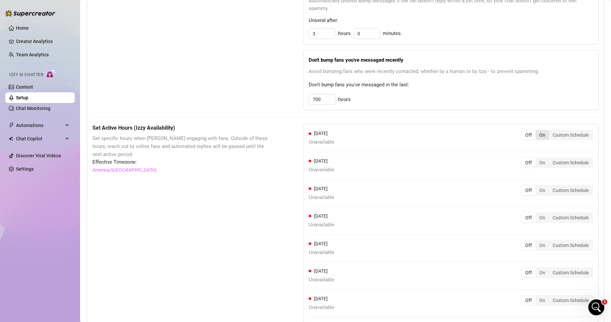
click at [536, 134] on div "On" at bounding box center [541, 134] width 13 height 9
click at [537, 131] on input "On" at bounding box center [537, 131] width 0 height 0
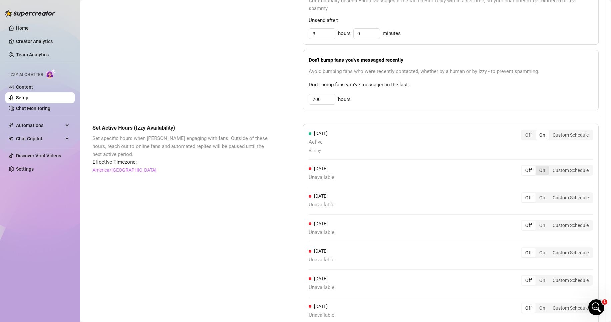
click at [536, 171] on div "On" at bounding box center [541, 170] width 13 height 9
click at [537, 167] on input "On" at bounding box center [537, 167] width 0 height 0
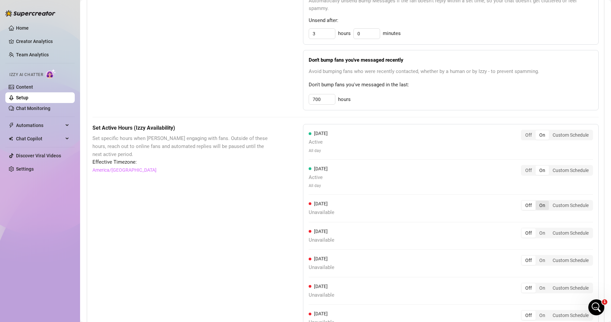
click at [537, 207] on div "On" at bounding box center [541, 205] width 13 height 9
click at [537, 202] on input "On" at bounding box center [537, 202] width 0 height 0
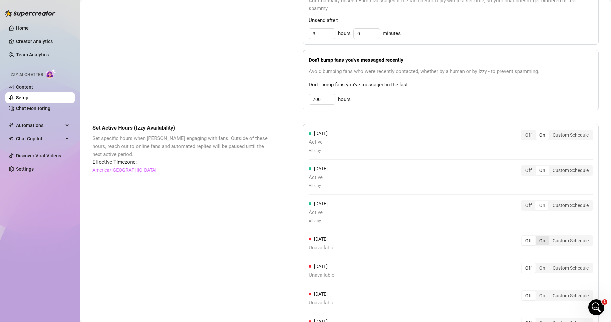
click at [536, 241] on div "On" at bounding box center [541, 240] width 13 height 9
click at [537, 237] on input "On" at bounding box center [537, 237] width 0 height 0
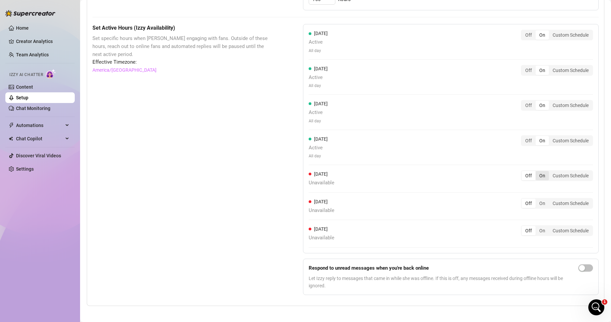
click at [535, 176] on div "On" at bounding box center [541, 175] width 13 height 9
click at [537, 172] on input "On" at bounding box center [537, 172] width 0 height 0
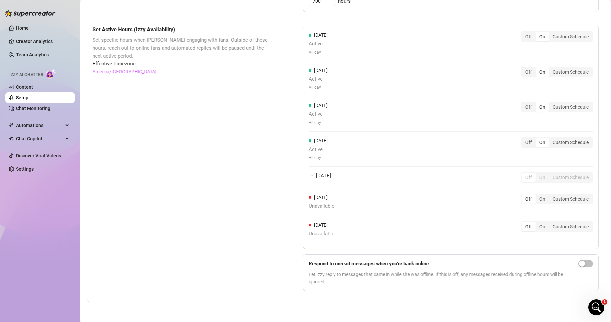
scroll to position [467, 0]
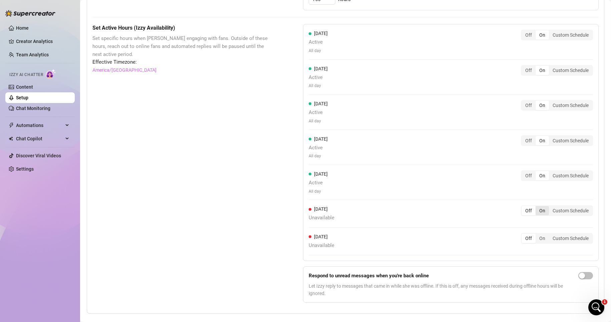
click at [536, 215] on div "On" at bounding box center [541, 210] width 13 height 9
click at [537, 207] on input "On" at bounding box center [537, 207] width 0 height 0
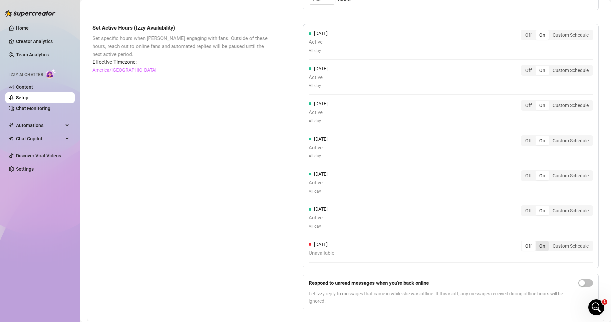
click at [536, 249] on div "On" at bounding box center [541, 245] width 13 height 9
click at [537, 242] on input "On" at bounding box center [537, 242] width 0 height 0
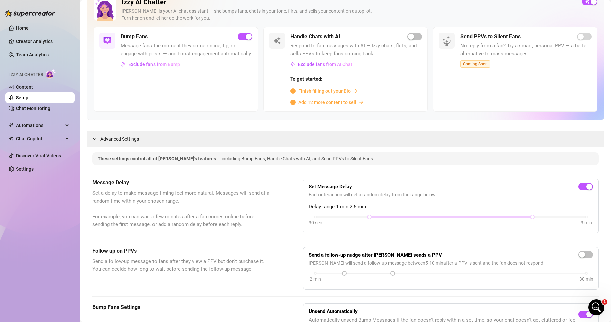
scroll to position [0, 0]
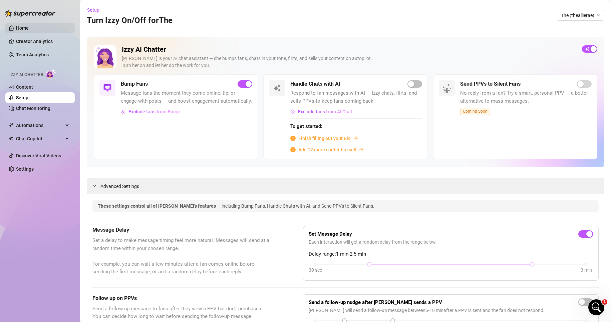
click at [29, 29] on link "Home" at bounding box center [22, 27] width 13 height 5
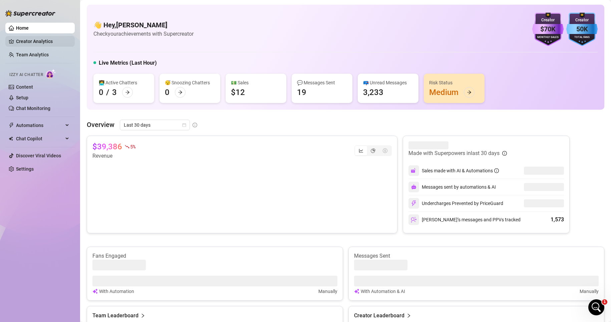
click at [24, 42] on link "Creator Analytics" at bounding box center [42, 41] width 53 height 11
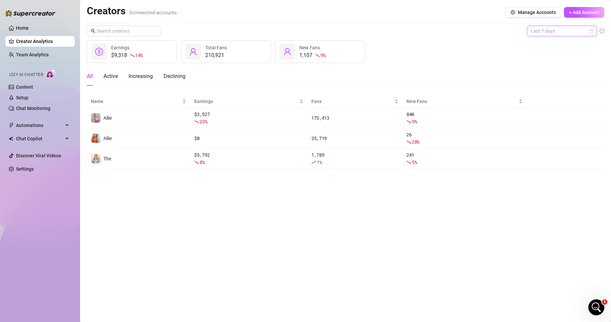
click at [594, 32] on div "Last 7 days" at bounding box center [562, 31] width 70 height 11
click at [573, 66] on div "Last 30 days" at bounding box center [561, 65] width 59 height 7
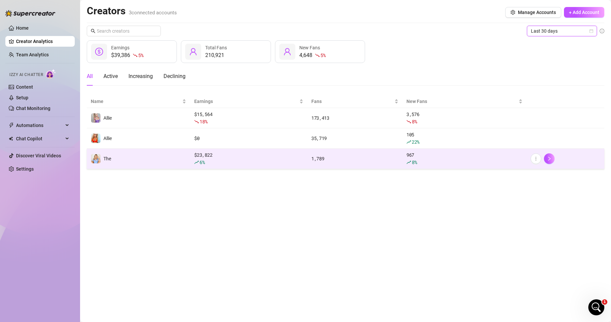
click at [377, 155] on div "1,789" at bounding box center [354, 158] width 87 height 7
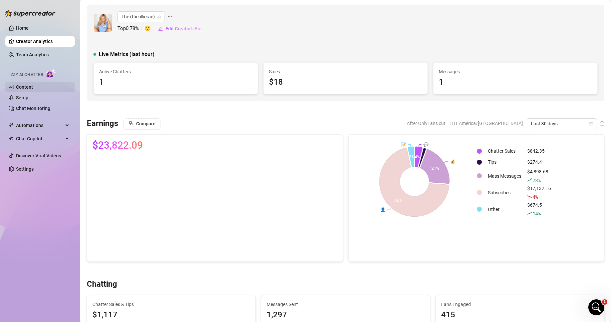
click at [33, 86] on link "Content" at bounding box center [24, 86] width 17 height 5
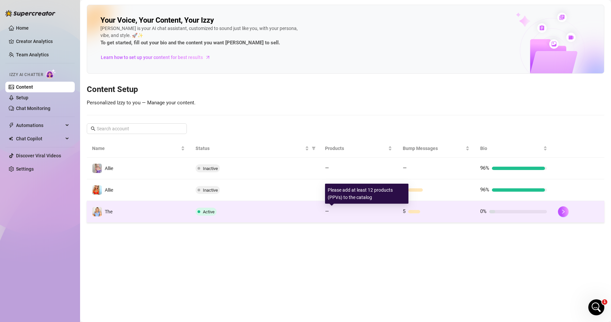
click at [361, 214] on div "—" at bounding box center [358, 212] width 67 height 8
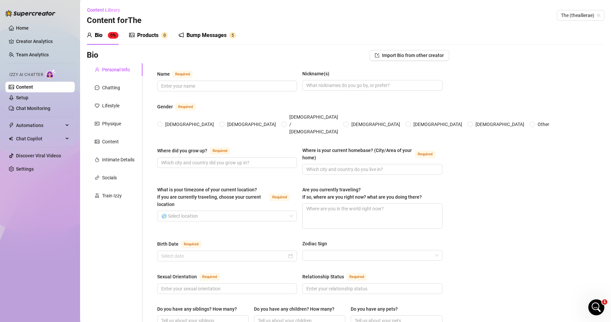
click at [210, 36] on div "Bump Messages" at bounding box center [206, 35] width 40 height 8
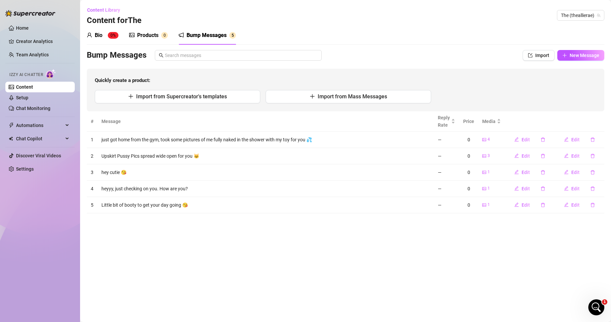
click at [93, 34] on div "Bio 0%" at bounding box center [103, 35] width 32 height 8
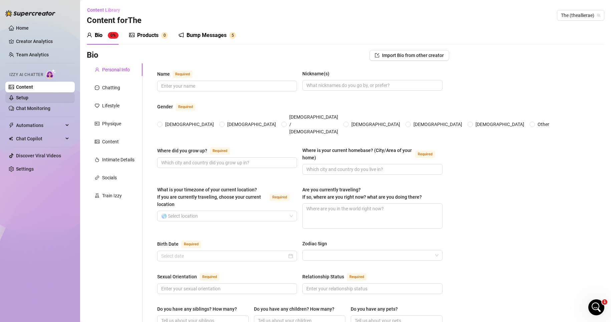
click at [28, 96] on link "Setup" at bounding box center [22, 97] width 12 height 5
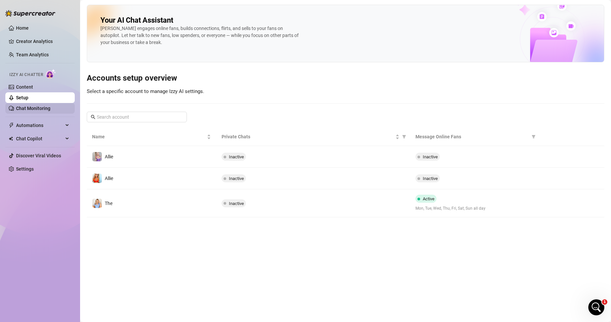
click at [33, 107] on link "Chat Monitoring" at bounding box center [33, 108] width 34 height 5
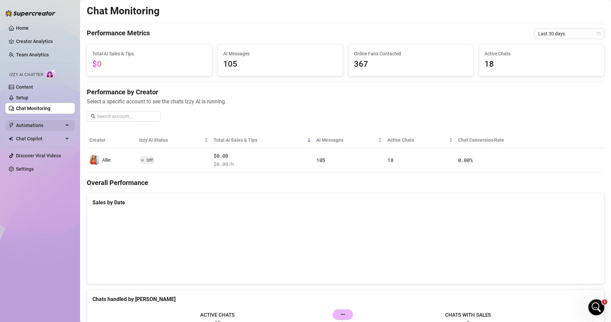
click at [45, 122] on span "Automations" at bounding box center [39, 125] width 47 height 11
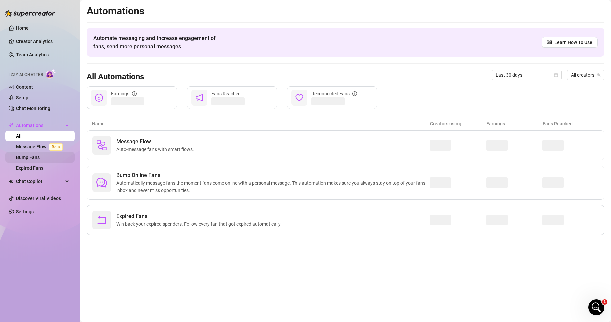
click at [37, 160] on link "Bump Fans" at bounding box center [28, 157] width 24 height 5
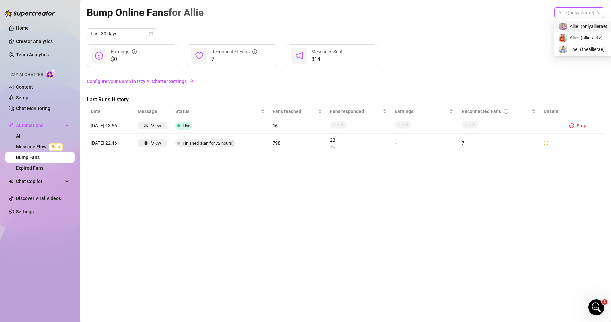
click at [582, 14] on span "Allie (onlyallierae)" at bounding box center [579, 13] width 42 height 10
click at [583, 47] on span "( theallierae )" at bounding box center [589, 49] width 25 height 7
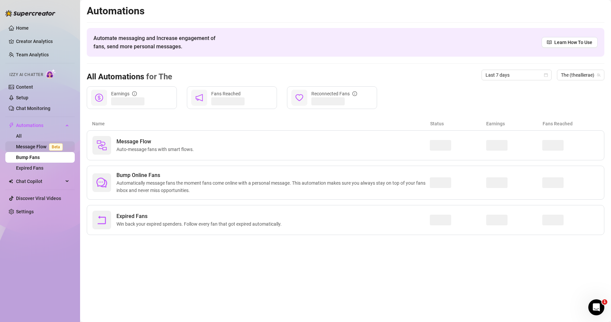
click at [42, 149] on link "Message Flow Beta" at bounding box center [40, 146] width 49 height 5
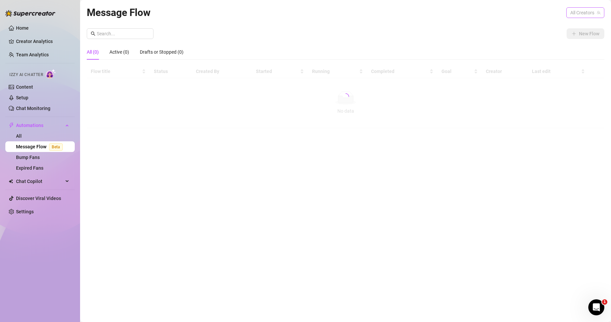
click at [583, 13] on span "All Creators" at bounding box center [585, 13] width 30 height 10
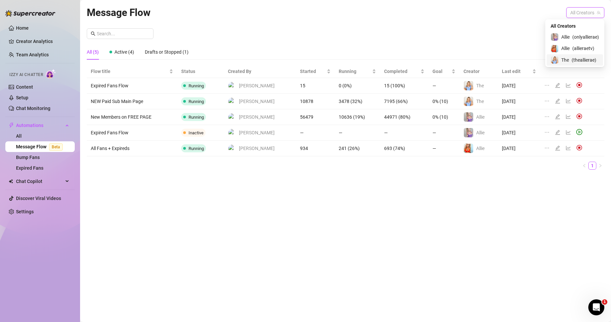
click at [571, 62] on span "( theallierae )" at bounding box center [583, 59] width 25 height 7
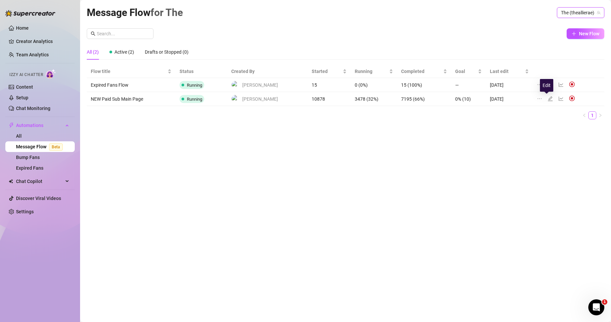
click at [548, 99] on icon "edit" at bounding box center [550, 98] width 5 height 5
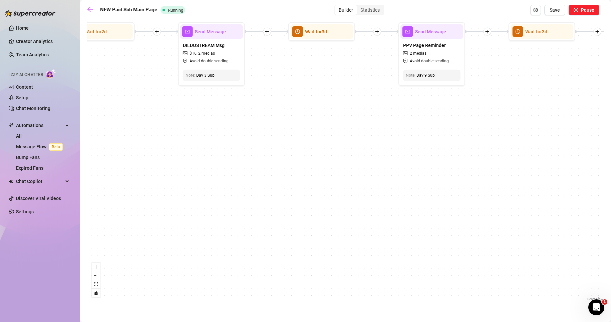
drag, startPoint x: 281, startPoint y: 118, endPoint x: 163, endPoint y: 190, distance: 138.2
click at [163, 190] on div "Send Message PPV BIG RED #23 and #77 $ 35 , 5 medias Avoid double sending Wait …" at bounding box center [345, 162] width 517 height 281
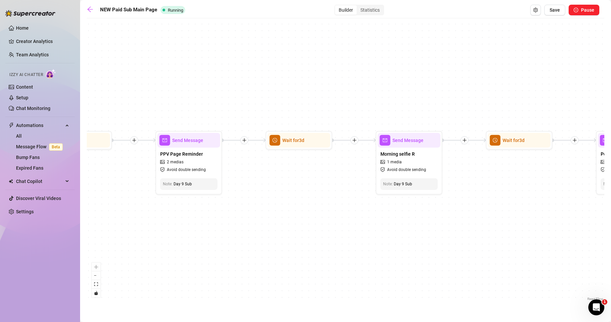
drag, startPoint x: 417, startPoint y: 183, endPoint x: 282, endPoint y: 228, distance: 142.3
click at [282, 228] on div "Send Message PPV BIG RED #23 and #77 $ 35 , 5 medias Avoid double sending Wait …" at bounding box center [345, 162] width 517 height 281
click at [205, 169] on div "PPV Page Reminder 2 medias Avoid double sending" at bounding box center [188, 162] width 63 height 28
type textarea "Were you looking for where to unlock my sex and solo videos? Not sure if I alre…"
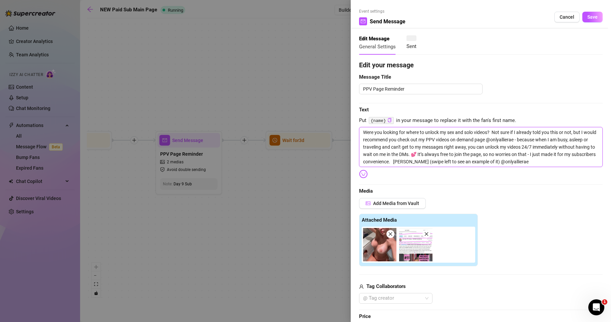
drag, startPoint x: 455, startPoint y: 154, endPoint x: 436, endPoint y: 162, distance: 21.2
click at [436, 162] on textarea "Were you looking for where to unlock my sex and solo videos? Not sure if I alre…" at bounding box center [480, 147] width 243 height 40
click at [503, 139] on textarea "Were you looking for where to unlock my sex and solo videos? Not sure if I alre…" at bounding box center [480, 147] width 243 height 40
drag, startPoint x: 455, startPoint y: 152, endPoint x: 437, endPoint y: 161, distance: 20.3
click at [437, 161] on textarea "Were you looking for where to unlock my sex and solo videos? Not sure if I alre…" at bounding box center [480, 147] width 243 height 40
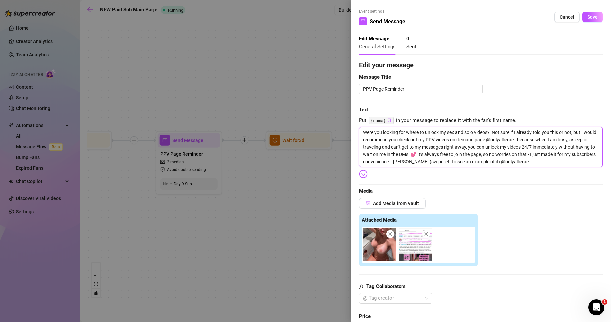
type textarea "Were you looking for where to unlock my sex and solo videos? Not sure if I alre…"
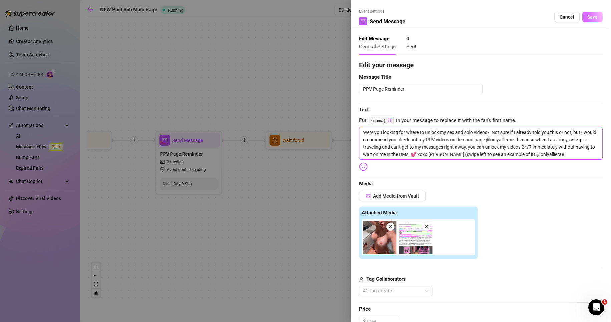
type textarea "Were you looking for where to unlock my sex and solo videos? Not sure if I alre…"
click at [590, 18] on span "Save" at bounding box center [592, 16] width 10 height 5
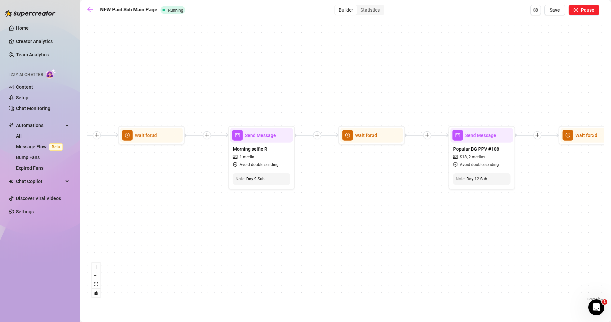
drag, startPoint x: 484, startPoint y: 229, endPoint x: 331, endPoint y: 225, distance: 152.5
click at [331, 225] on div "Send Message PPV BIG RED #23 and #77 $ 35 , 5 medias Avoid double sending Wait …" at bounding box center [345, 162] width 517 height 281
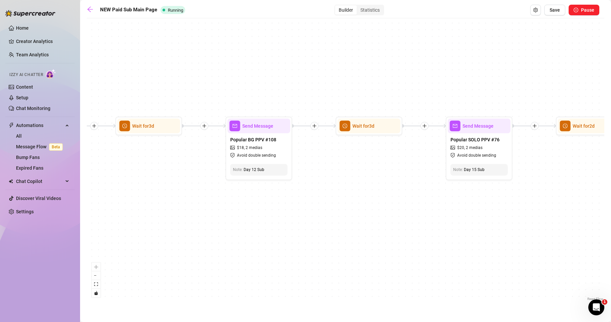
drag, startPoint x: 490, startPoint y: 224, endPoint x: 287, endPoint y: 213, distance: 203.4
click at [269, 214] on div "Send Message PPV BIG RED #23 and #77 $ 35 , 5 medias Avoid double sending Wait …" at bounding box center [345, 162] width 517 height 281
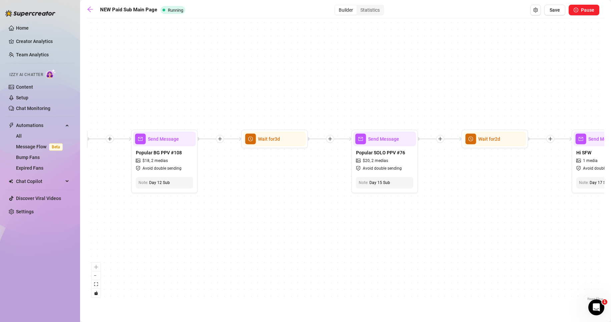
drag, startPoint x: 539, startPoint y: 203, endPoint x: 400, endPoint y: 225, distance: 140.7
click at [400, 225] on div "Send Message PPV BIG RED #23 and #77 $ 35 , 5 medias Avoid double sending Wait …" at bounding box center [345, 162] width 517 height 281
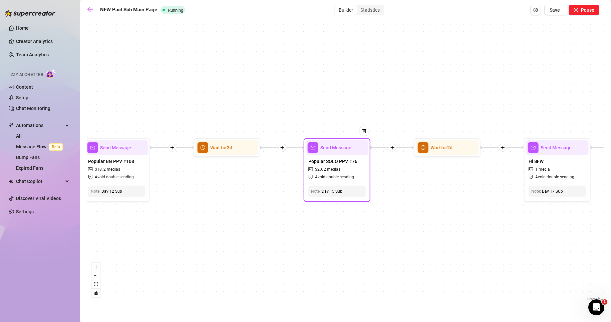
click at [324, 167] on span "2 medias" at bounding box center [331, 169] width 17 height 6
type textarea "Not sure if you have seen this one either, this is one of my most popular solo …"
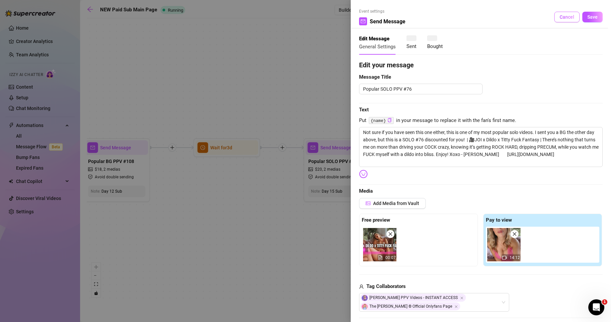
click at [563, 15] on span "Cancel" at bounding box center [566, 16] width 15 height 5
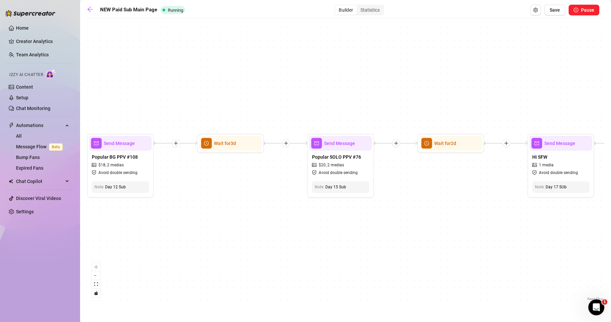
drag, startPoint x: 480, startPoint y: 228, endPoint x: 516, endPoint y: 223, distance: 36.7
click at [516, 223] on div "Send Message PPV BIG RED #23 and #77 $ 35 , 5 medias Avoid double sending Wait …" at bounding box center [345, 162] width 517 height 281
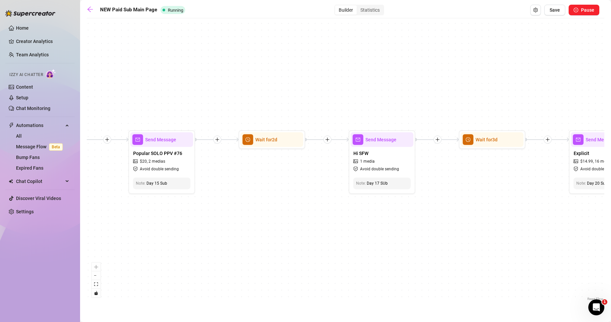
drag, startPoint x: 553, startPoint y: 203, endPoint x: 350, endPoint y: 200, distance: 203.1
click at [350, 201] on div "Send Message PPV BIG RED #23 and #77 $ 35 , 5 medias Avoid double sending Wait …" at bounding box center [345, 162] width 517 height 281
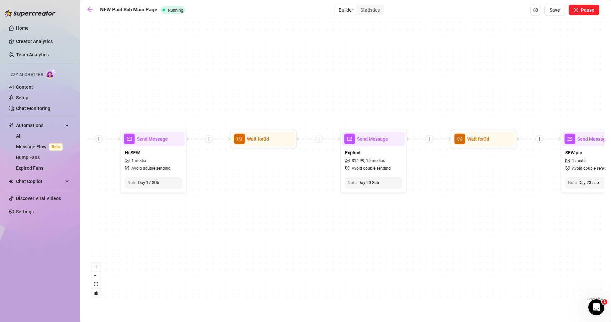
drag, startPoint x: 565, startPoint y: 224, endPoint x: 341, endPoint y: 223, distance: 223.4
click at [341, 223] on div "Send Message PPV BIG RED #23 and #77 $ 35 , 5 medias Avoid double sending Wait …" at bounding box center [345, 162] width 517 height 281
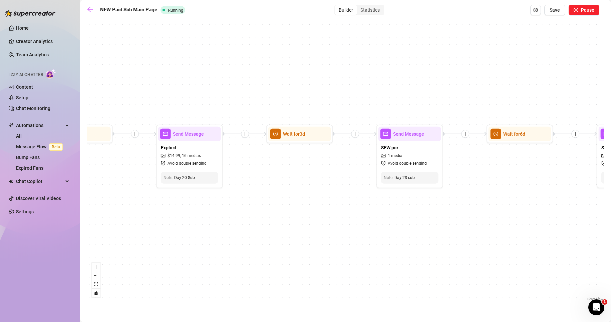
drag, startPoint x: 563, startPoint y: 218, endPoint x: 376, endPoint y: 215, distance: 187.1
click at [376, 215] on div "Send Message PPV BIG RED #23 and #77 $ 35 , 5 medias Avoid double sending Wait …" at bounding box center [345, 162] width 517 height 281
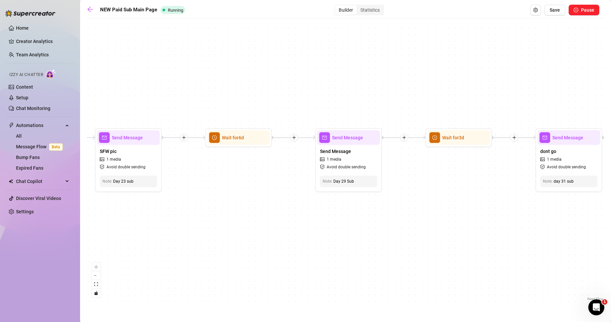
drag, startPoint x: 561, startPoint y: 208, endPoint x: 300, endPoint y: 210, distance: 260.5
click at [300, 210] on div "Send Message PPV BIG RED #23 and #77 $ 35 , 5 medias Avoid double sending Wait …" at bounding box center [345, 162] width 517 height 281
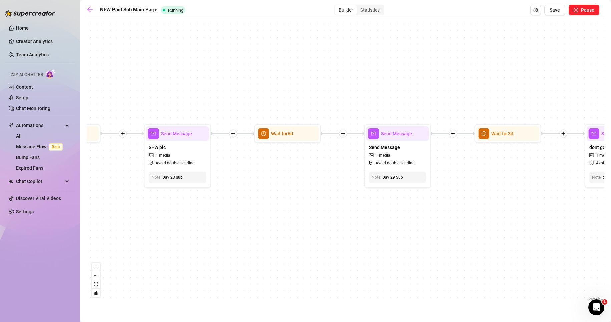
drag, startPoint x: 567, startPoint y: 218, endPoint x: 616, endPoint y: 214, distance: 49.2
click at [610, 214] on html "Home Creator Analytics Team Analytics Izzy AI Chatter Content Setup Chat Monito…" at bounding box center [305, 161] width 611 height 322
click at [555, 7] on span "Save" at bounding box center [554, 9] width 10 height 5
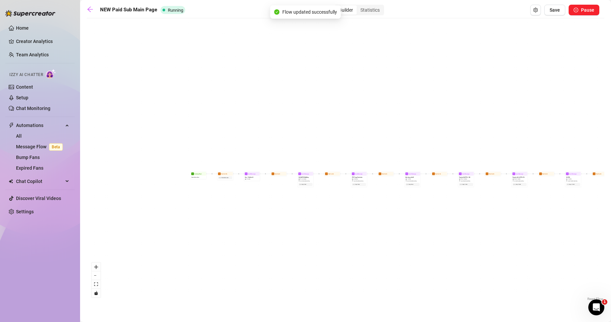
drag, startPoint x: 170, startPoint y: 179, endPoint x: 254, endPoint y: 209, distance: 89.6
click at [254, 209] on div "Send Message PPV BIG RED #23 and #77 $ 35 , 5 medias Avoid double sending Wait …" at bounding box center [345, 162] width 517 height 281
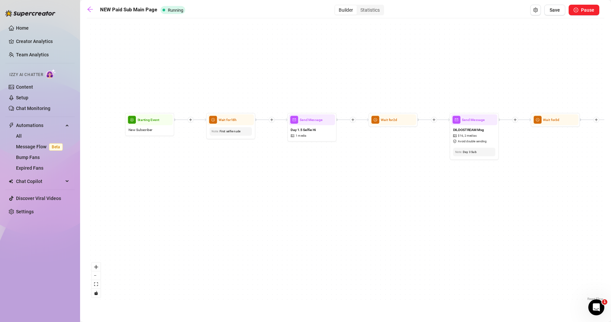
drag, startPoint x: 227, startPoint y: 166, endPoint x: 271, endPoint y: 177, distance: 45.5
click at [271, 177] on div "Send Message PPV BIG RED #23 and #77 $ 35 , 5 medias Avoid double sending Wait …" at bounding box center [345, 162] width 517 height 281
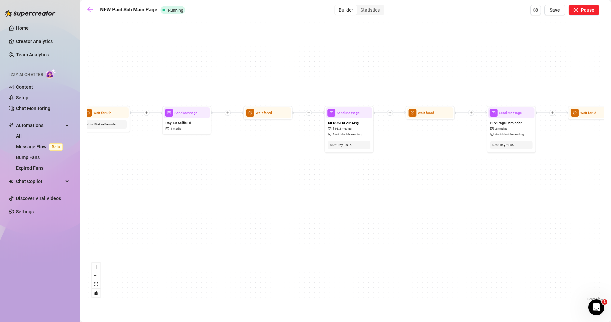
drag, startPoint x: 488, startPoint y: 222, endPoint x: 363, endPoint y: 215, distance: 125.3
click at [363, 215] on div "Send Message PPV BIG RED #23 and #77 $ 35 , 5 medias Avoid double sending Wait …" at bounding box center [345, 162] width 517 height 281
click at [360, 127] on div "DILDOSTREAM Msg $ 16 , 2 medias Avoid double sending" at bounding box center [349, 128] width 46 height 21
type textarea "Copy of my LIVE #DILDOSTREAM! 🍆If u missed my live where I showcased all my DIL…"
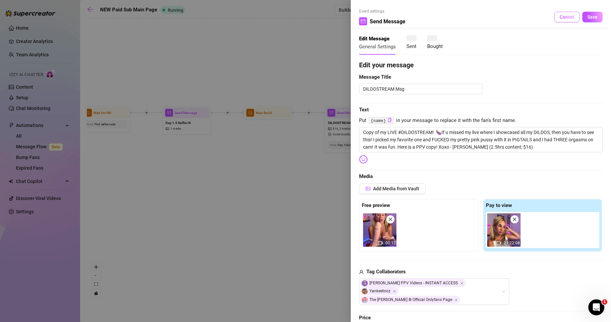
click at [566, 16] on span "Cancel" at bounding box center [566, 16] width 15 height 5
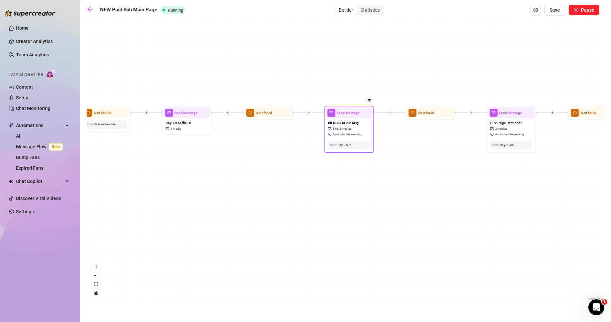
click at [363, 126] on div "DILDOSTREAM Msg $ 16 , 2 medias Avoid double sending" at bounding box center [349, 128] width 46 height 21
type textarea "Copy of my LIVE #DILDOSTREAM! 🍆If u missed my live where I showcased all my DIL…"
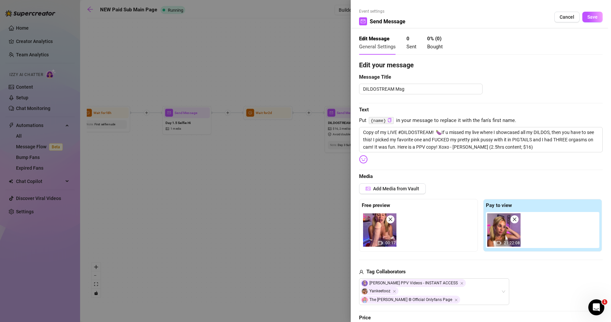
click at [409, 47] on span "Sent" at bounding box center [411, 47] width 10 height 6
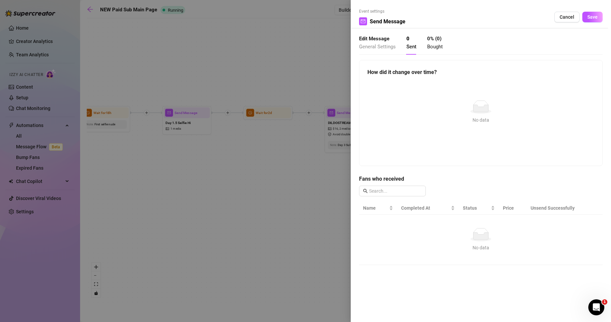
click at [434, 46] on span "Bought" at bounding box center [435, 47] width 16 height 6
click at [376, 42] on div "Edit Message General Settings" at bounding box center [377, 43] width 37 height 16
type textarea "Copy of my LIVE #DILDOSTREAM! 🍆If u missed my live where I showcased all my DIL…"
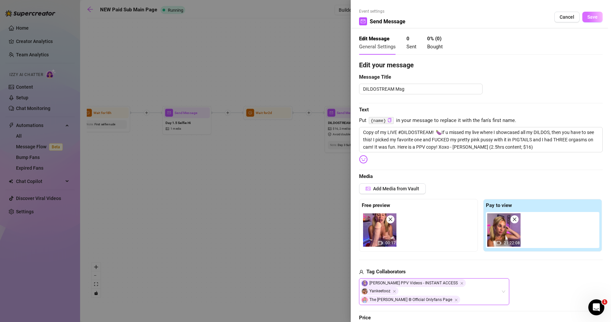
click at [587, 17] on span "Save" at bounding box center [592, 16] width 10 height 5
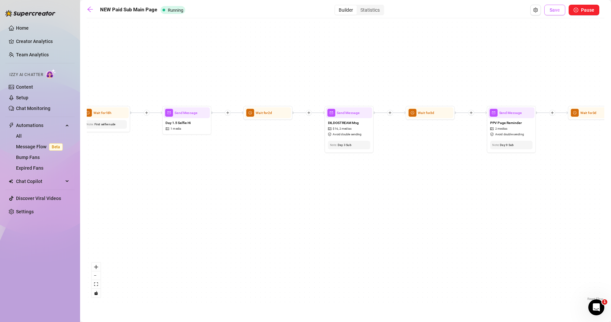
click at [555, 15] on button "Save" at bounding box center [554, 10] width 21 height 11
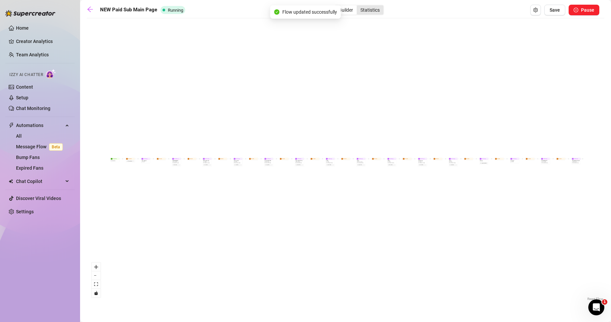
click at [367, 9] on div "Statistics" at bounding box center [370, 9] width 27 height 9
click at [358, 6] on input "Statistics" at bounding box center [358, 6] width 0 height 0
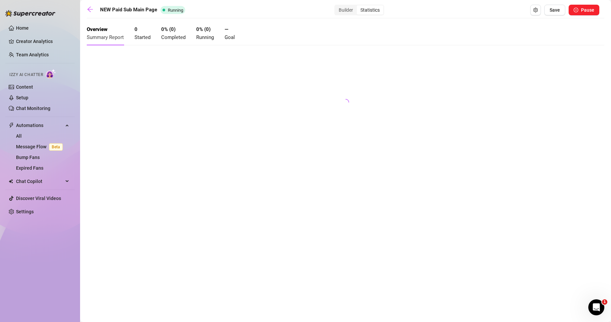
click at [86, 10] on main "NEW Paid Sub Main Page Running Builder Statistics Save Pause Overview Summary R…" at bounding box center [345, 161] width 531 height 322
click at [91, 10] on icon "arrow-left" at bounding box center [90, 9] width 7 height 7
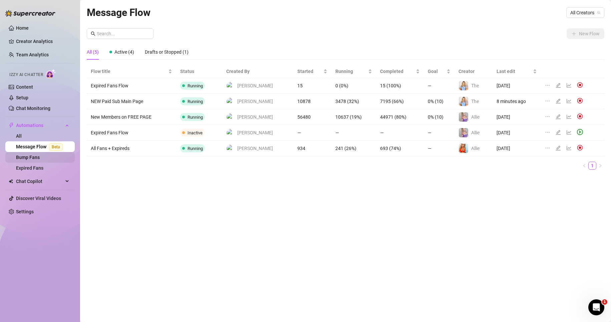
click at [24, 158] on link "Bump Fans" at bounding box center [28, 157] width 24 height 5
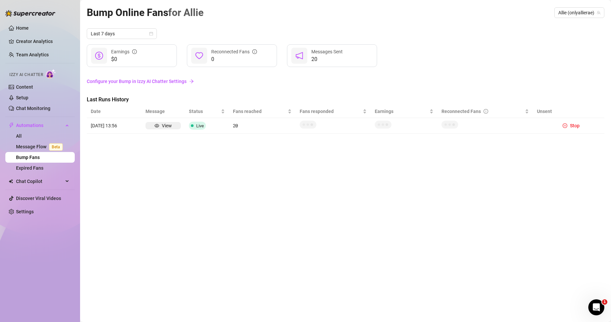
click at [585, 24] on div "Bump Online Fans for Allie Allie (onlyallierae) Last 7 days $0 Earnings 0 Recon…" at bounding box center [345, 153] width 517 height 297
click at [586, 9] on span "Allie (onlyallierae)" at bounding box center [579, 13] width 42 height 10
click at [581, 48] on span "( theallierae )" at bounding box center [589, 49] width 25 height 7
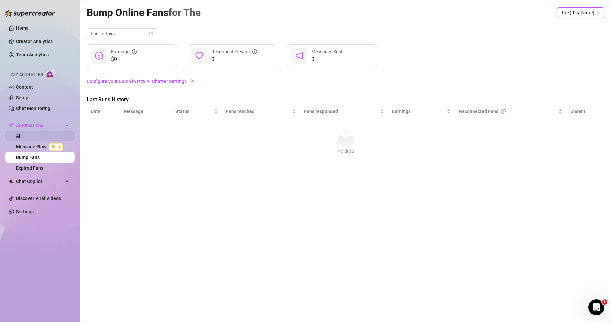
click at [22, 136] on link "All" at bounding box center [19, 135] width 6 height 5
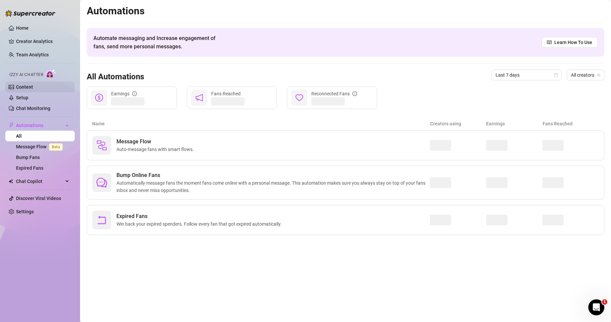
click at [31, 87] on link "Content" at bounding box center [24, 86] width 17 height 5
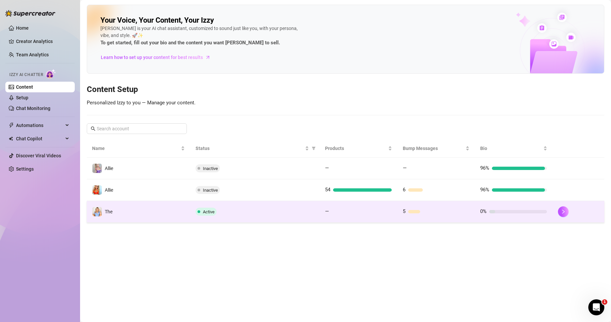
click at [162, 216] on td "The" at bounding box center [138, 212] width 103 height 22
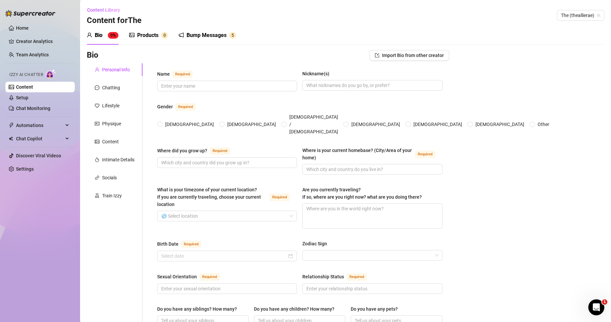
click at [153, 33] on div "Products" at bounding box center [147, 35] width 21 height 8
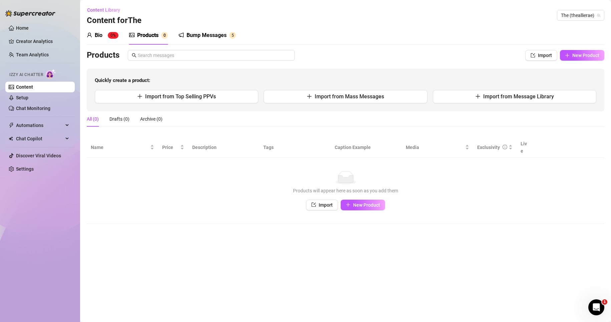
click at [207, 36] on div "Bump Messages" at bounding box center [206, 35] width 40 height 8
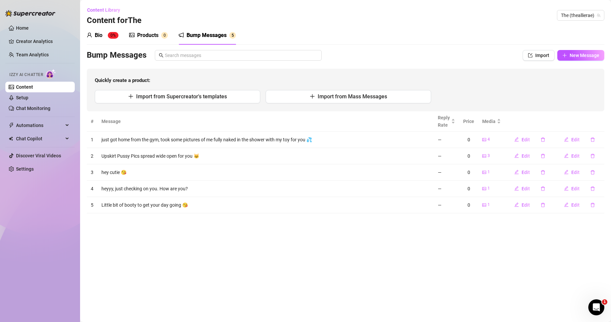
click at [214, 35] on div "Bump Messages" at bounding box center [206, 35] width 40 height 8
click at [97, 36] on div "Bio" at bounding box center [99, 35] width 8 height 8
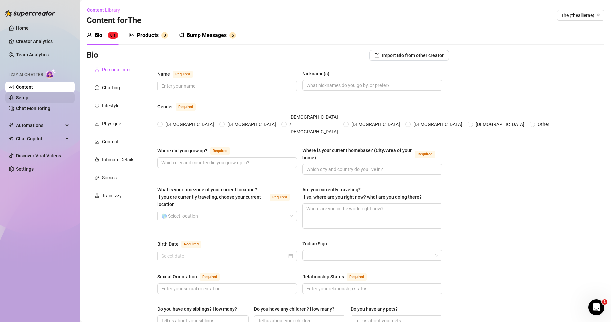
click at [28, 98] on link "Setup" at bounding box center [22, 97] width 12 height 5
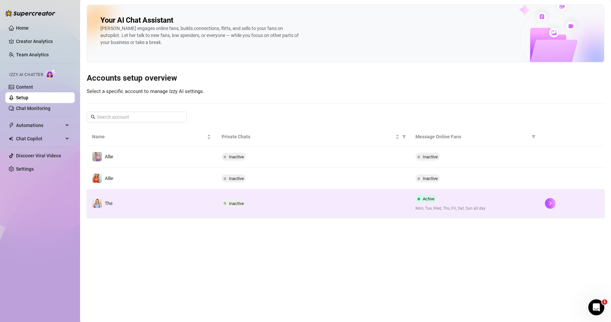
click at [195, 208] on td "The" at bounding box center [151, 203] width 129 height 28
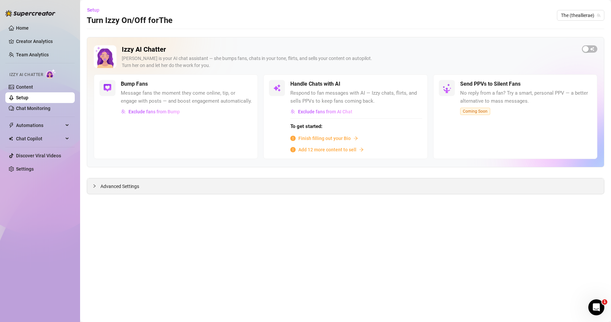
click at [152, 183] on div "Advanced Settings" at bounding box center [345, 186] width 517 height 16
click at [138, 190] on span "Advanced Settings" at bounding box center [119, 186] width 39 height 7
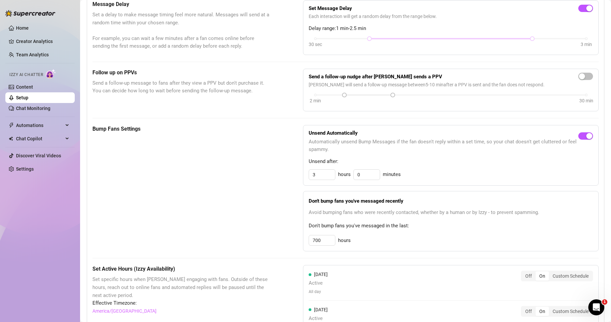
scroll to position [233, 0]
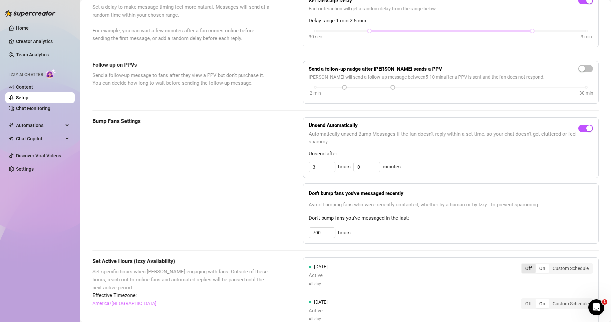
click at [523, 271] on div "Off" at bounding box center [528, 268] width 14 height 9
click at [523, 265] on input "Off" at bounding box center [523, 265] width 0 height 0
click at [522, 288] on div "Off" at bounding box center [528, 289] width 14 height 9
click at [523, 286] on input "Off" at bounding box center [523, 286] width 0 height 0
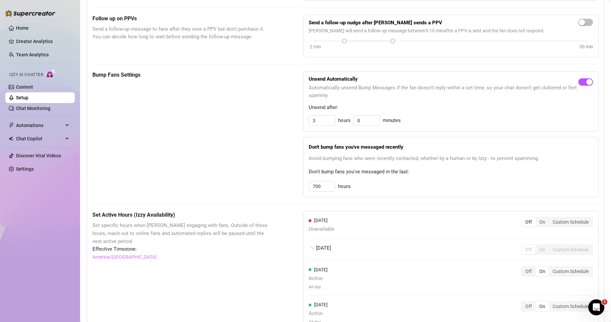
scroll to position [367, 0]
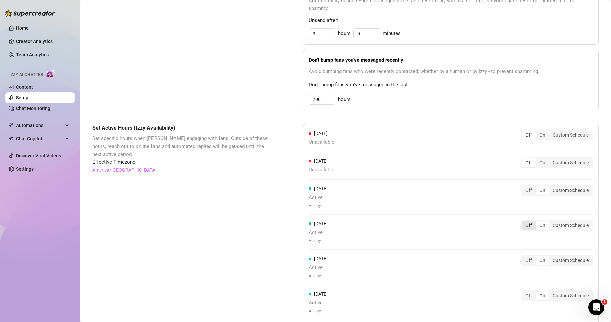
click at [524, 226] on div "Off" at bounding box center [528, 225] width 14 height 9
click at [523, 222] on input "Off" at bounding box center [523, 222] width 0 height 0
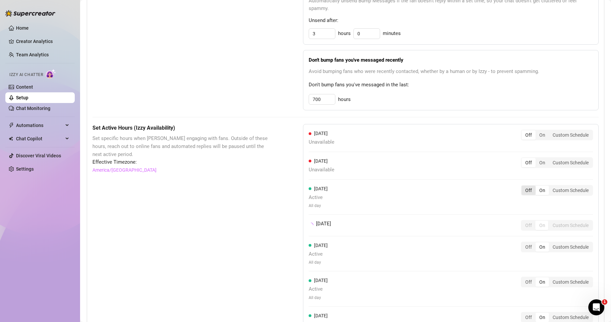
click at [524, 188] on div "Off" at bounding box center [528, 190] width 14 height 9
click at [523, 187] on input "Off" at bounding box center [523, 187] width 0 height 0
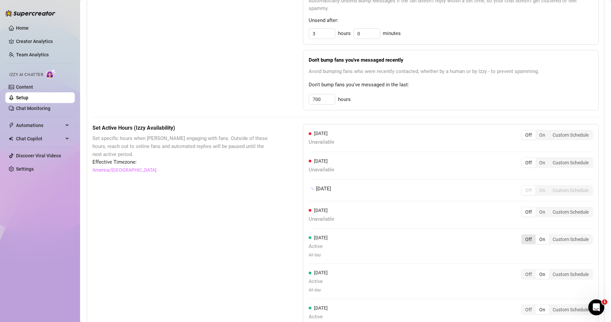
click at [524, 240] on div "Off On Custom Schedule" at bounding box center [557, 239] width 72 height 11
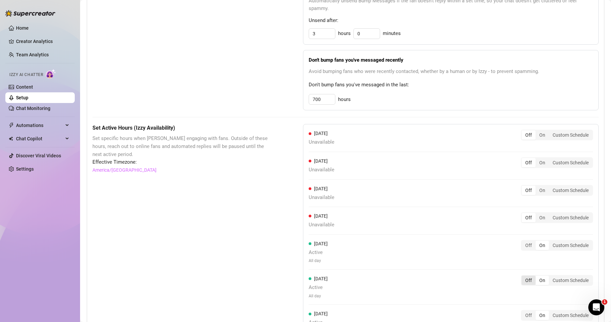
click at [524, 281] on div "Off" at bounding box center [528, 280] width 14 height 9
click at [523, 277] on input "Off" at bounding box center [523, 277] width 0 height 0
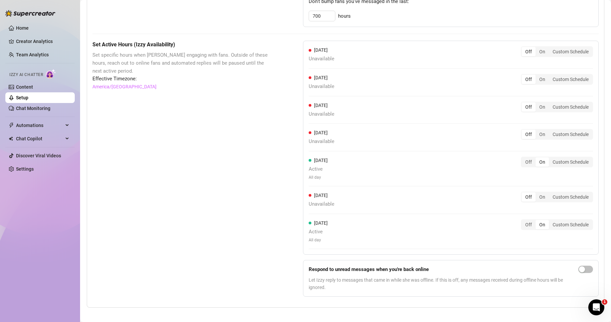
click at [523, 225] on div "Off" at bounding box center [528, 224] width 14 height 9
click at [523, 221] on input "Off" at bounding box center [523, 221] width 0 height 0
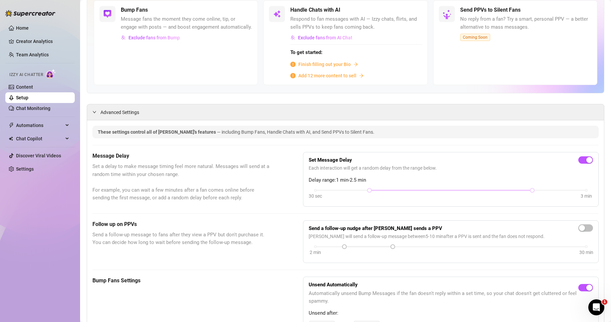
scroll to position [0, 0]
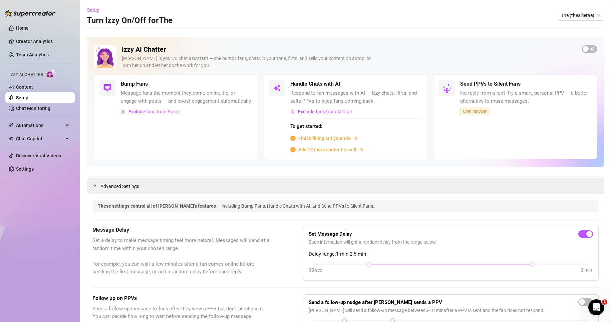
click at [151, 88] on div "Bump Fans" at bounding box center [186, 84] width 131 height 8
click at [134, 184] on span "Advanced Settings" at bounding box center [119, 186] width 39 height 7
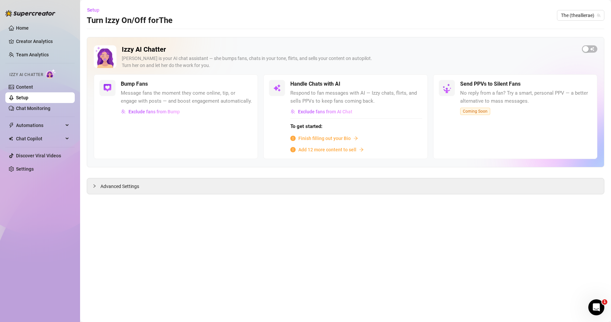
click at [131, 83] on h5 "Bump Fans" at bounding box center [134, 84] width 27 height 8
click at [140, 191] on div "Advanced Settings" at bounding box center [345, 186] width 517 height 16
click at [124, 190] on span "Advanced Settings" at bounding box center [119, 186] width 39 height 7
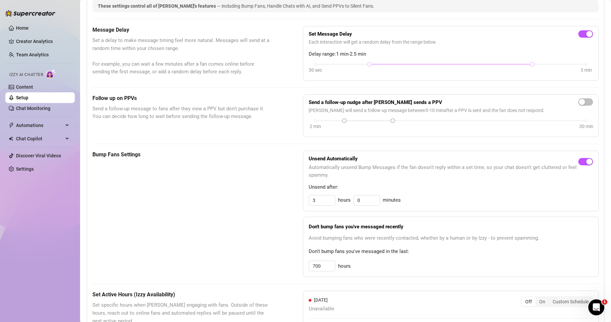
scroll to position [449, 0]
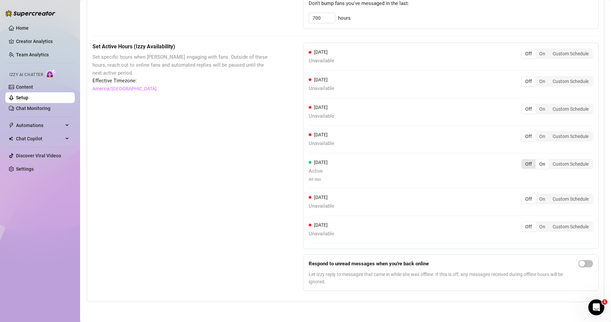
click at [524, 165] on div "Off" at bounding box center [528, 163] width 14 height 9
click at [523, 160] on input "Off" at bounding box center [523, 160] width 0 height 0
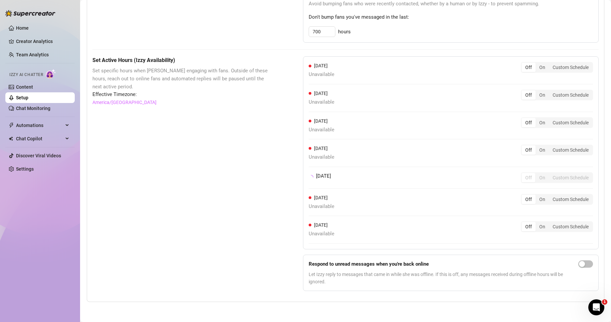
scroll to position [441, 0]
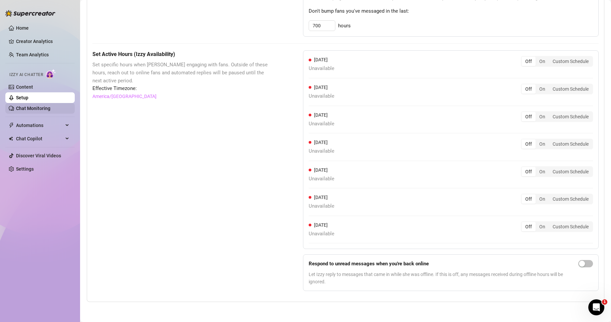
click at [38, 110] on link "Chat Monitoring" at bounding box center [33, 108] width 34 height 5
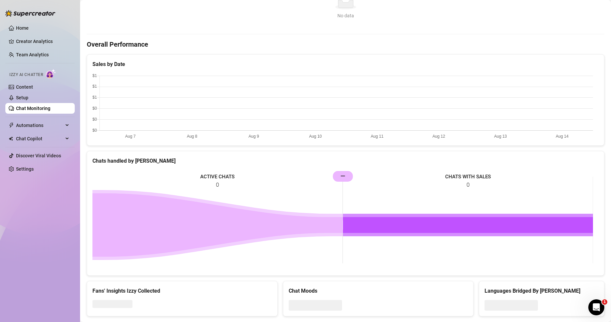
scroll to position [181, 0]
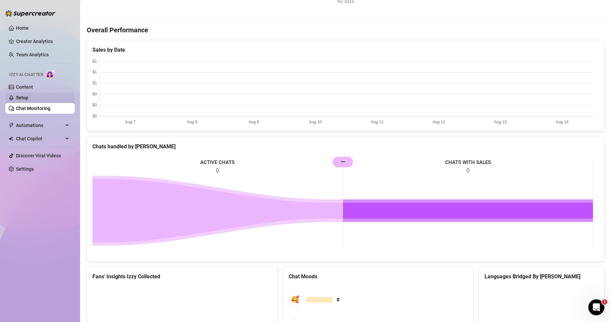
click at [28, 99] on link "Setup" at bounding box center [22, 97] width 12 height 5
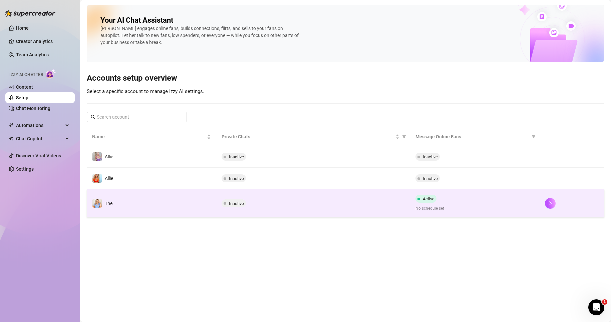
click at [146, 203] on td "The" at bounding box center [151, 203] width 129 height 28
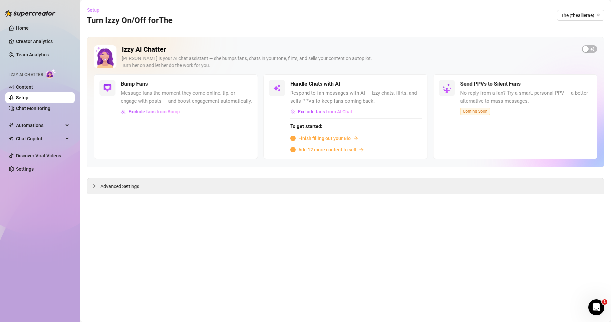
click at [95, 8] on span "Setup" at bounding box center [93, 9] width 12 height 5
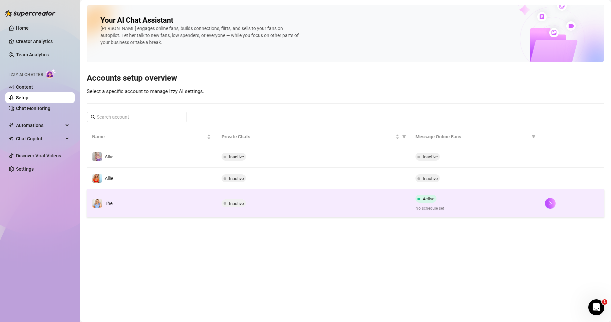
click at [160, 202] on td "The" at bounding box center [151, 203] width 129 height 28
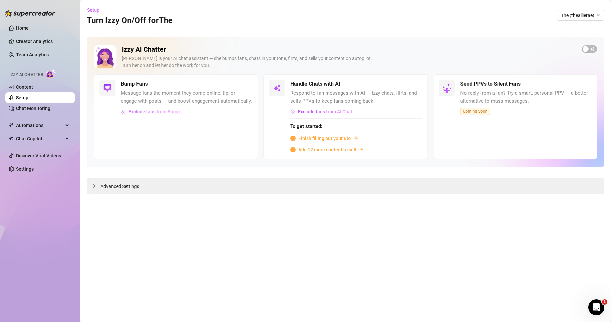
click at [153, 112] on span "Exclude fans from Bump" at bounding box center [153, 111] width 51 height 5
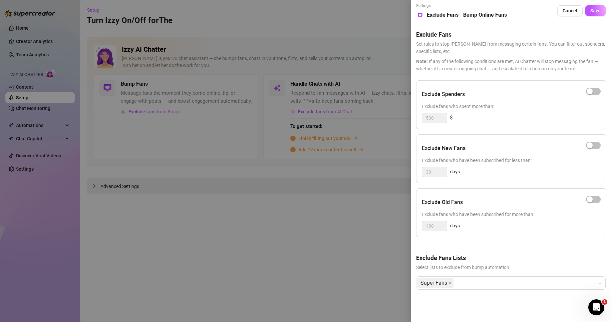
click at [309, 28] on div at bounding box center [305, 161] width 611 height 322
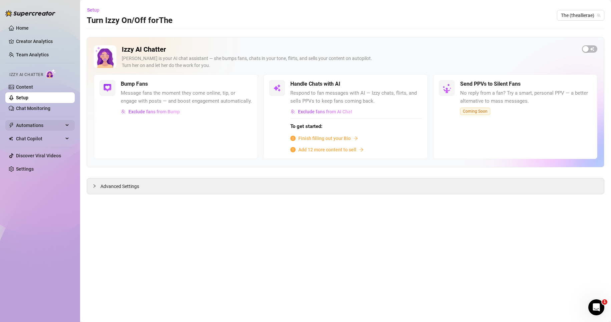
click at [60, 128] on span "Automations" at bounding box center [39, 125] width 47 height 11
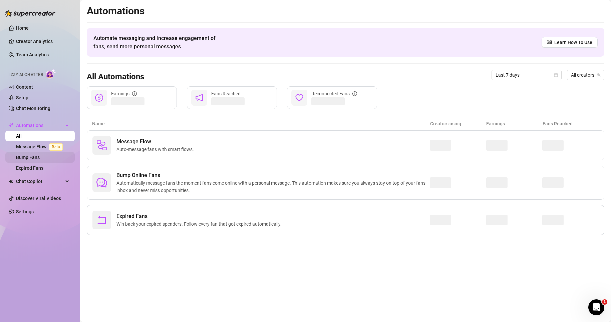
click at [38, 157] on link "Bump Fans" at bounding box center [28, 157] width 24 height 5
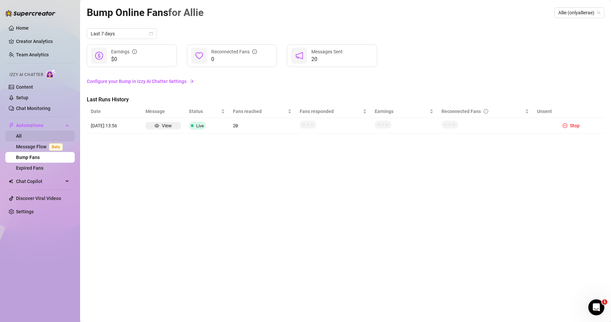
click at [22, 136] on link "All" at bounding box center [19, 135] width 6 height 5
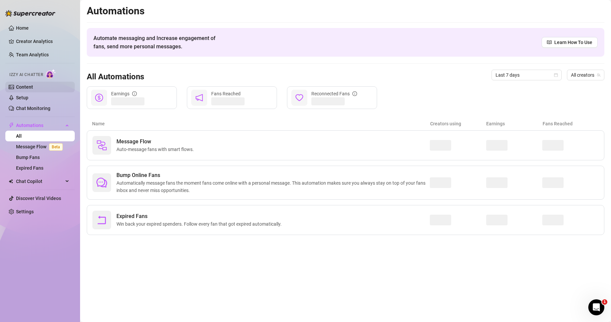
click at [33, 86] on link "Content" at bounding box center [24, 86] width 17 height 5
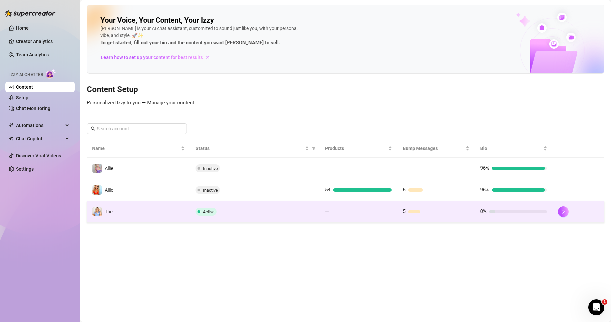
click at [173, 217] on td "The" at bounding box center [138, 212] width 103 height 22
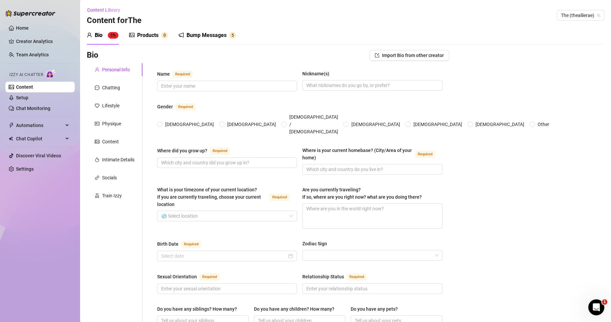
click at [214, 22] on div "Content Library Content for The The (theallierae)" at bounding box center [345, 15] width 517 height 21
click at [209, 33] on div "Bump Messages" at bounding box center [206, 35] width 40 height 8
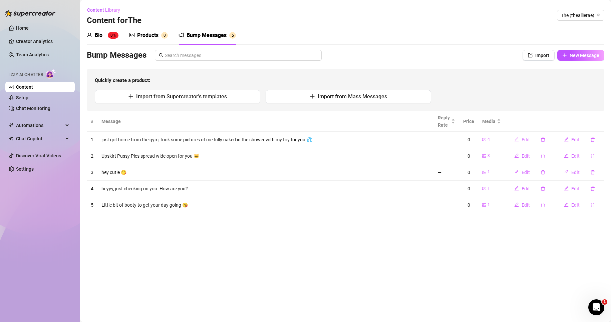
click at [526, 139] on span "Edit" at bounding box center [525, 139] width 8 height 5
type textarea "just got home from the gym, took some pictures of me fully naked in the shower …"
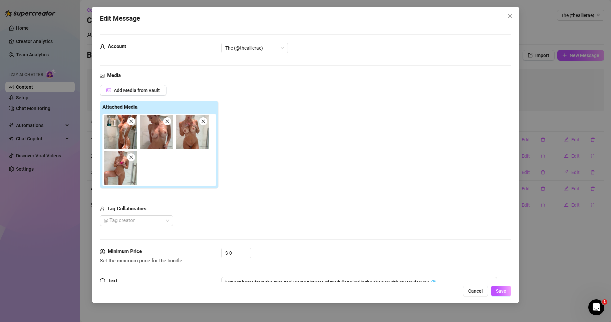
click at [131, 125] on span at bounding box center [131, 121] width 8 height 8
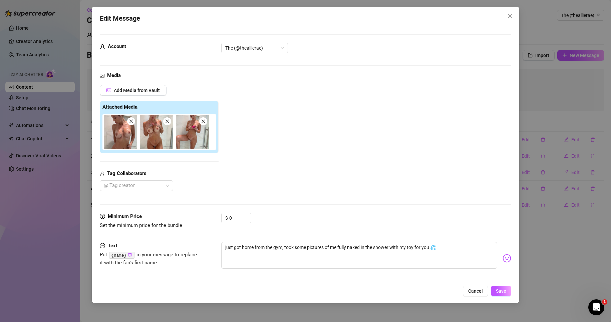
click at [130, 122] on icon "close" at bounding box center [131, 121] width 4 height 4
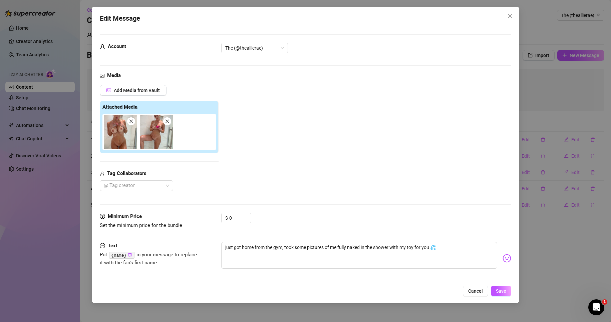
click at [130, 122] on icon "close" at bounding box center [131, 121] width 4 height 4
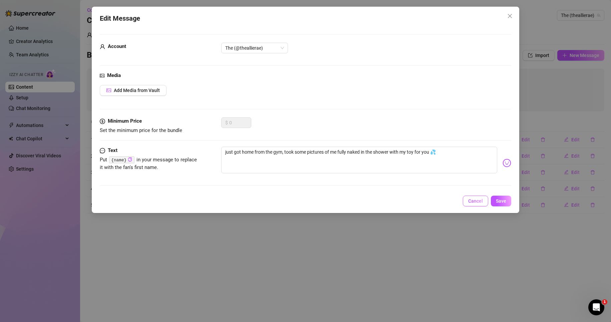
click at [479, 200] on span "Cancel" at bounding box center [475, 200] width 15 height 5
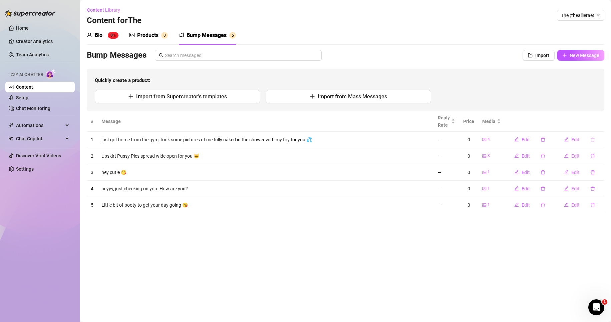
click at [592, 140] on icon "delete" at bounding box center [592, 139] width 5 height 5
click at [592, 138] on icon "delete" at bounding box center [592, 139] width 4 height 4
click at [595, 137] on button "button" at bounding box center [592, 139] width 15 height 11
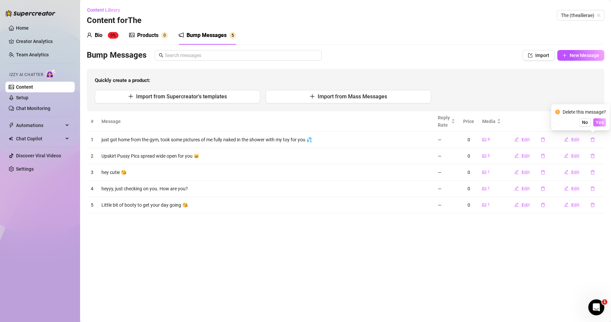
click at [600, 123] on span "Yes" at bounding box center [599, 122] width 8 height 5
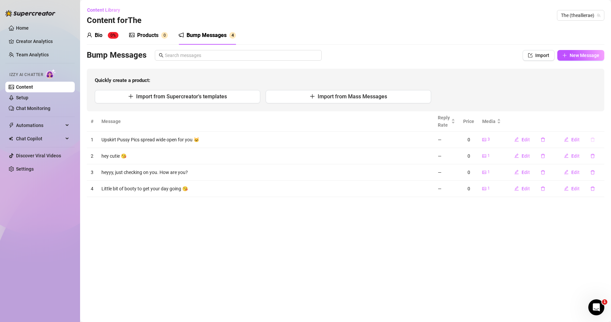
click at [593, 140] on icon "delete" at bounding box center [592, 139] width 5 height 5
click at [598, 124] on span "Yes" at bounding box center [599, 122] width 8 height 5
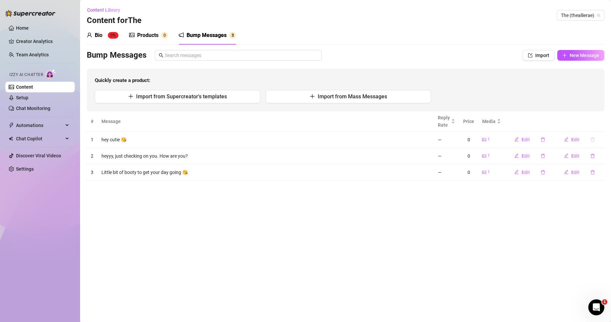
click at [593, 139] on icon "delete" at bounding box center [592, 139] width 5 height 5
click at [600, 124] on span "Yes" at bounding box center [599, 122] width 8 height 5
click at [593, 138] on icon "delete" at bounding box center [592, 139] width 4 height 4
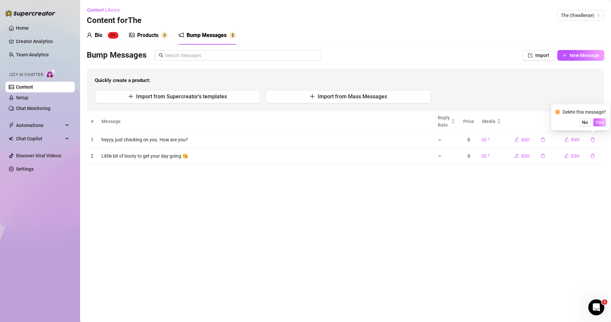
click at [601, 122] on span "Yes" at bounding box center [599, 122] width 8 height 5
click at [592, 141] on icon "delete" at bounding box center [592, 139] width 4 height 4
click at [601, 123] on span "Yes" at bounding box center [599, 122] width 8 height 5
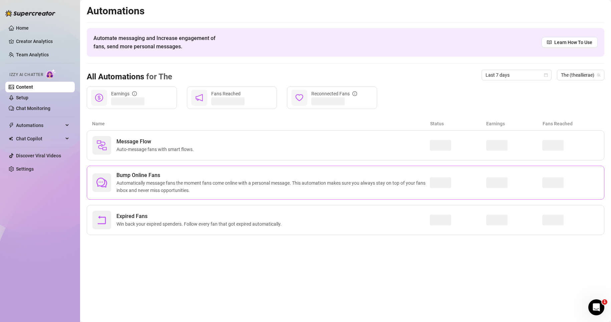
click at [226, 176] on span "Bump Online Fans" at bounding box center [272, 175] width 313 height 8
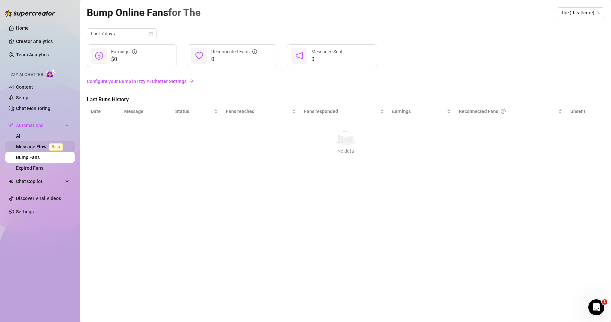
click at [43, 149] on link "Message Flow Beta" at bounding box center [40, 146] width 49 height 5
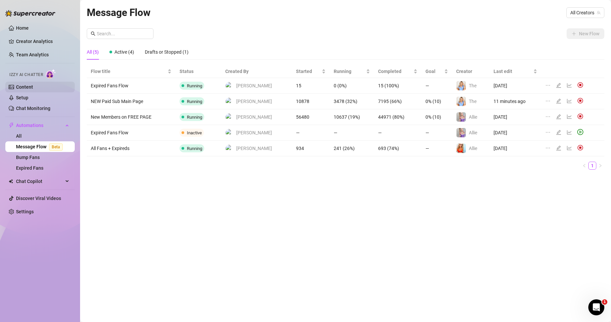
click at [33, 84] on link "Content" at bounding box center [24, 86] width 17 height 5
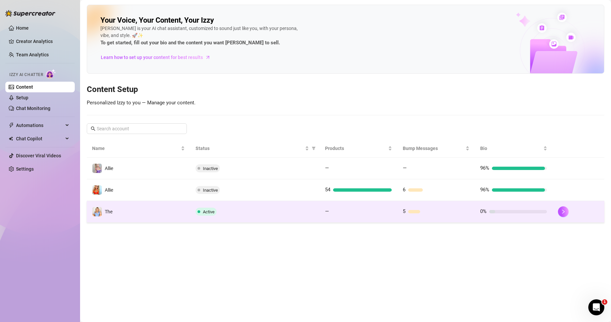
click at [140, 214] on td "The" at bounding box center [138, 212] width 103 height 22
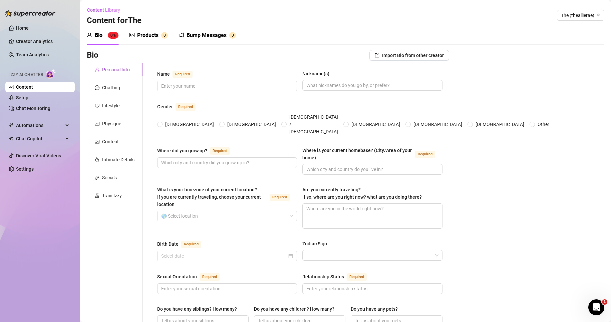
click at [144, 34] on div "Products" at bounding box center [147, 35] width 21 height 8
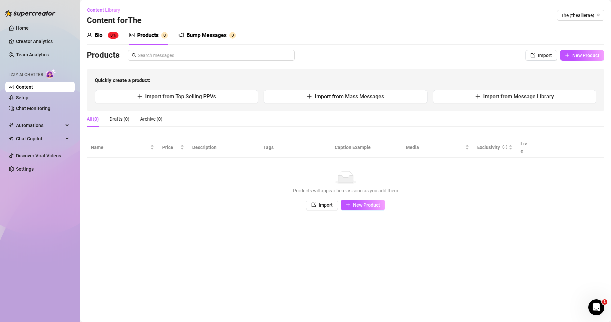
click at [199, 34] on div "Bump Messages" at bounding box center [206, 35] width 40 height 8
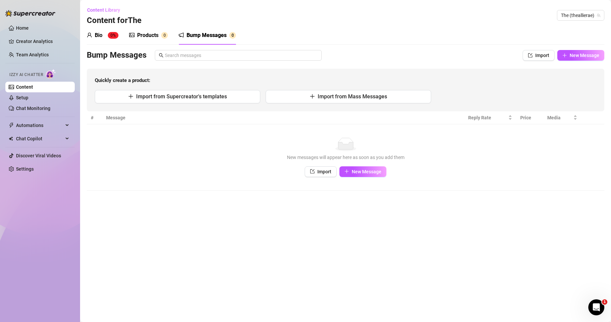
click at [96, 35] on div "Bio" at bounding box center [99, 35] width 8 height 8
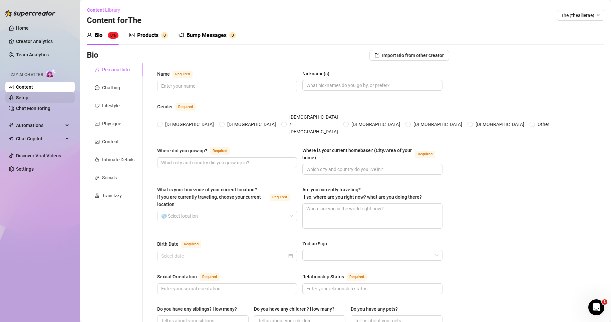
click at [28, 98] on link "Setup" at bounding box center [22, 97] width 12 height 5
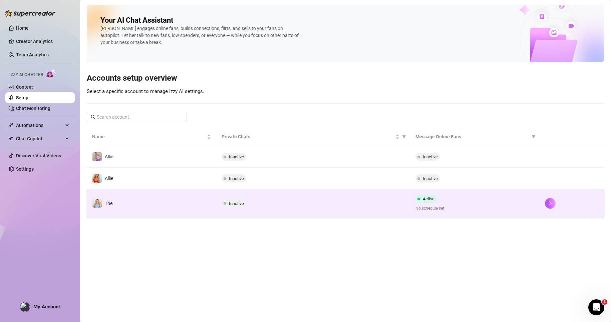
click at [429, 198] on span "Active" at bounding box center [429, 198] width 12 height 5
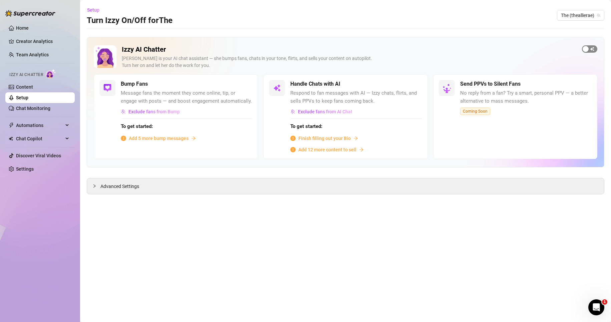
click at [588, 51] on span "button" at bounding box center [589, 48] width 15 height 7
click at [586, 49] on span "button" at bounding box center [589, 48] width 15 height 7
click at [594, 48] on span "button" at bounding box center [589, 48] width 15 height 7
click at [585, 50] on span "button" at bounding box center [589, 48] width 15 height 7
click at [163, 192] on div "Advanced Settings" at bounding box center [345, 186] width 517 height 16
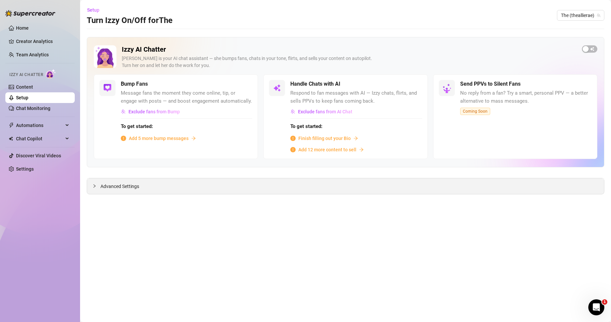
click at [119, 180] on div "Advanced Settings" at bounding box center [345, 186] width 517 height 16
click at [124, 185] on span "Advanced Settings" at bounding box center [119, 186] width 39 height 7
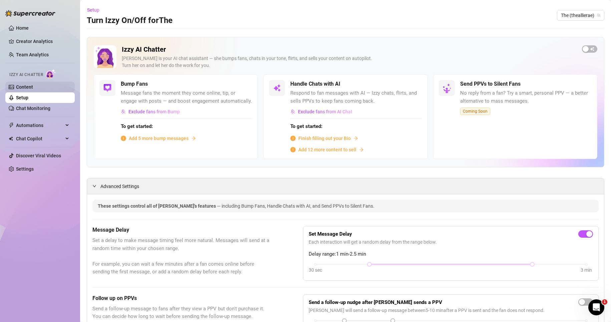
click at [26, 86] on link "Content" at bounding box center [24, 86] width 17 height 5
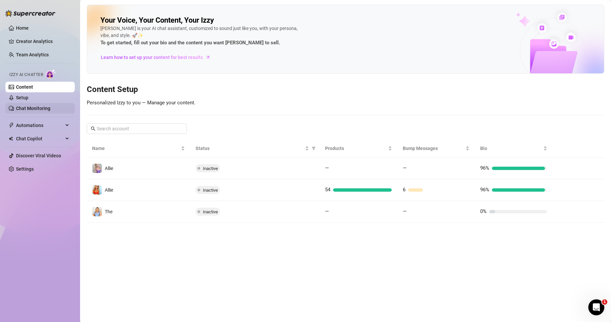
click at [27, 111] on link "Chat Monitoring" at bounding box center [33, 108] width 34 height 5
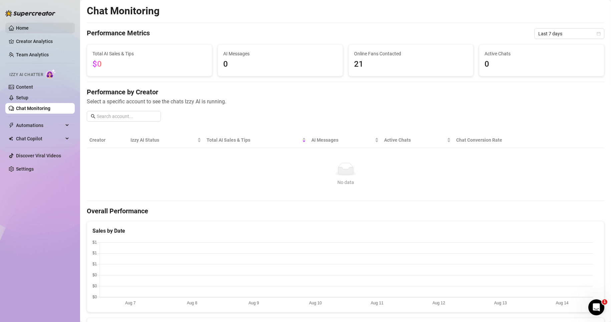
click at [18, 25] on link "Home" at bounding box center [22, 27] width 13 height 5
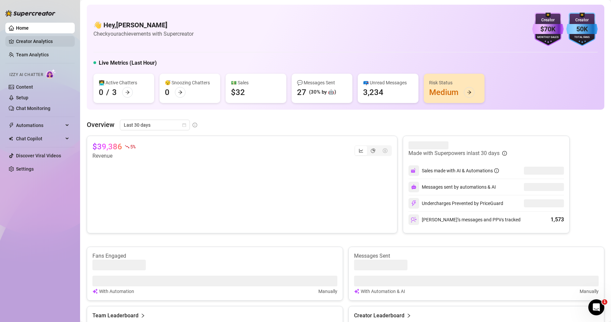
click at [56, 41] on link "Creator Analytics" at bounding box center [42, 41] width 53 height 11
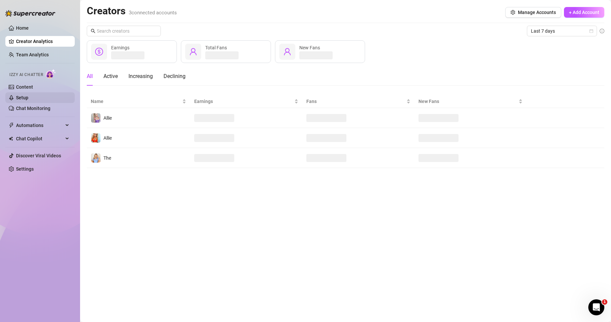
click at [25, 96] on link "Setup" at bounding box center [22, 97] width 12 height 5
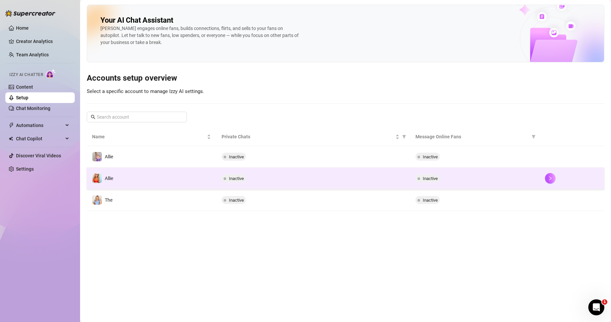
click at [556, 178] on div at bounding box center [572, 178] width 54 height 11
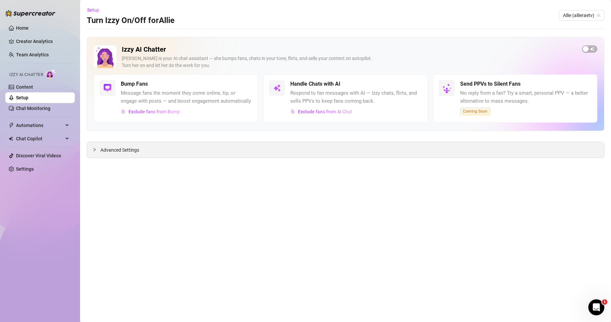
click at [120, 149] on span "Advanced Settings" at bounding box center [119, 149] width 39 height 7
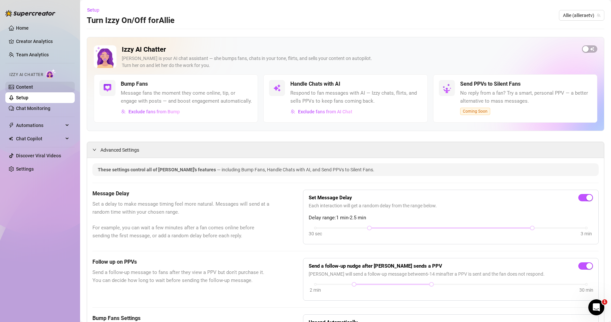
click at [27, 88] on link "Content" at bounding box center [24, 86] width 17 height 5
